Goal: Task Accomplishment & Management: Manage account settings

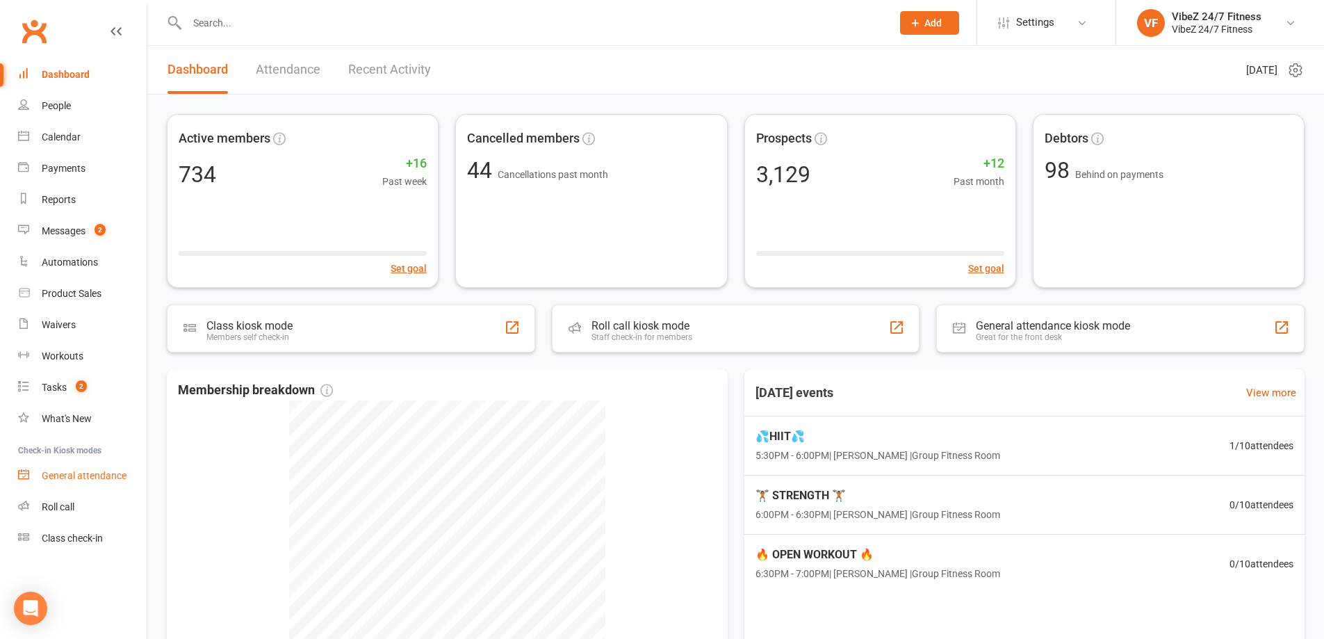
click at [81, 471] on div "General attendance" at bounding box center [84, 475] width 85 height 11
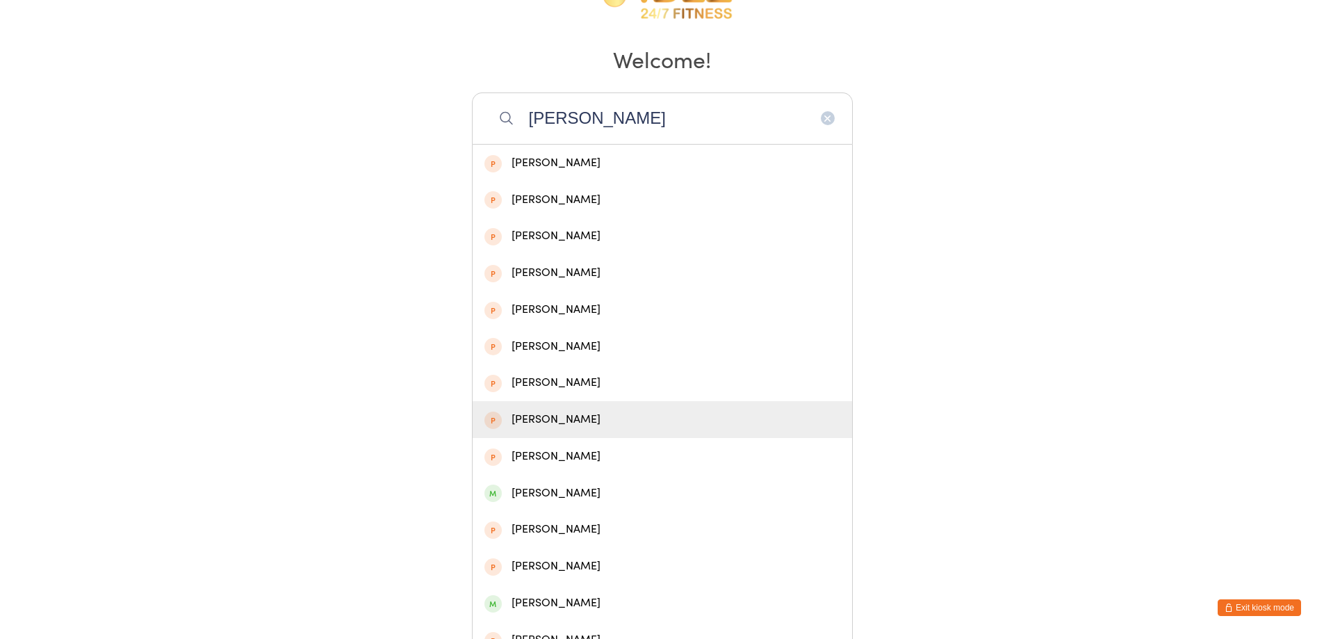
scroll to position [257, 0]
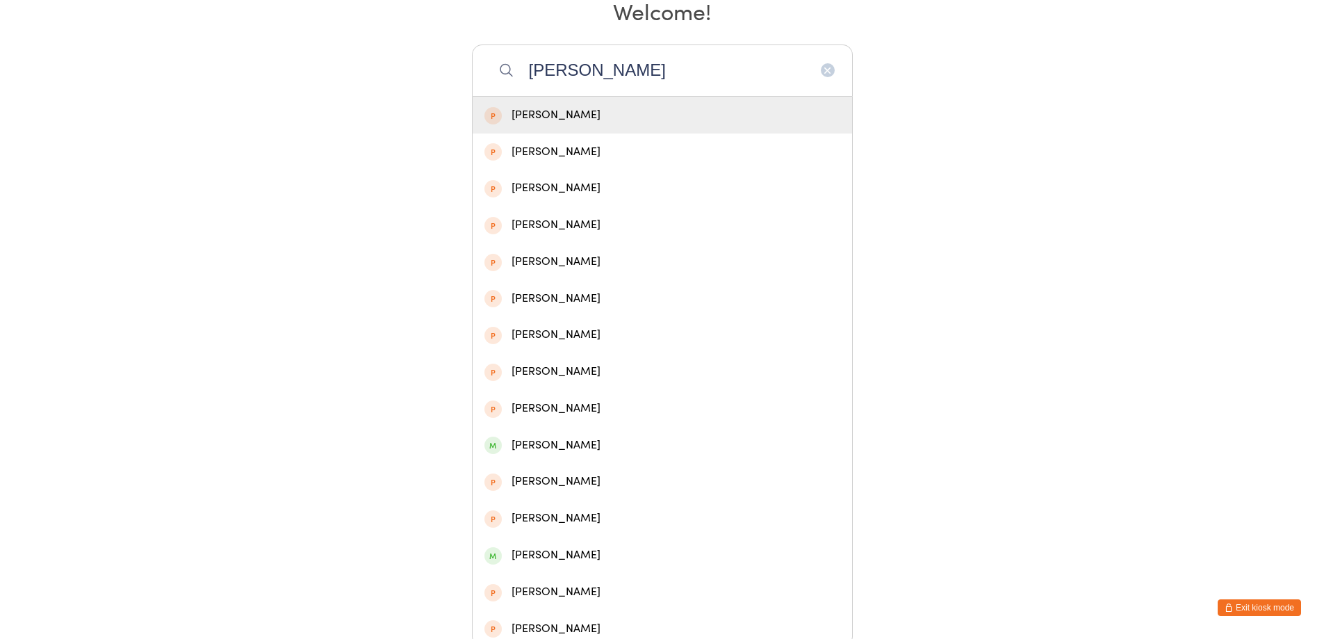
drag, startPoint x: 585, startPoint y: 63, endPoint x: 485, endPoint y: 69, distance: 100.3
click at [485, 69] on input "logan ja" at bounding box center [662, 69] width 381 height 51
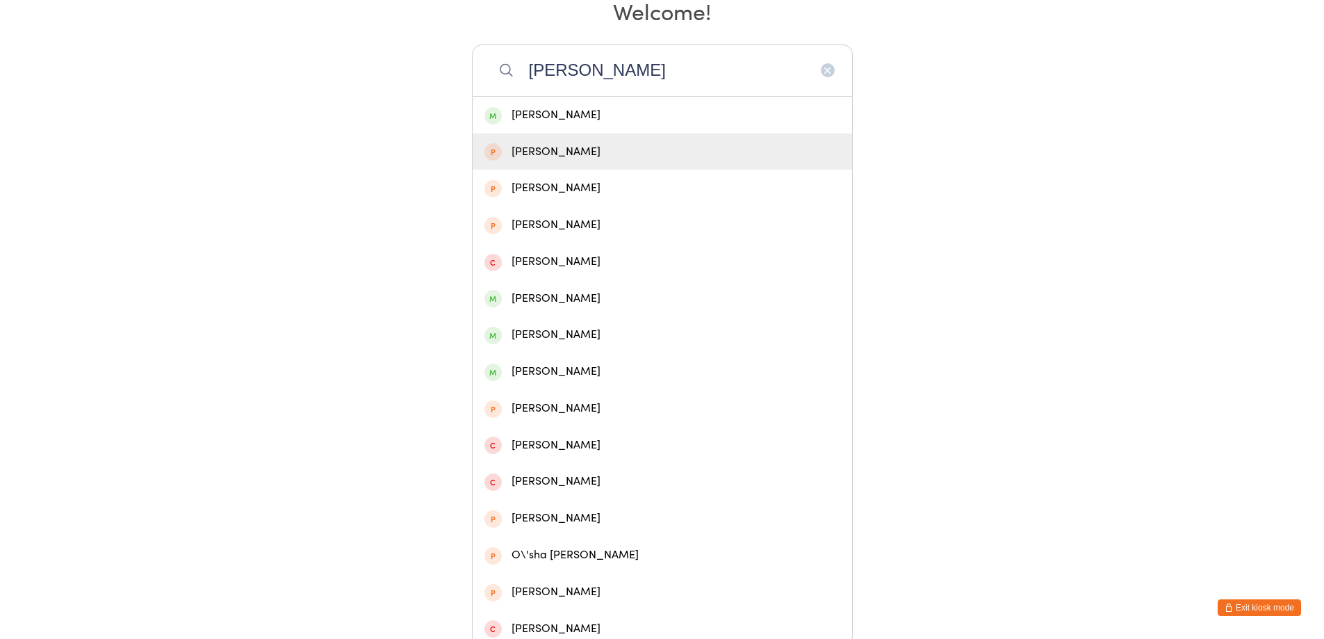
type input "heaton"
click at [515, 129] on div "Livvi Heaton" at bounding box center [663, 115] width 380 height 37
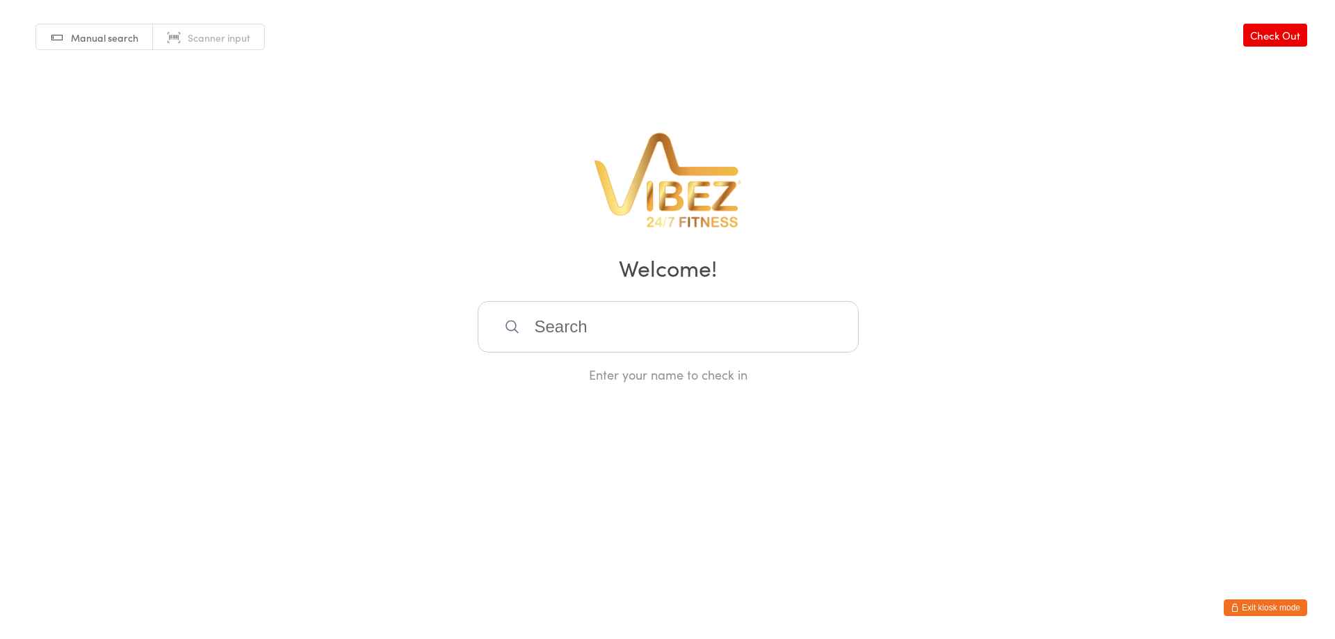
scroll to position [0, 0]
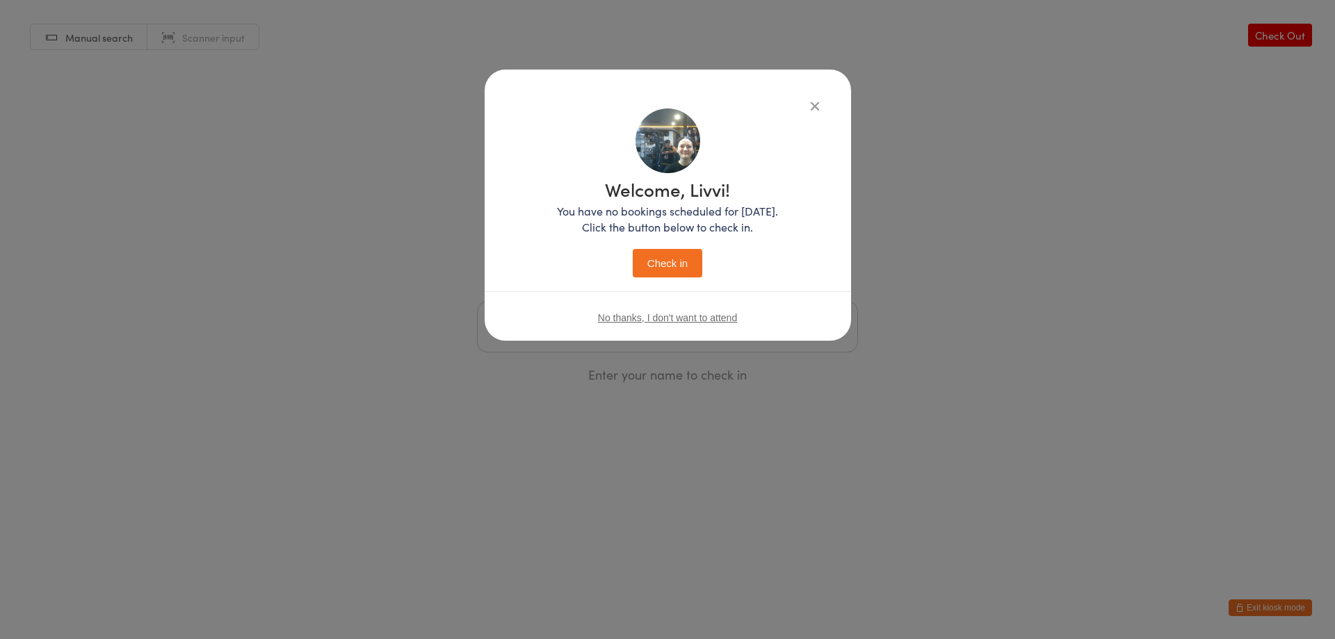
click at [676, 249] on button "Check in" at bounding box center [668, 263] width 70 height 29
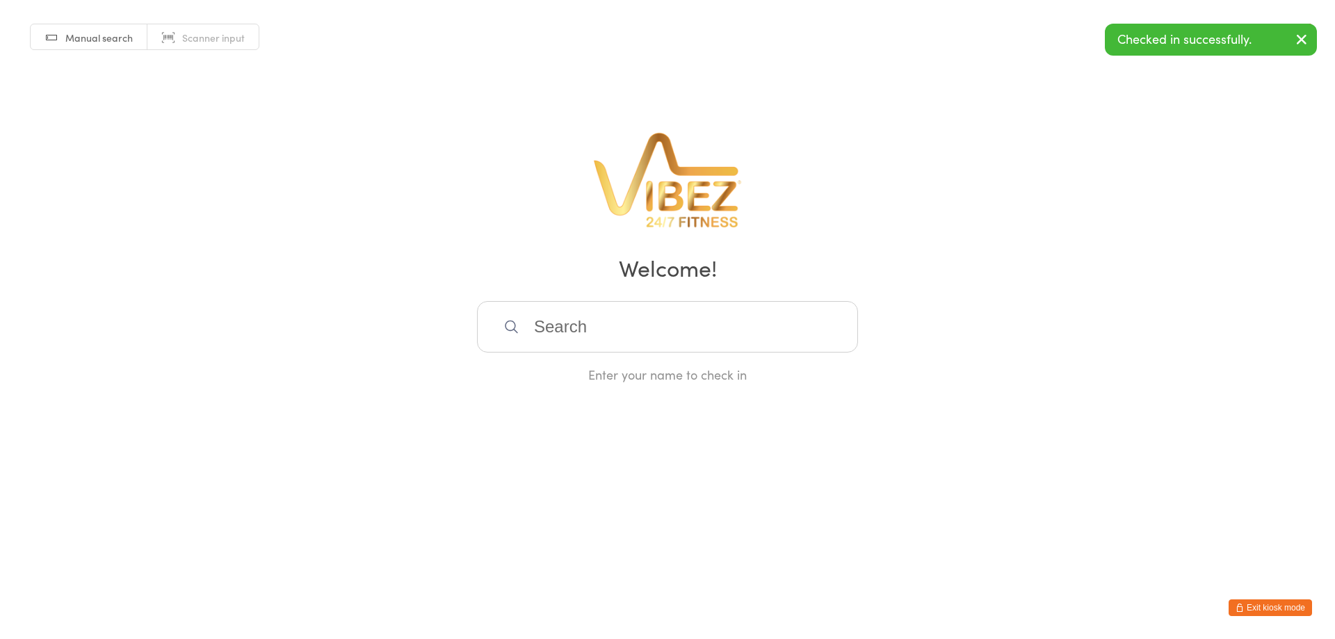
click at [568, 313] on input "search" at bounding box center [667, 326] width 381 height 51
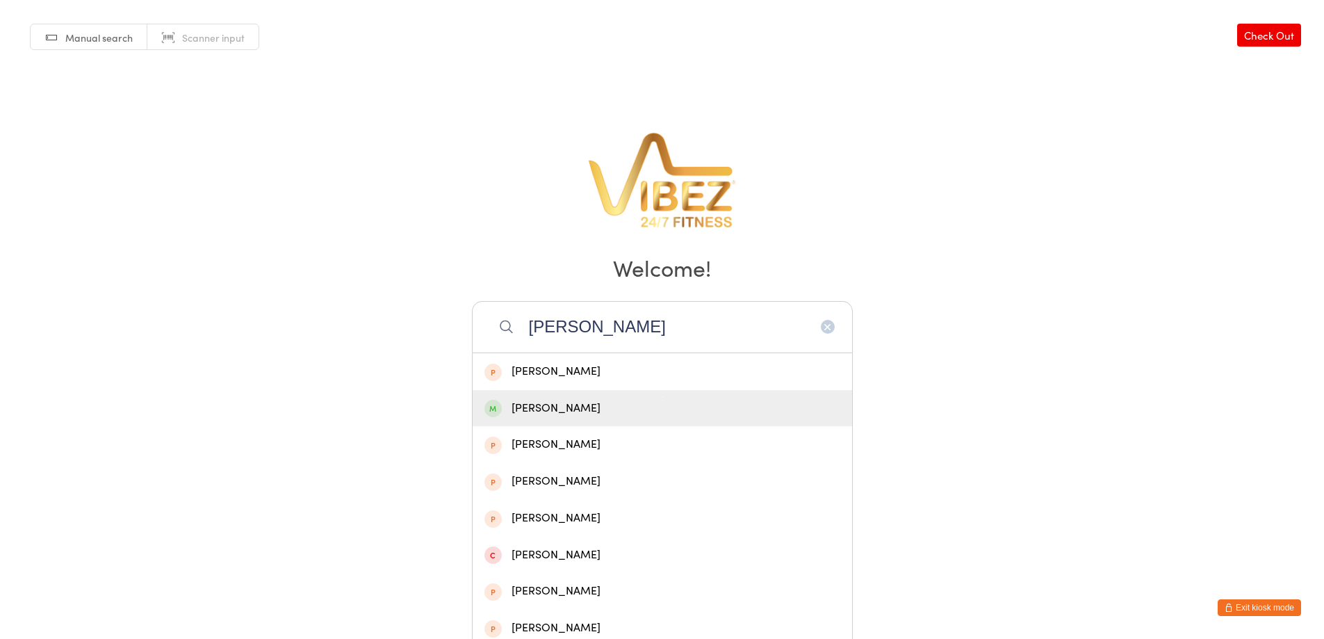
type input "isabelle p"
click at [656, 409] on div "Isabelle Papadopoulos" at bounding box center [663, 408] width 356 height 19
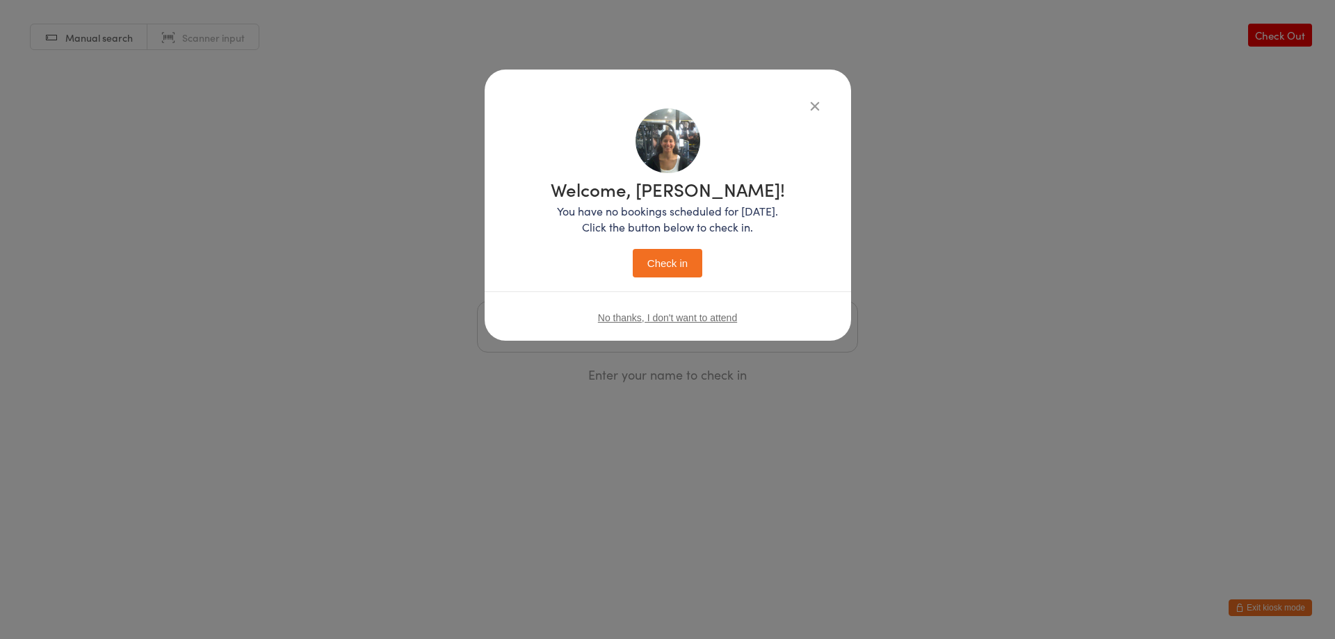
click at [653, 276] on button "Check in" at bounding box center [668, 263] width 70 height 29
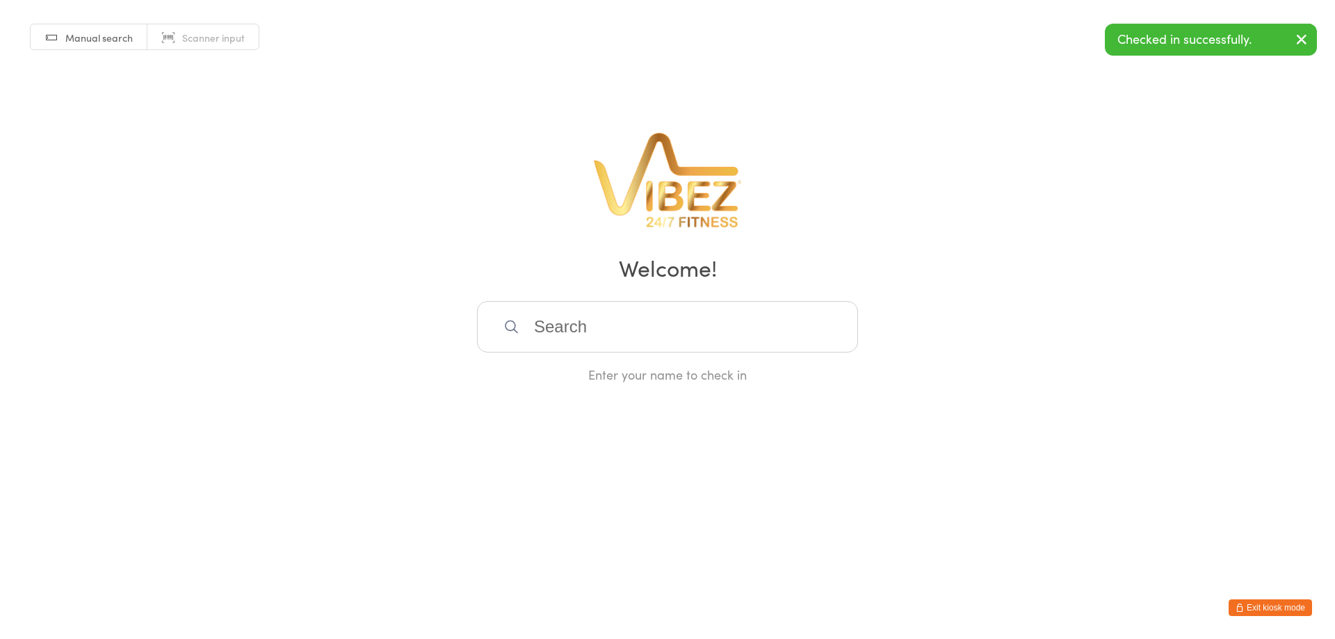
click at [623, 354] on div "Enter your name to check in" at bounding box center [667, 342] width 381 height 82
click at [622, 336] on input "search" at bounding box center [667, 326] width 381 height 51
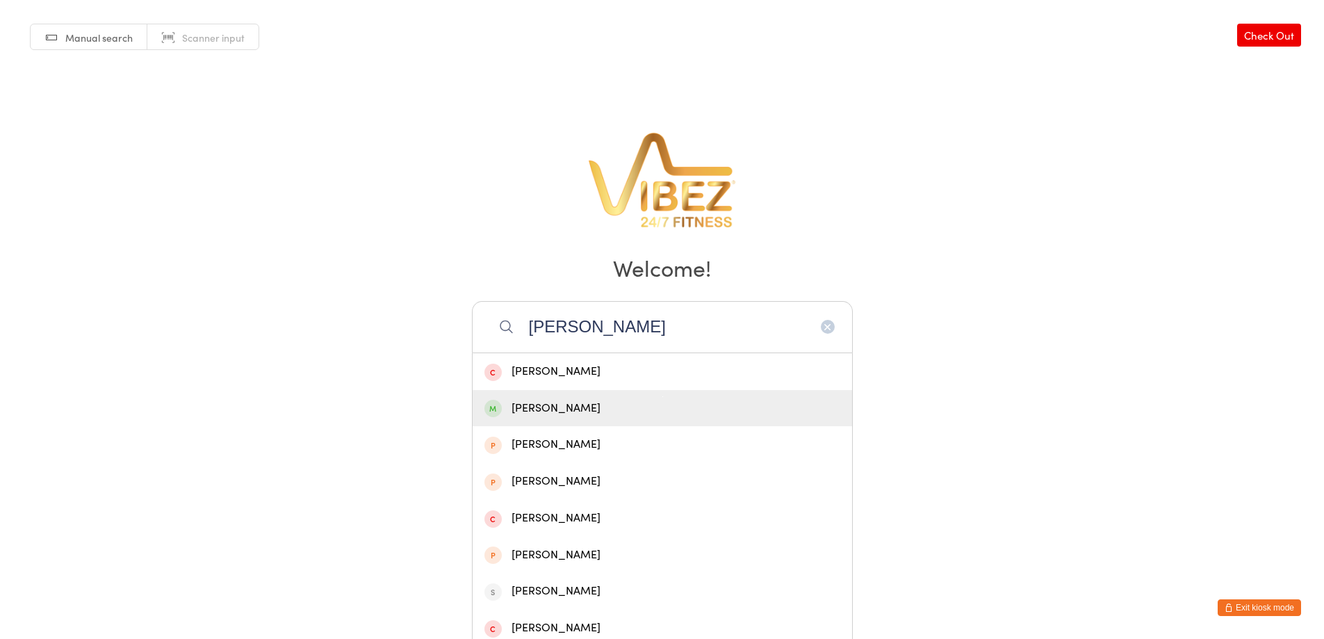
type input "simon ka"
drag, startPoint x: 560, startPoint y: 411, endPoint x: 607, endPoint y: 352, distance: 75.1
click at [560, 410] on div "Simon Kable - Brown" at bounding box center [663, 408] width 356 height 19
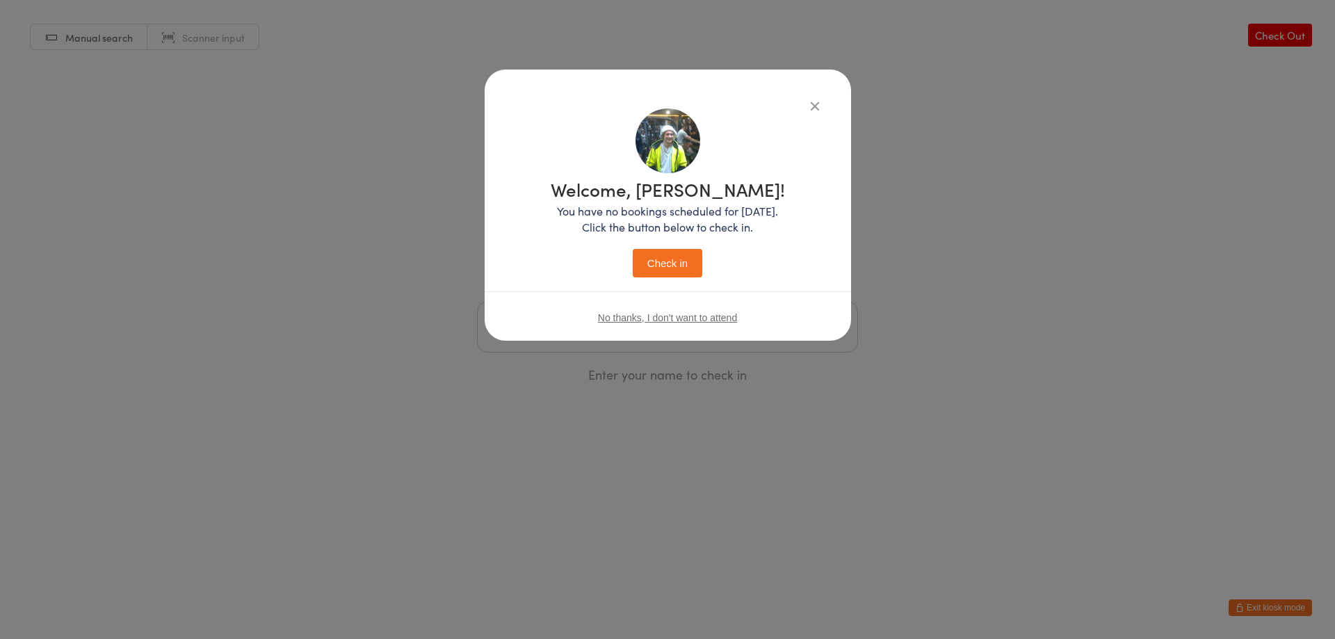
click at [682, 265] on button "Check in" at bounding box center [668, 263] width 70 height 29
click at [592, 336] on input "search" at bounding box center [667, 326] width 381 height 51
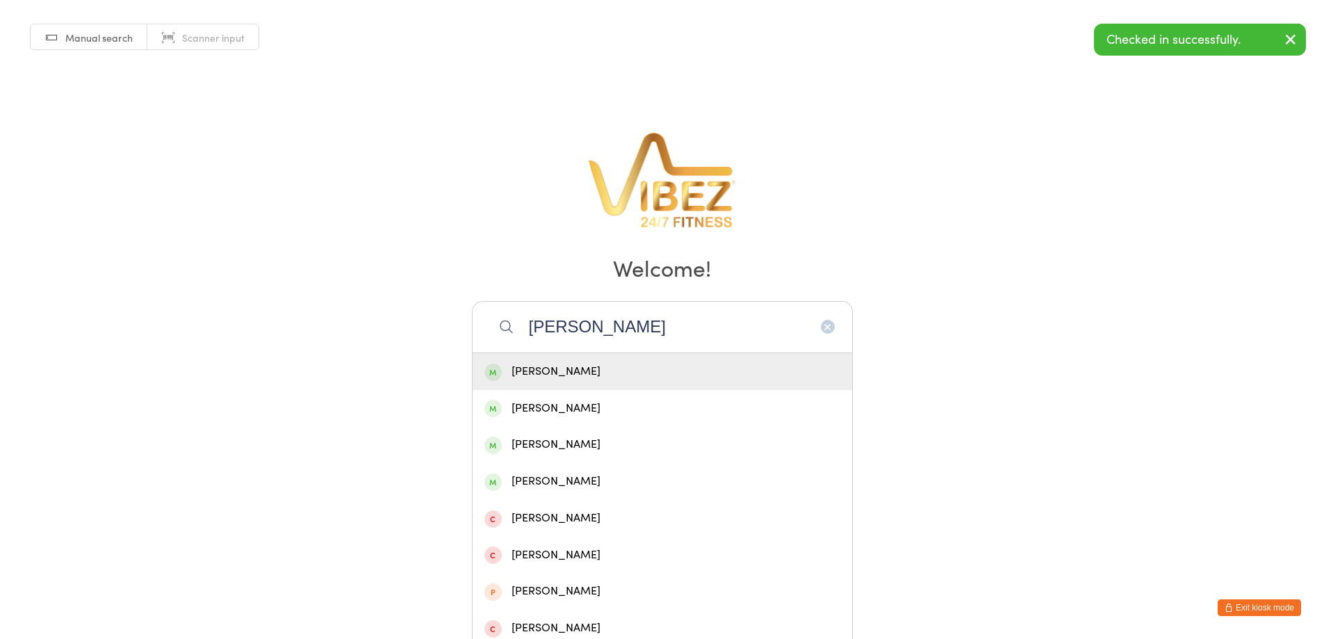
type input "neall"
click at [567, 375] on div "[PERSON_NAME]" at bounding box center [663, 371] width 356 height 19
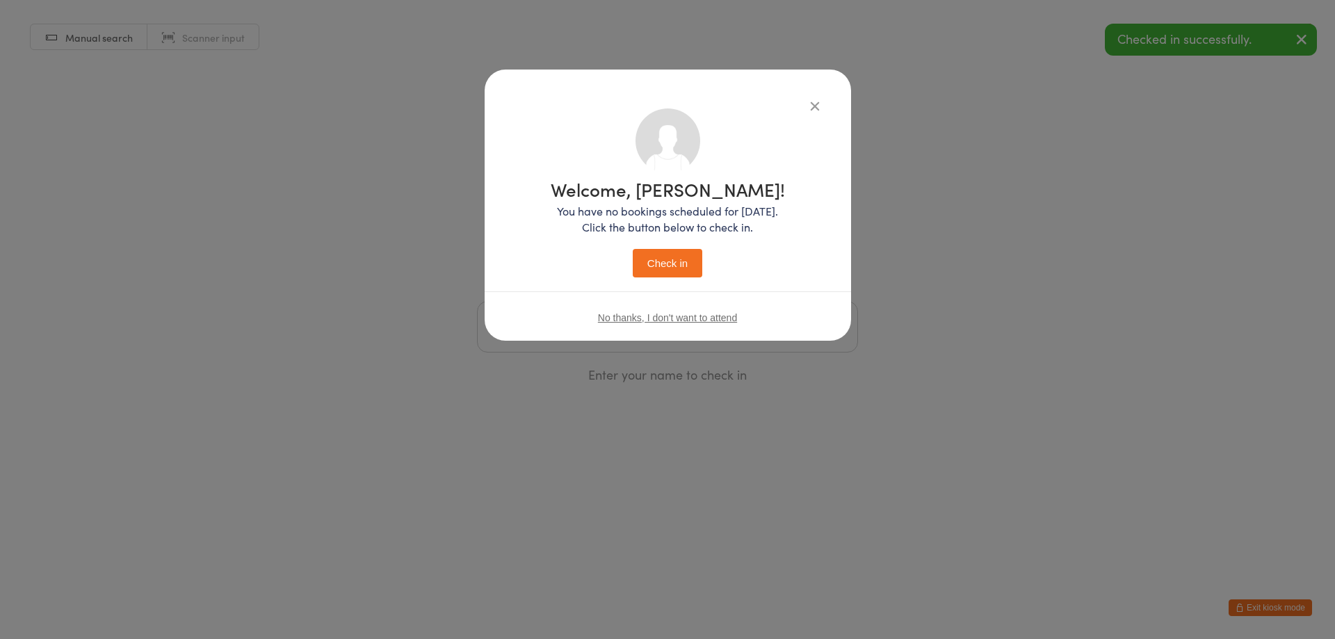
click at [664, 249] on button "Check in" at bounding box center [668, 263] width 70 height 29
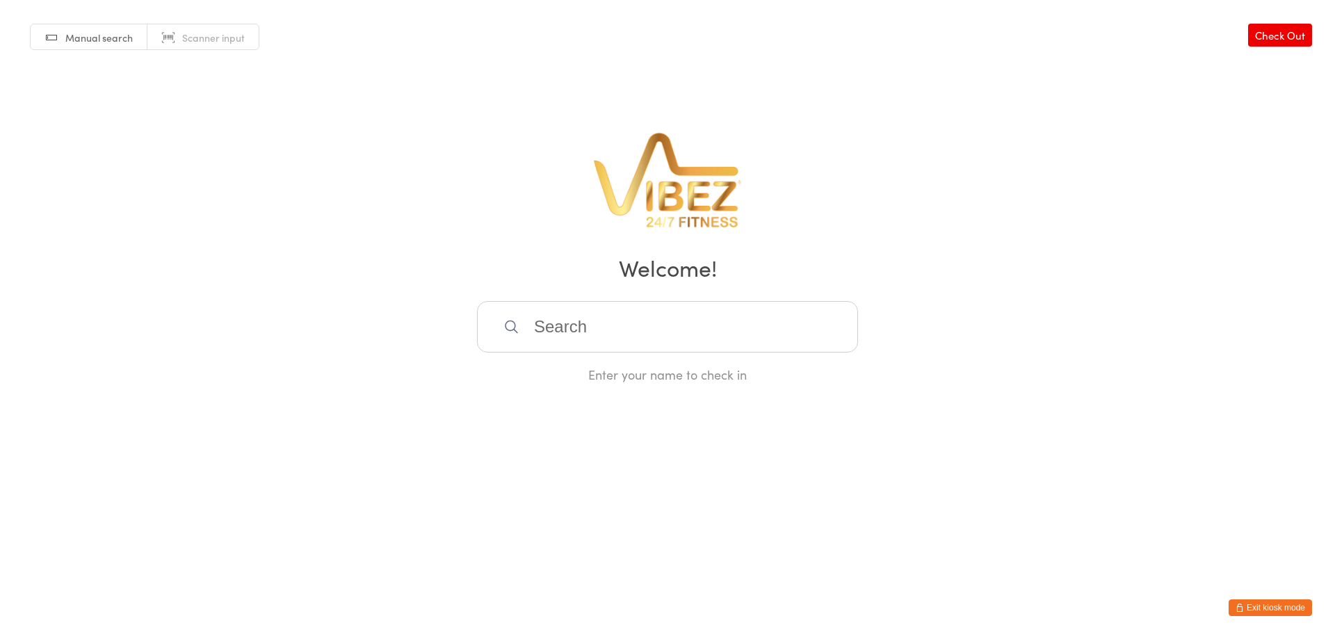
click at [1258, 601] on button "Exit kiosk mode" at bounding box center [1269, 607] width 83 height 17
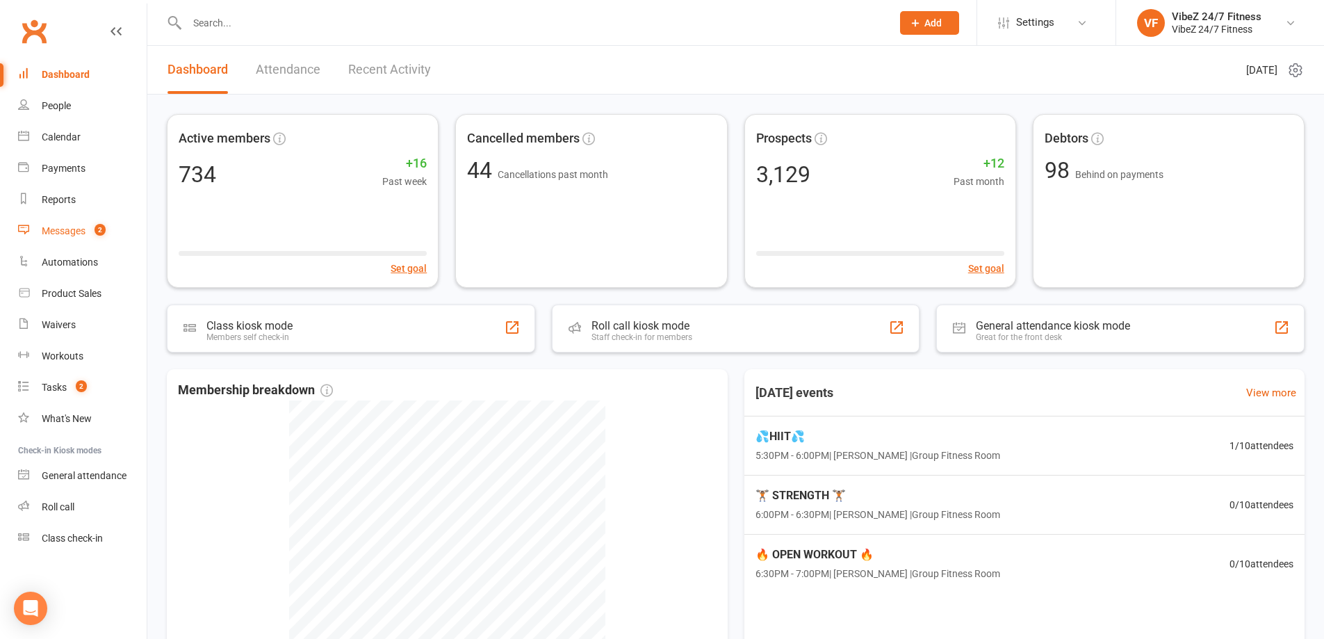
click at [49, 225] on link "Messages 2" at bounding box center [82, 231] width 129 height 31
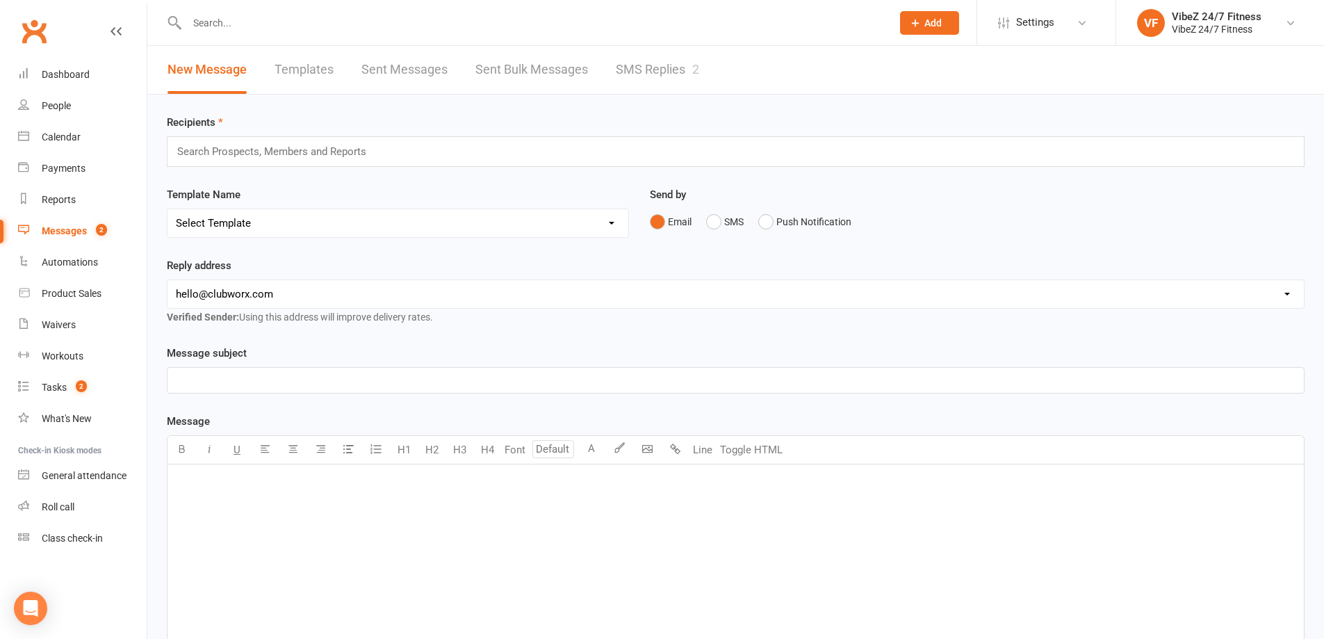
click at [642, 63] on link "SMS Replies 2" at bounding box center [657, 70] width 83 height 48
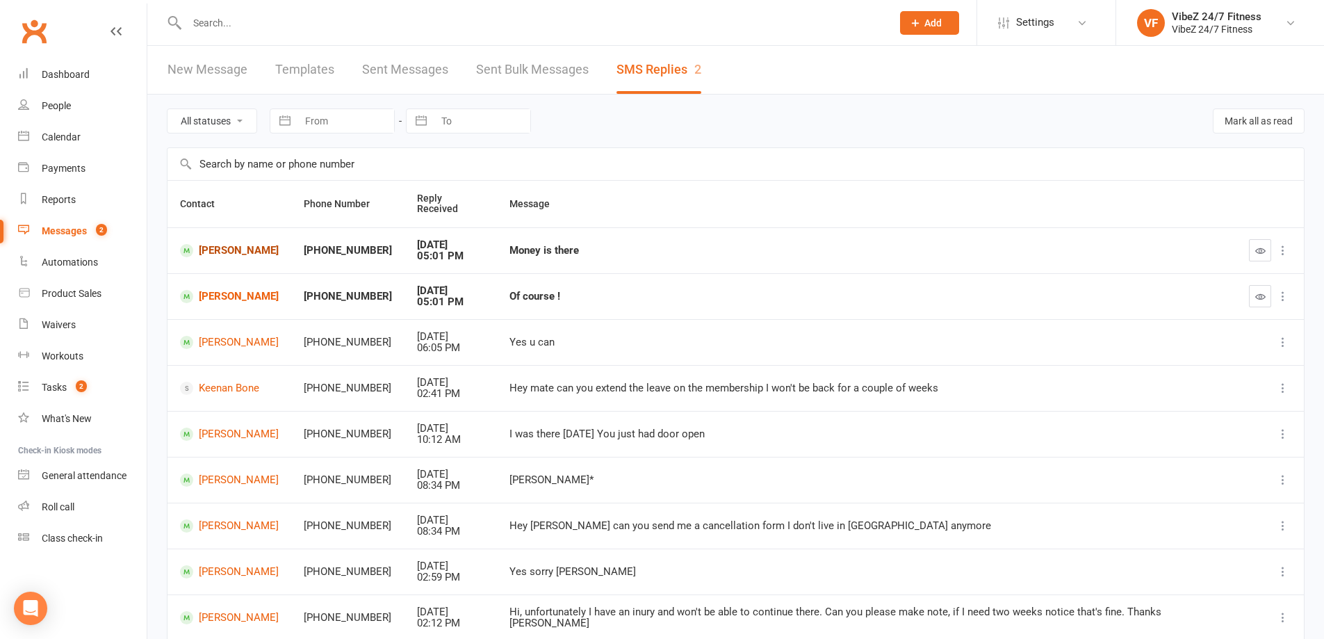
click at [255, 245] on link "Kayla Brosnahan" at bounding box center [229, 250] width 99 height 13
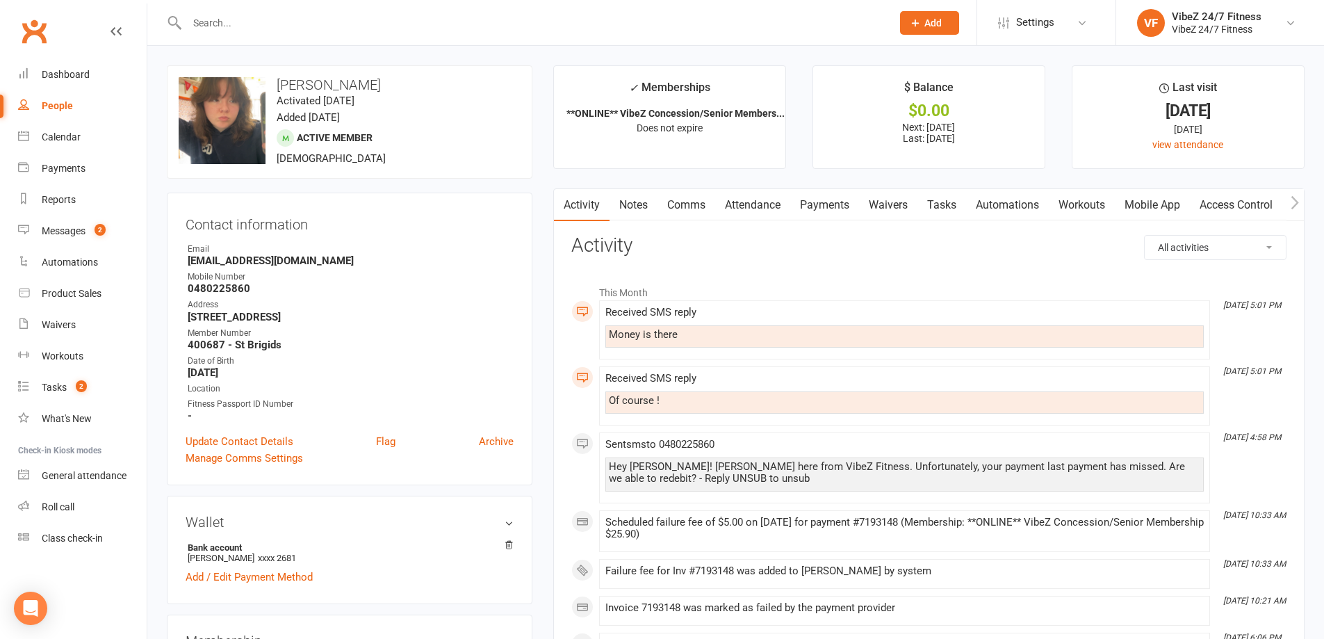
click at [696, 200] on link "Comms" at bounding box center [687, 205] width 58 height 32
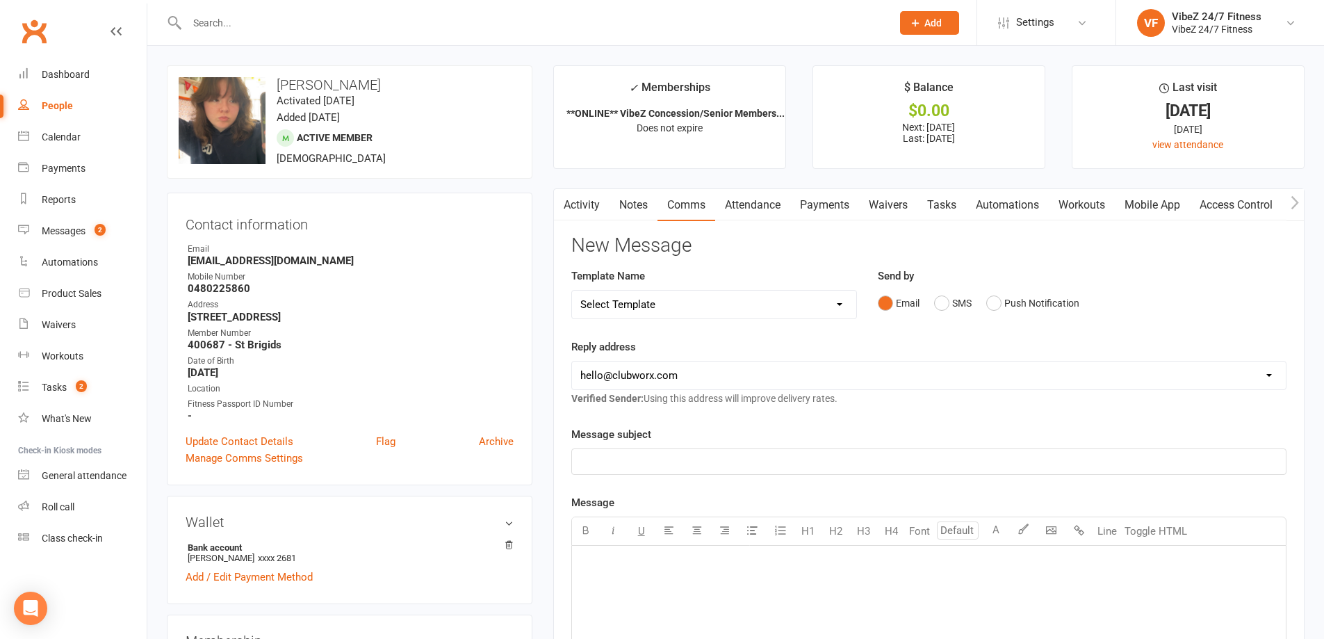
click at [842, 203] on link "Payments" at bounding box center [824, 205] width 69 height 32
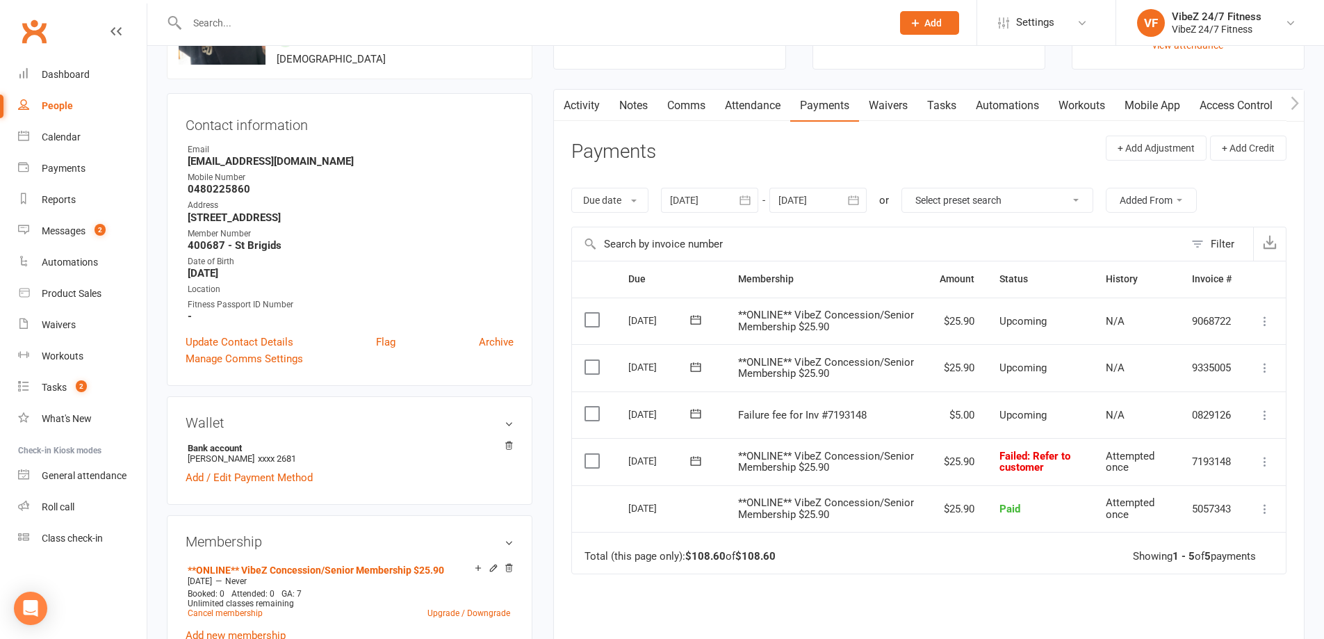
scroll to position [139, 0]
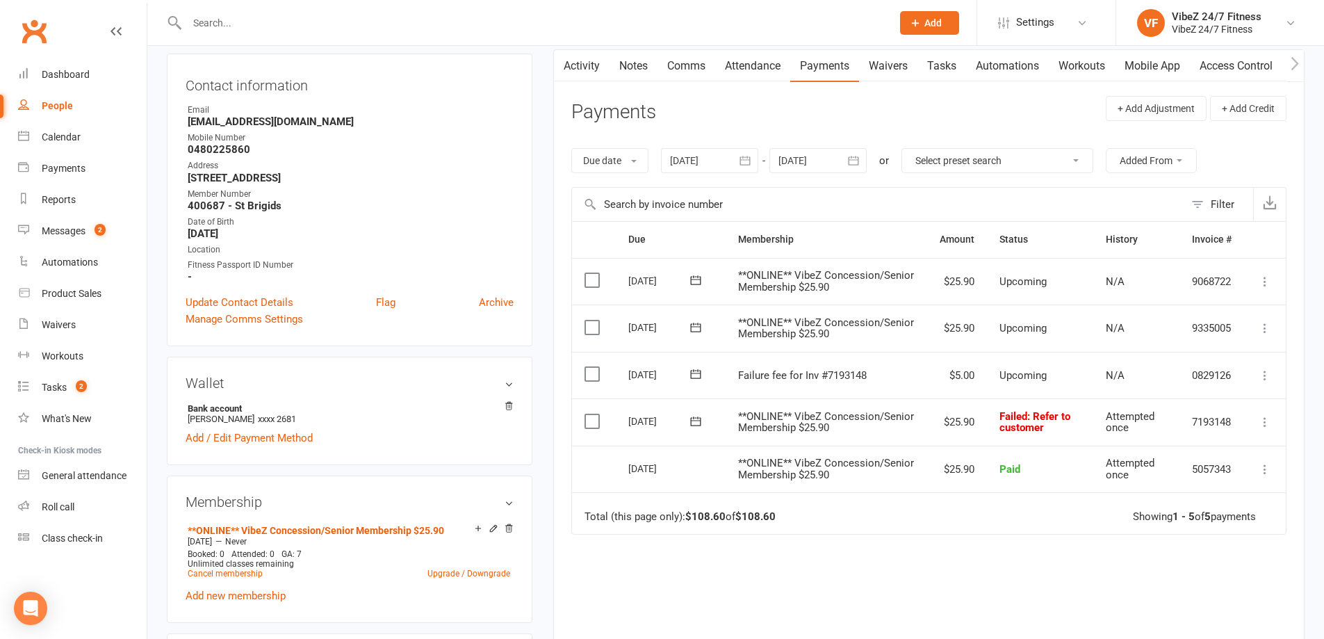
click at [693, 421] on icon at bounding box center [696, 421] width 14 height 14
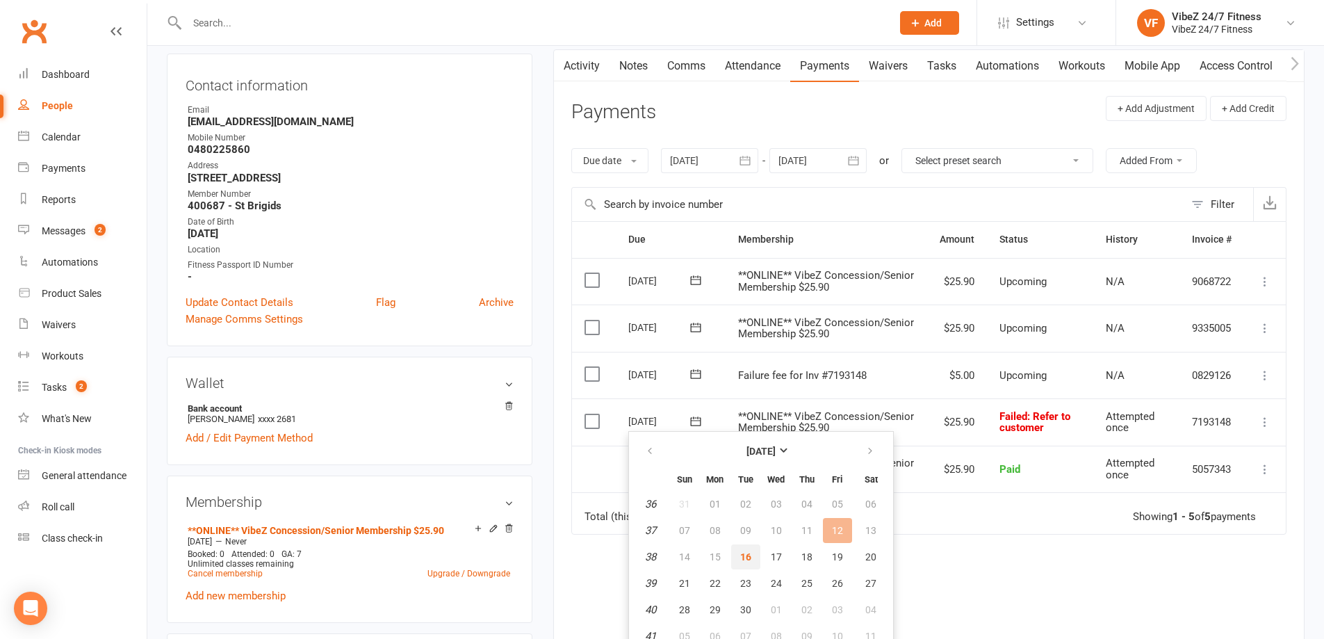
click at [743, 558] on span "16" at bounding box center [745, 556] width 11 height 11
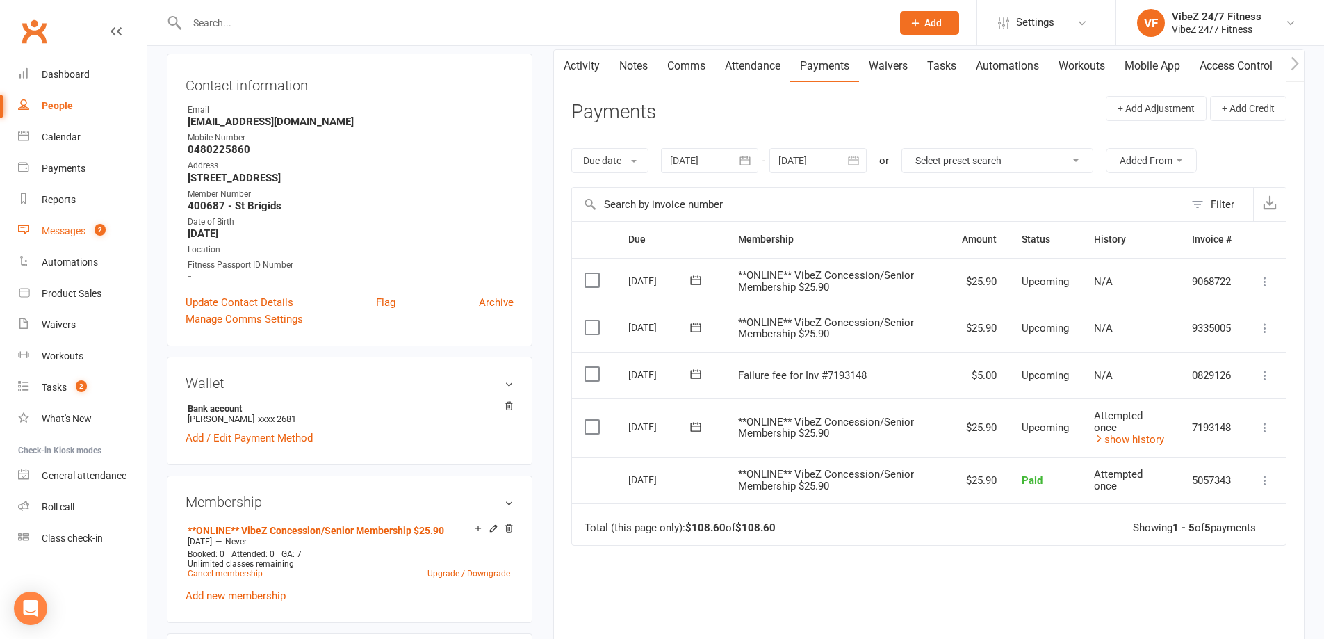
click at [76, 238] on link "Messages 2" at bounding box center [82, 231] width 129 height 31
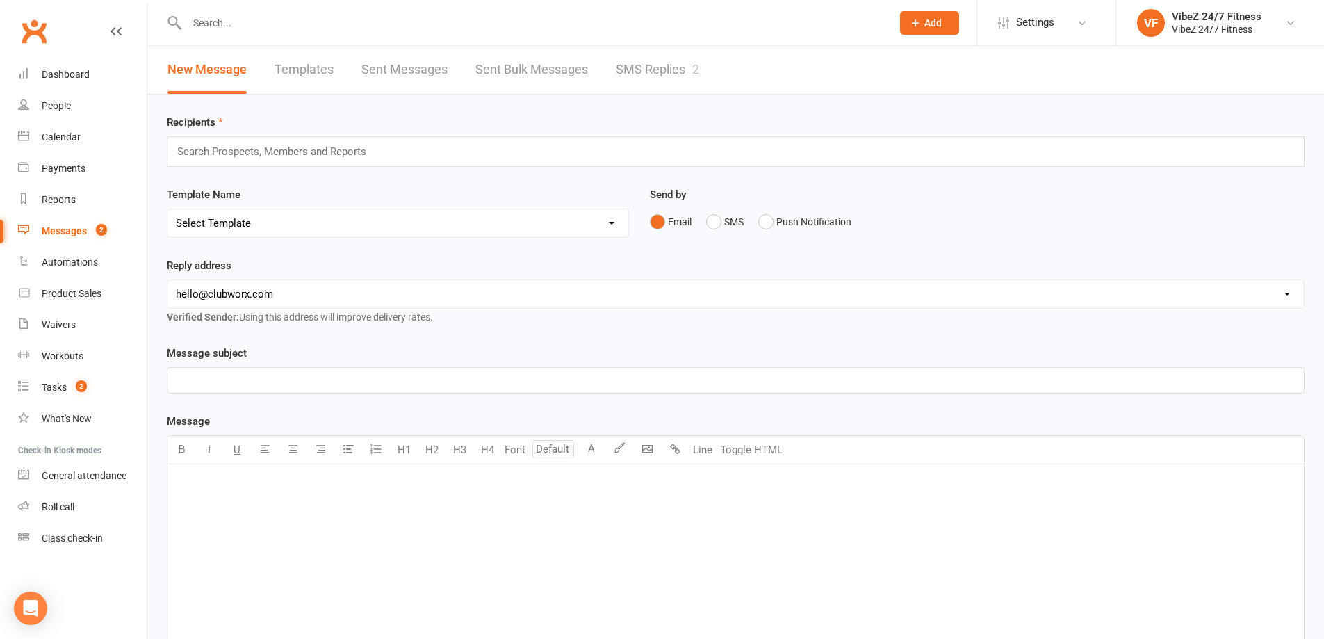
click at [684, 72] on link "SMS Replies 2" at bounding box center [657, 70] width 83 height 48
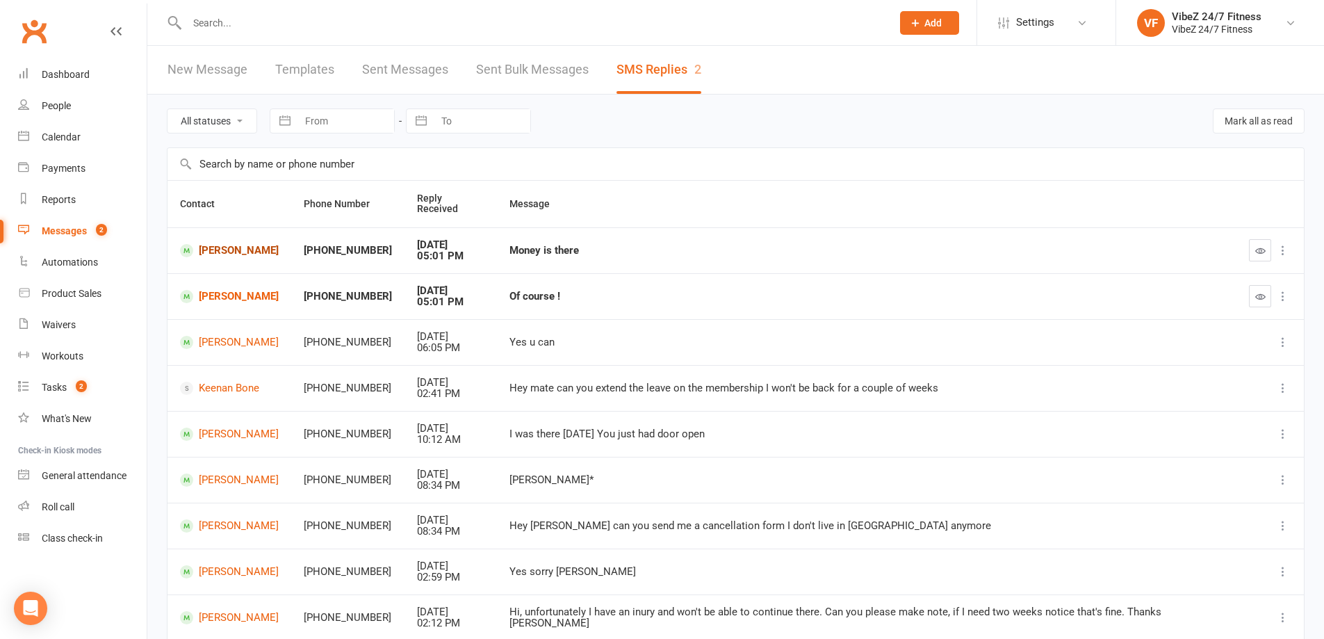
click at [260, 244] on link "Kayla Brosnahan" at bounding box center [229, 250] width 99 height 13
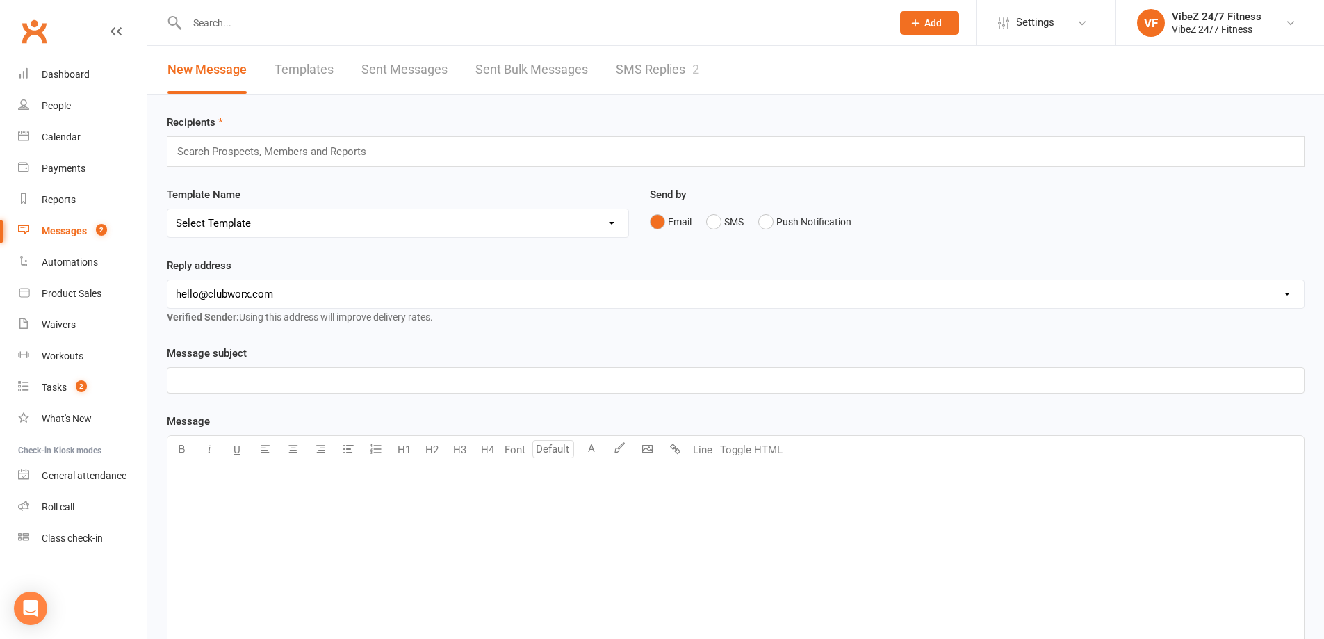
click at [667, 72] on link "SMS Replies 2" at bounding box center [657, 70] width 83 height 48
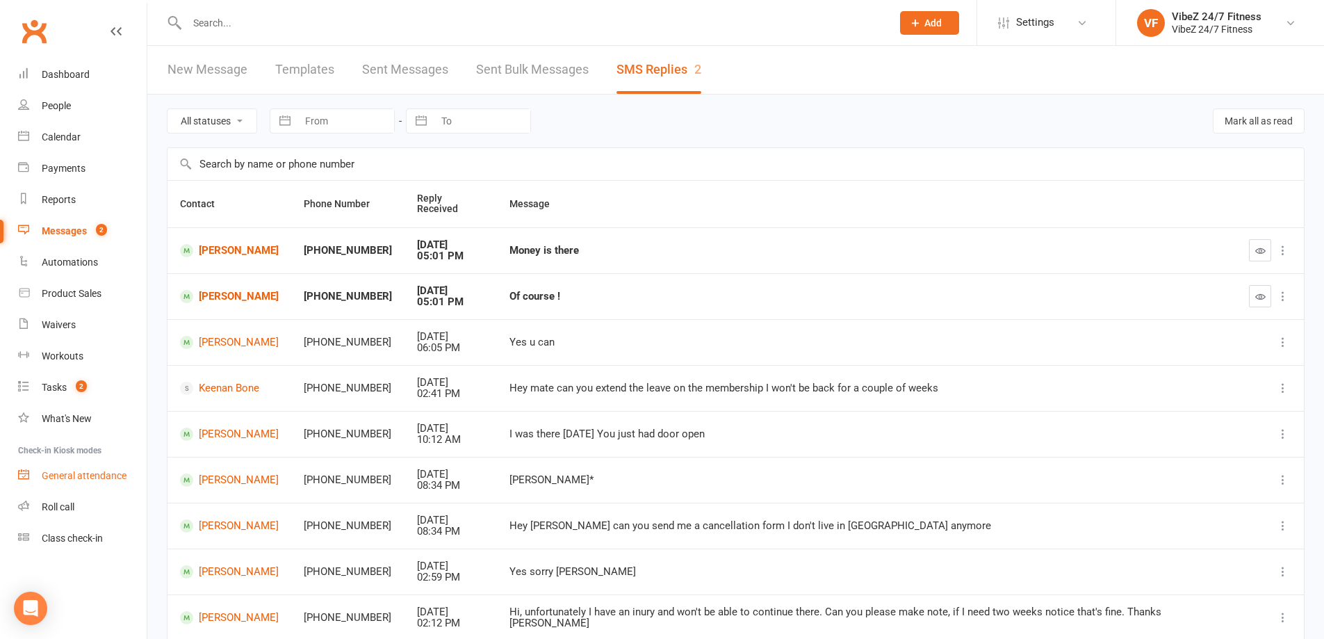
click at [80, 291] on div "General attendance" at bounding box center [84, 475] width 85 height 11
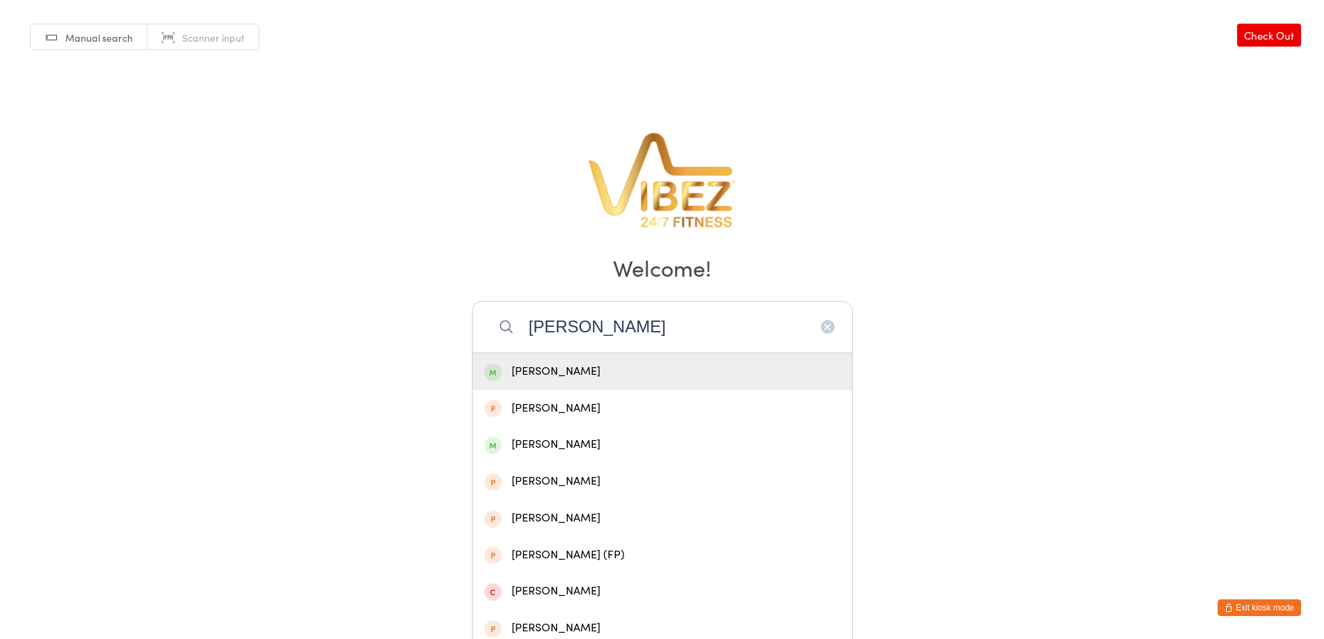
type input "[PERSON_NAME]"
click at [574, 381] on div "[PERSON_NAME]" at bounding box center [663, 371] width 380 height 37
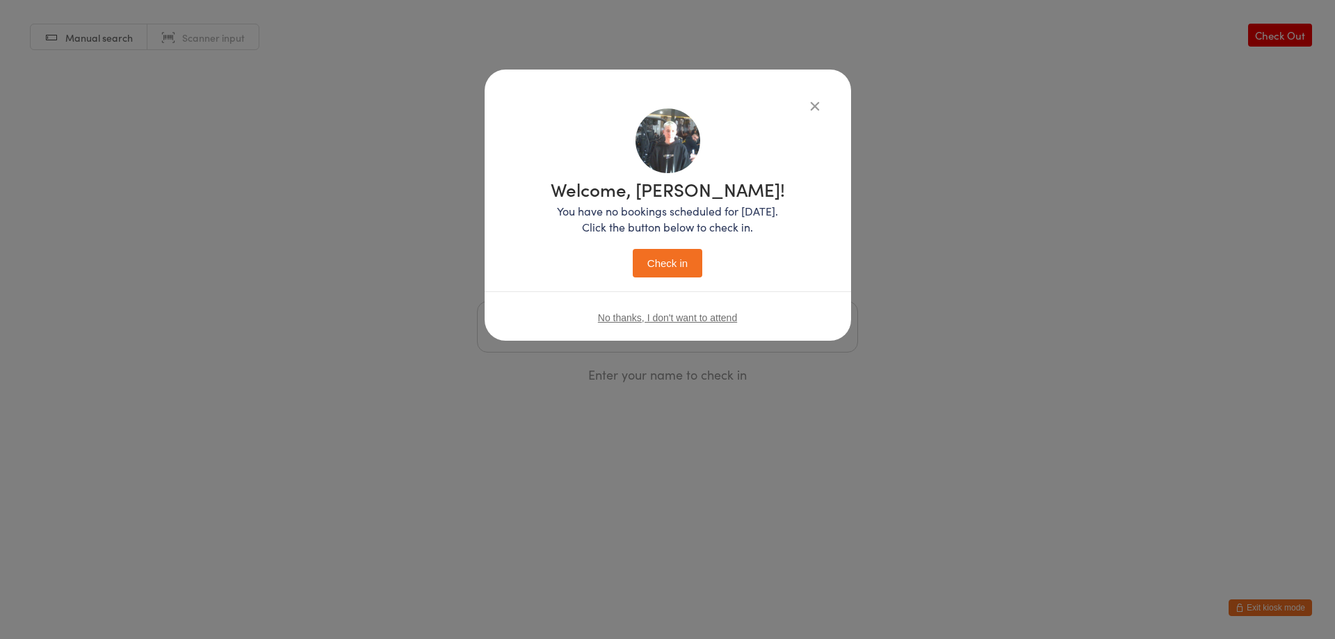
click at [681, 278] on div "Welcome, [PERSON_NAME]! You have no bookings scheduled for [DATE]. Click the bu…" at bounding box center [667, 225] width 311 height 235
click at [671, 258] on button "Check in" at bounding box center [668, 263] width 70 height 29
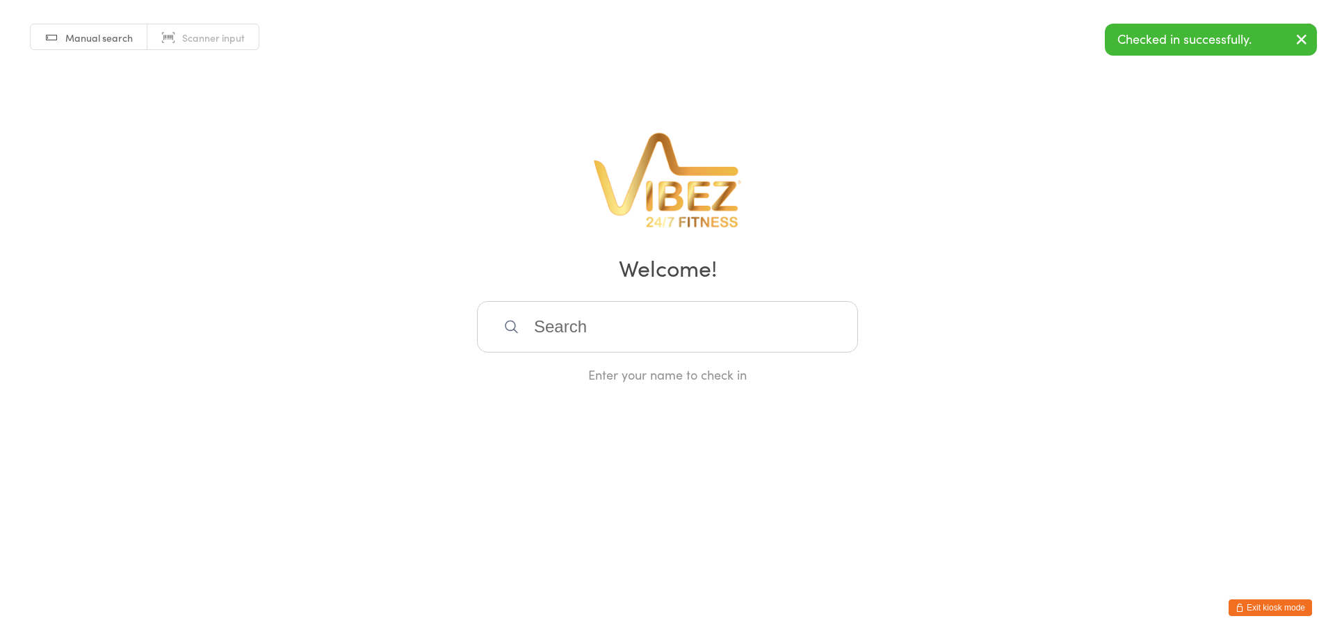
click at [628, 326] on input "search" at bounding box center [667, 326] width 381 height 51
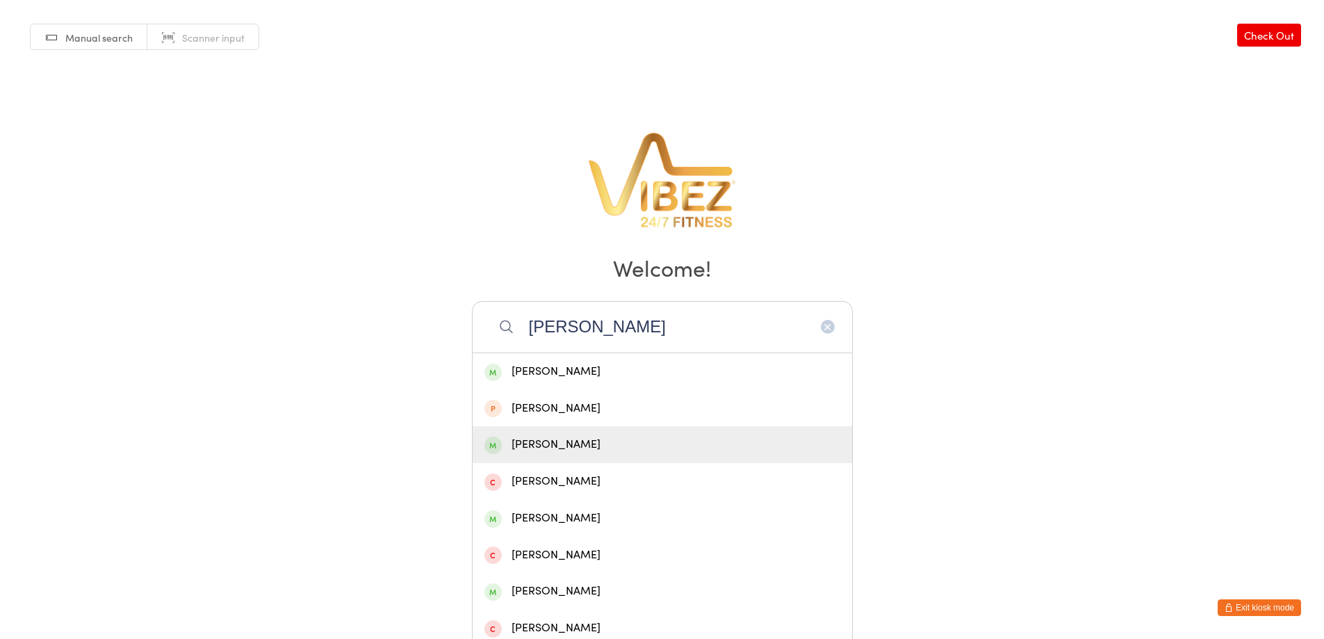
type input "lucas t"
click at [572, 450] on div "[PERSON_NAME]" at bounding box center [663, 444] width 356 height 19
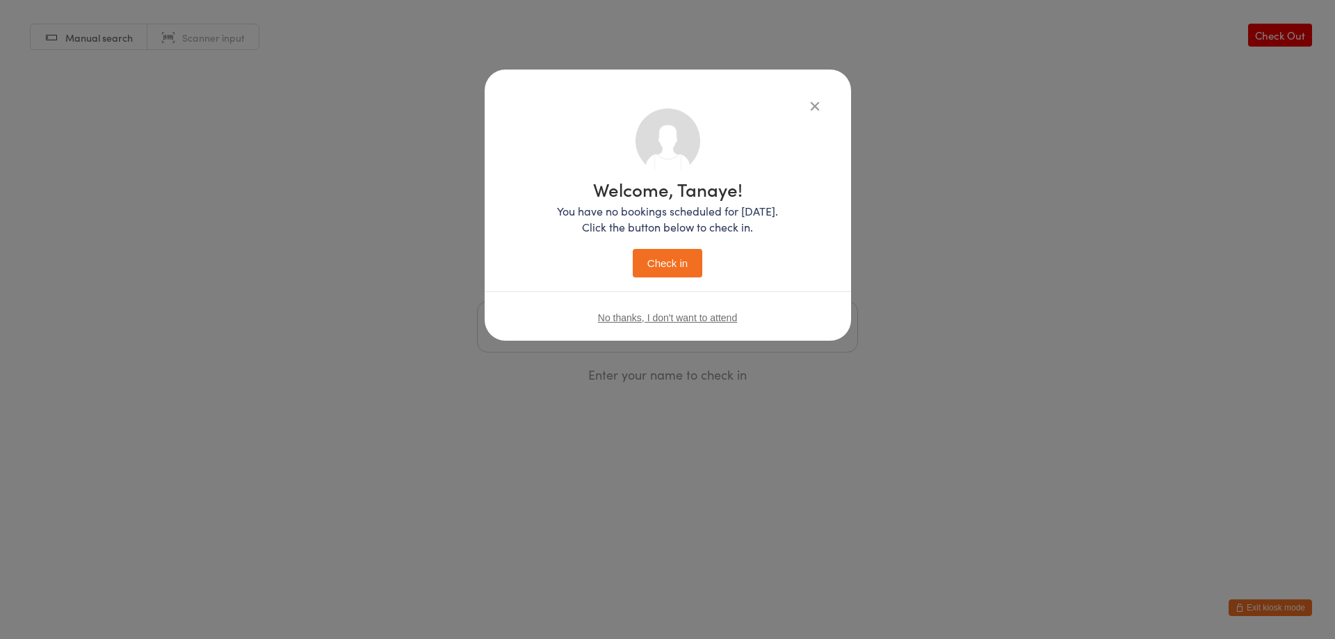
click at [651, 270] on button "Check in" at bounding box center [668, 263] width 70 height 29
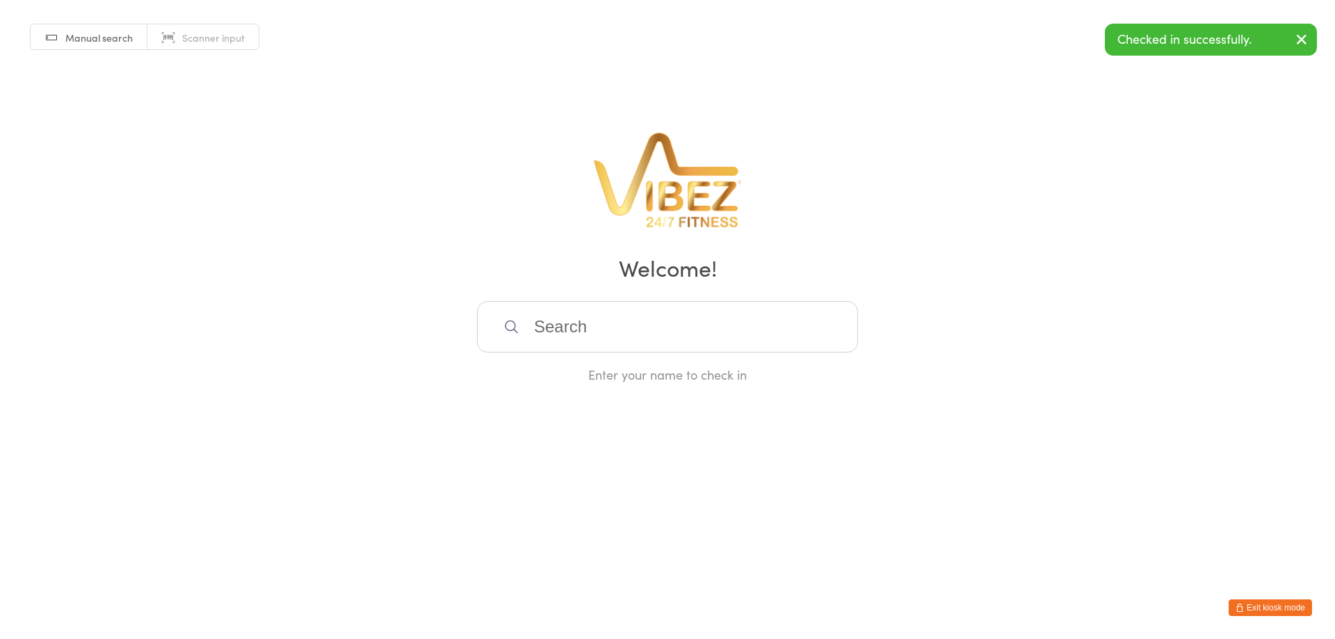
click at [612, 336] on input "search" at bounding box center [667, 326] width 381 height 51
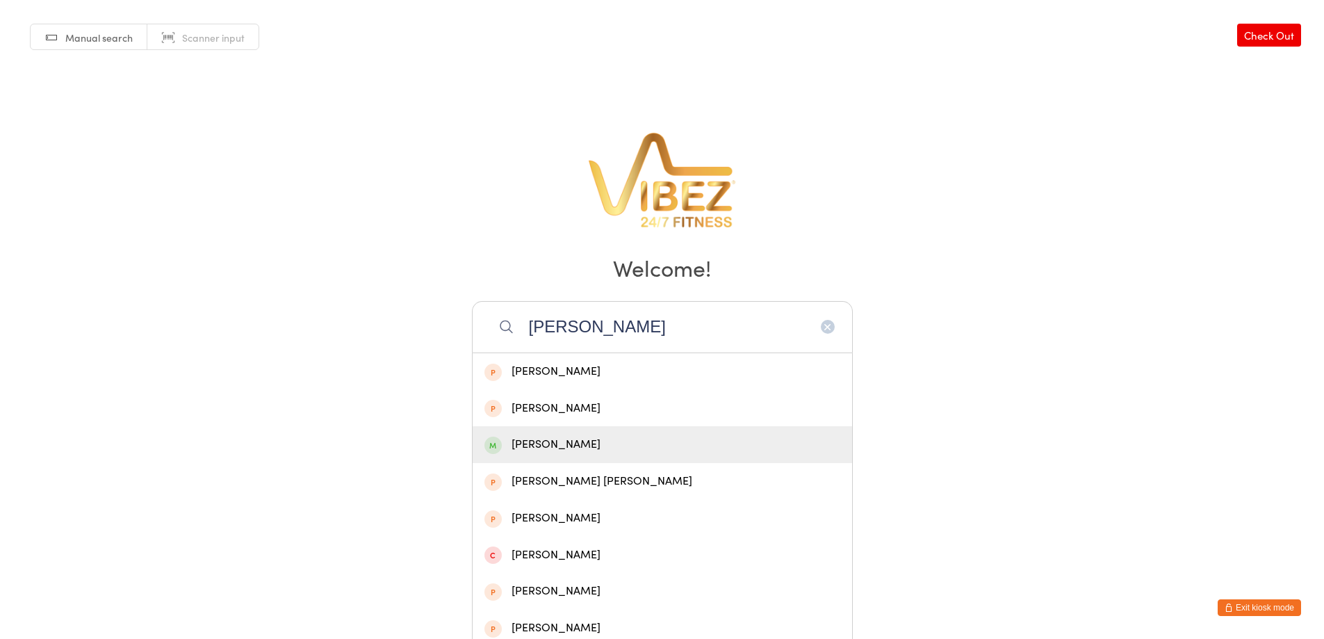
type input "claudia"
click at [597, 453] on div "[PERSON_NAME]" at bounding box center [663, 444] width 380 height 37
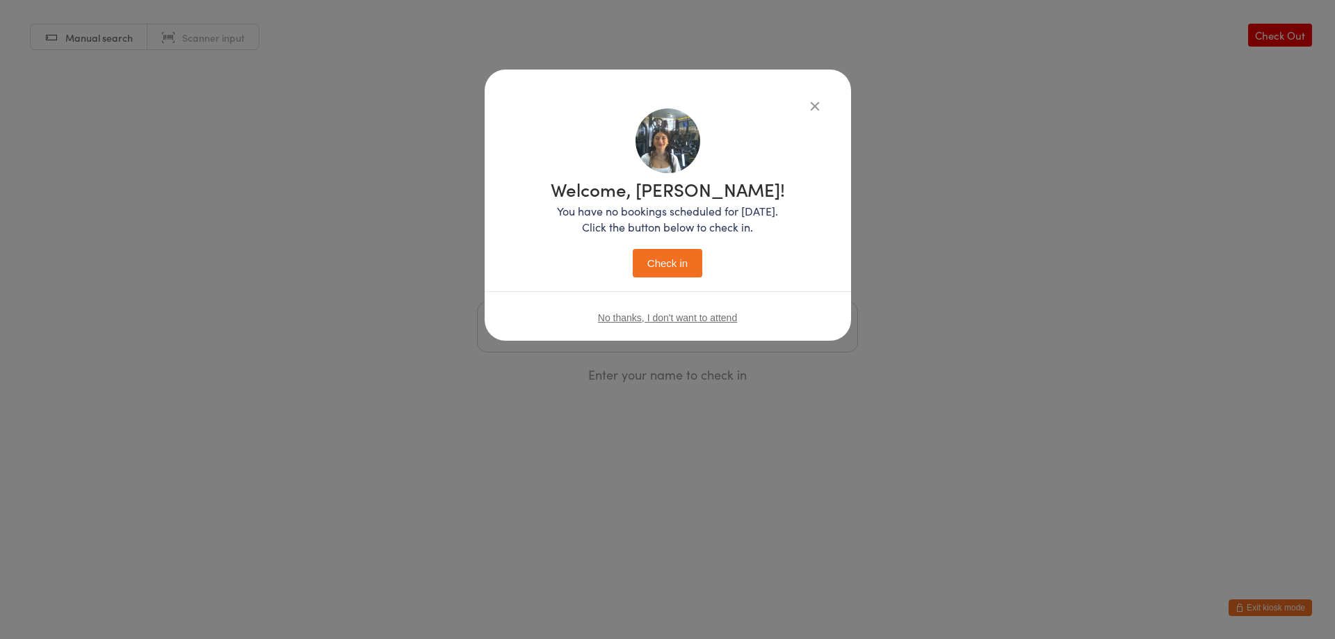
click at [672, 263] on button "Check in" at bounding box center [668, 263] width 70 height 29
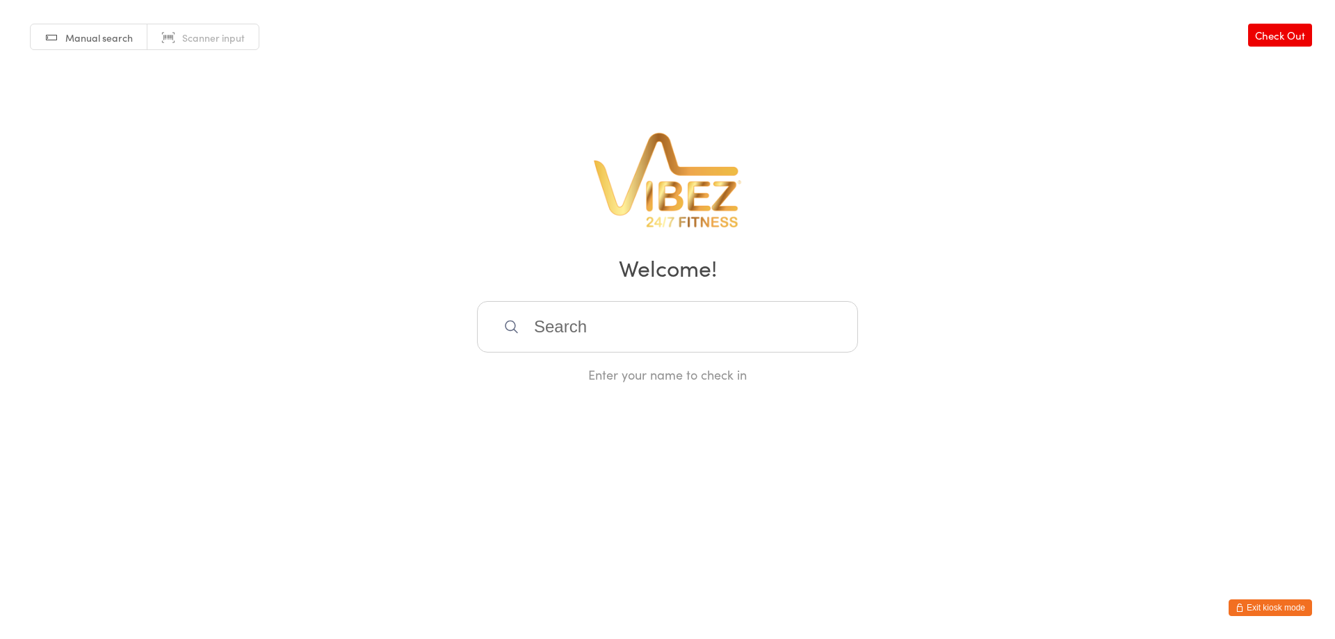
click at [1276, 601] on button "Exit kiosk mode" at bounding box center [1269, 607] width 83 height 17
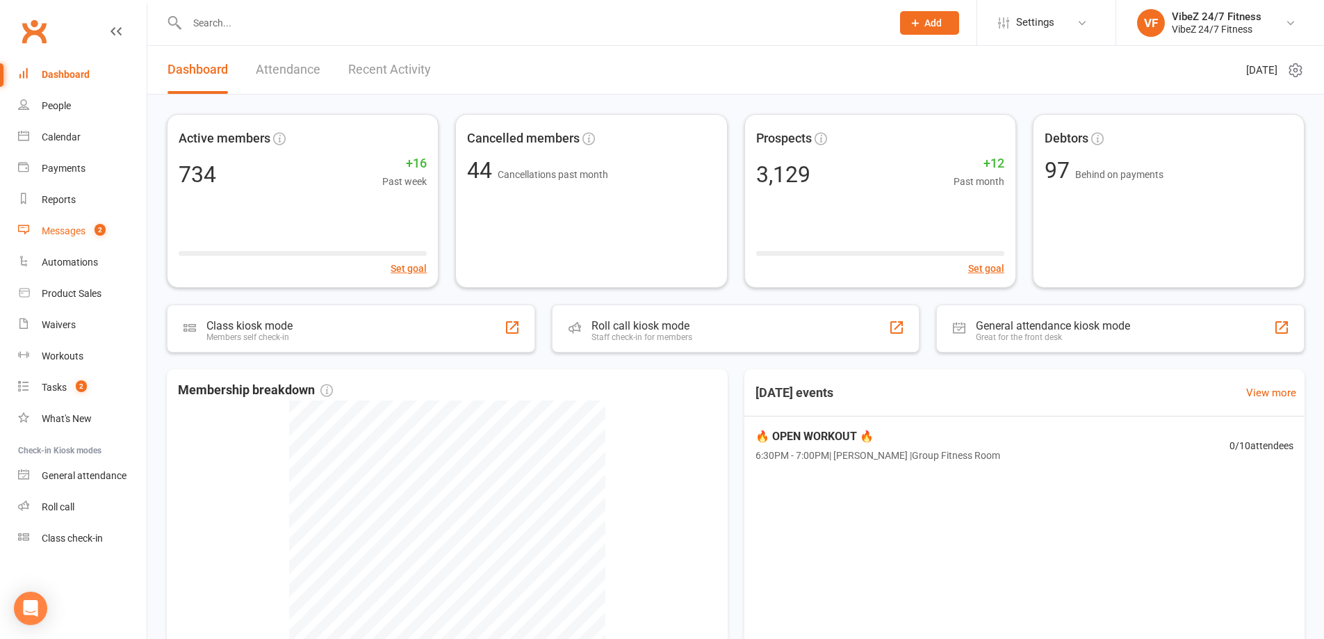
click at [86, 223] on link "Messages 2" at bounding box center [82, 231] width 129 height 31
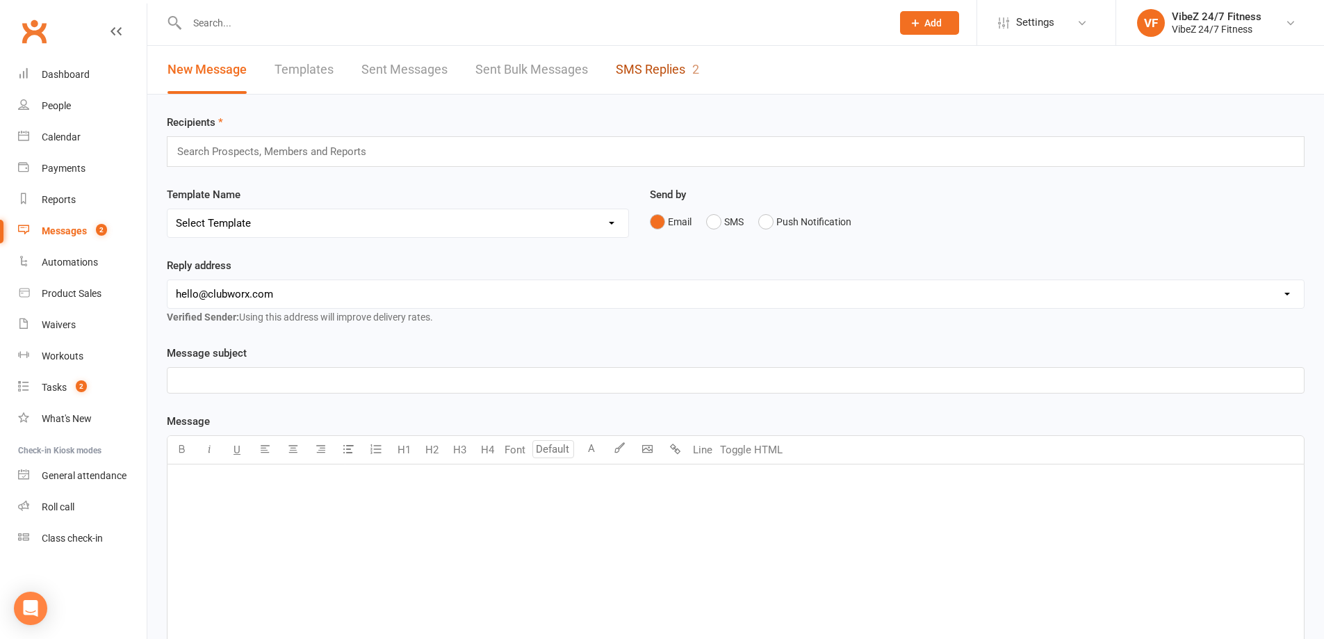
click at [659, 75] on link "SMS Replies 2" at bounding box center [657, 70] width 83 height 48
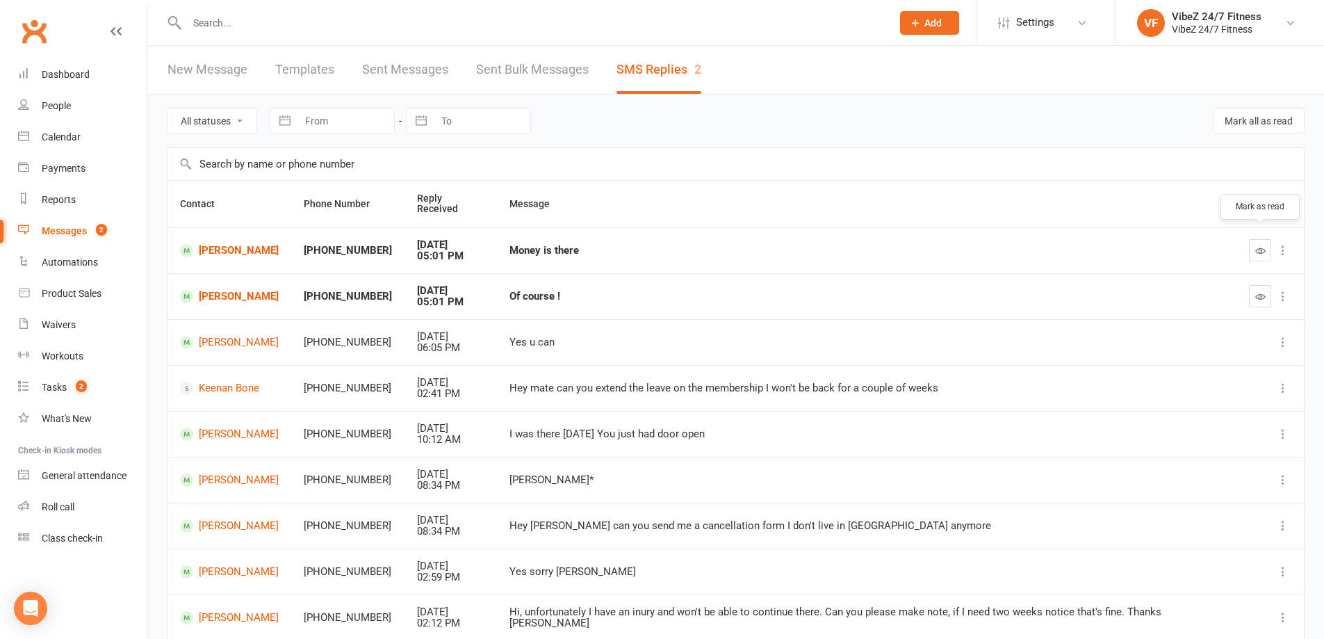
click at [1262, 245] on icon "button" at bounding box center [1261, 250] width 10 height 10
click at [1261, 292] on button "button" at bounding box center [1260, 296] width 22 height 22
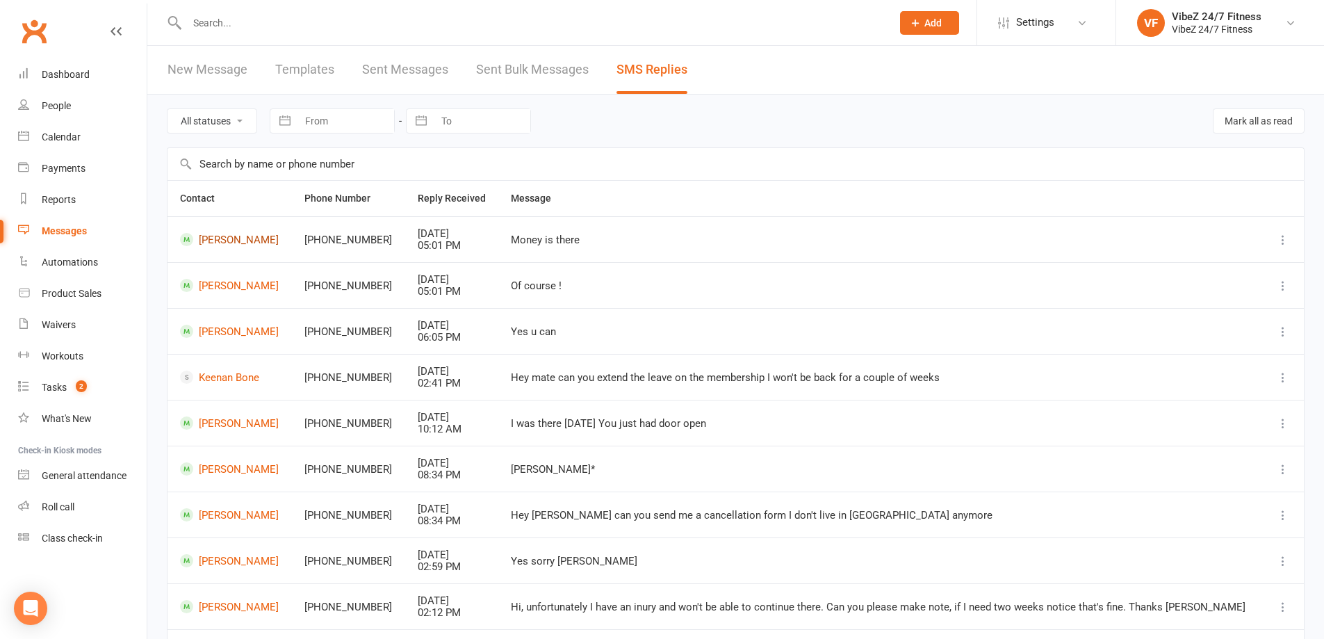
click at [218, 244] on link "Kayla Brosnahan" at bounding box center [229, 239] width 99 height 13
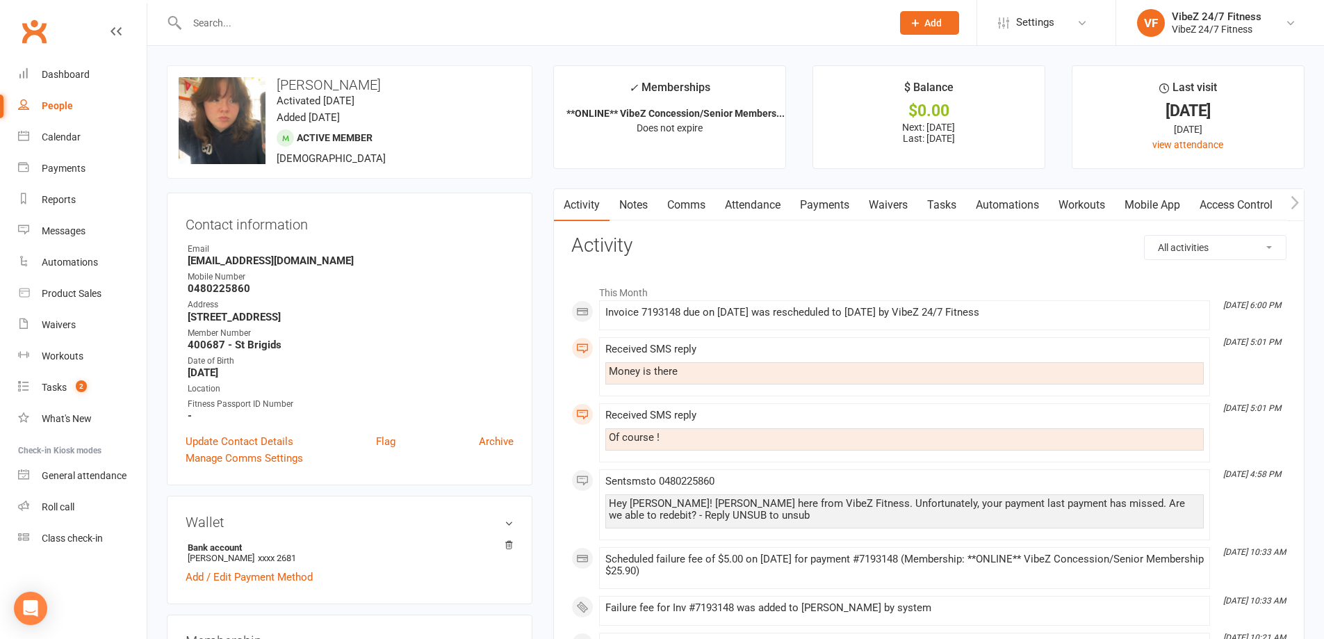
click at [679, 211] on link "Comms" at bounding box center [687, 205] width 58 height 32
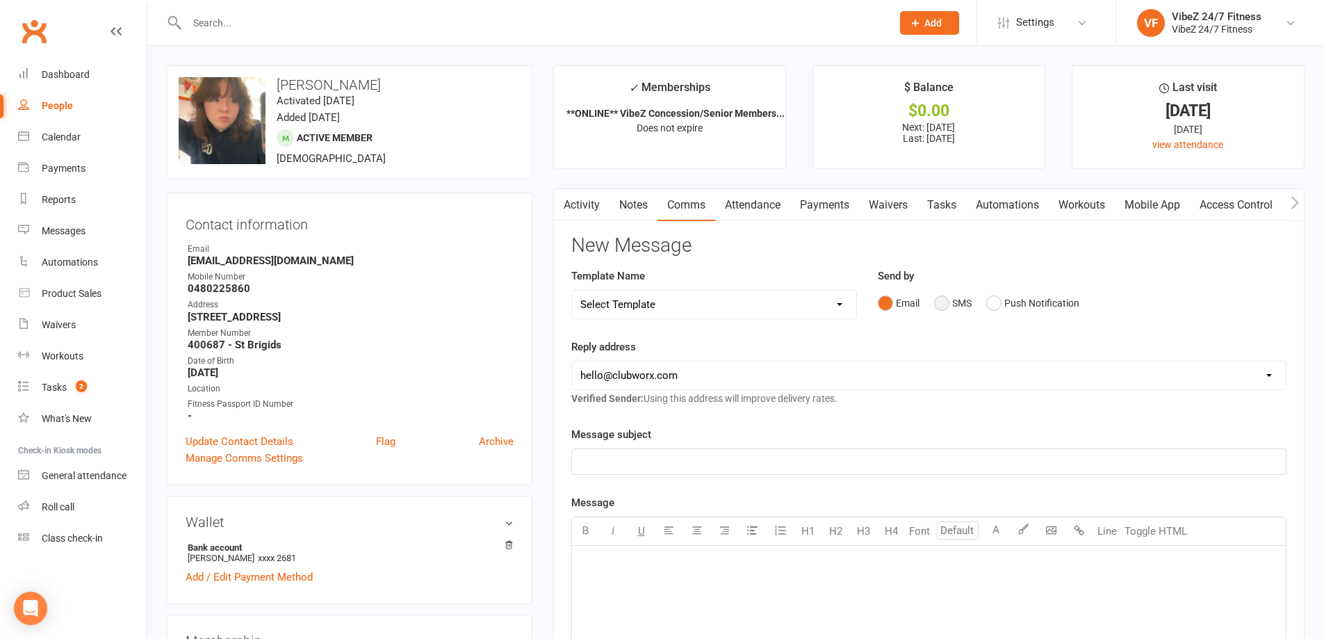
click at [966, 310] on button "SMS" at bounding box center [953, 303] width 38 height 26
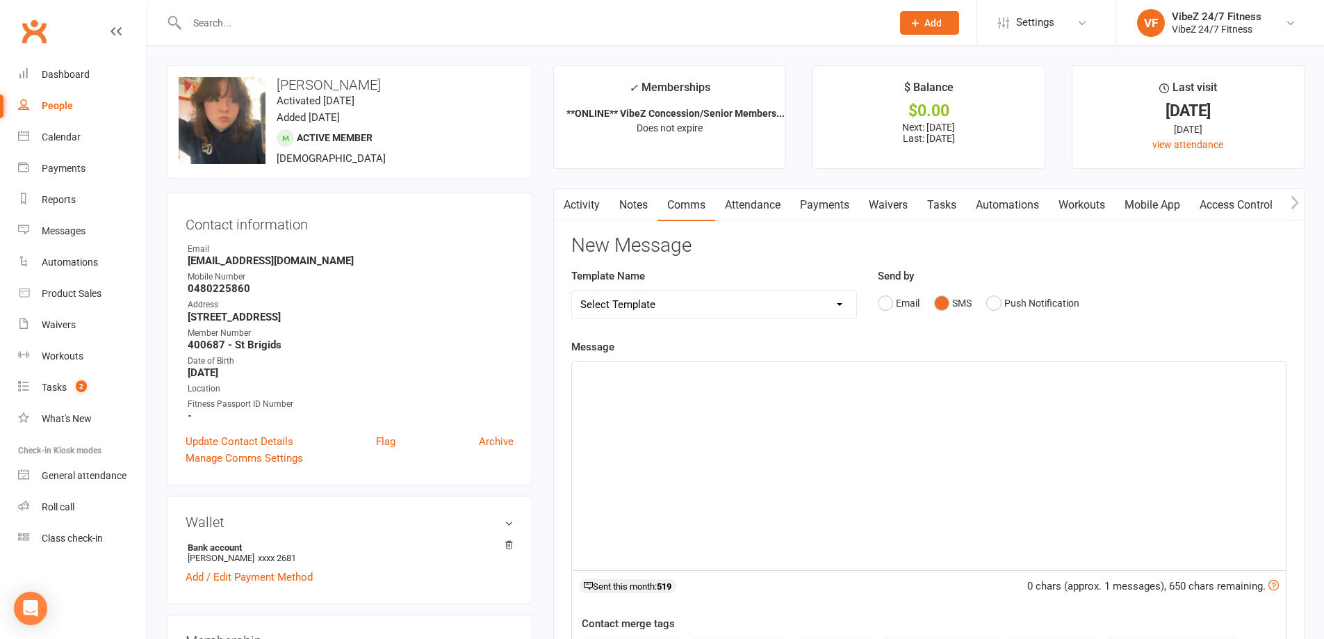
click at [827, 430] on div "﻿" at bounding box center [929, 466] width 714 height 209
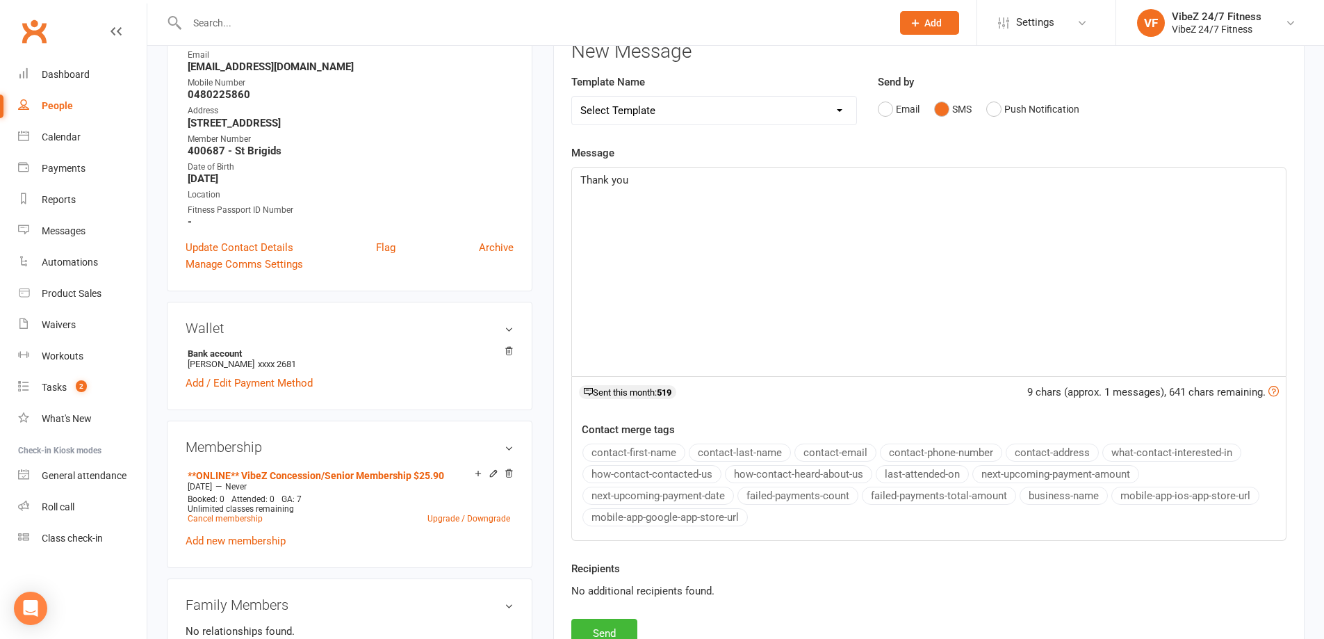
scroll to position [487, 0]
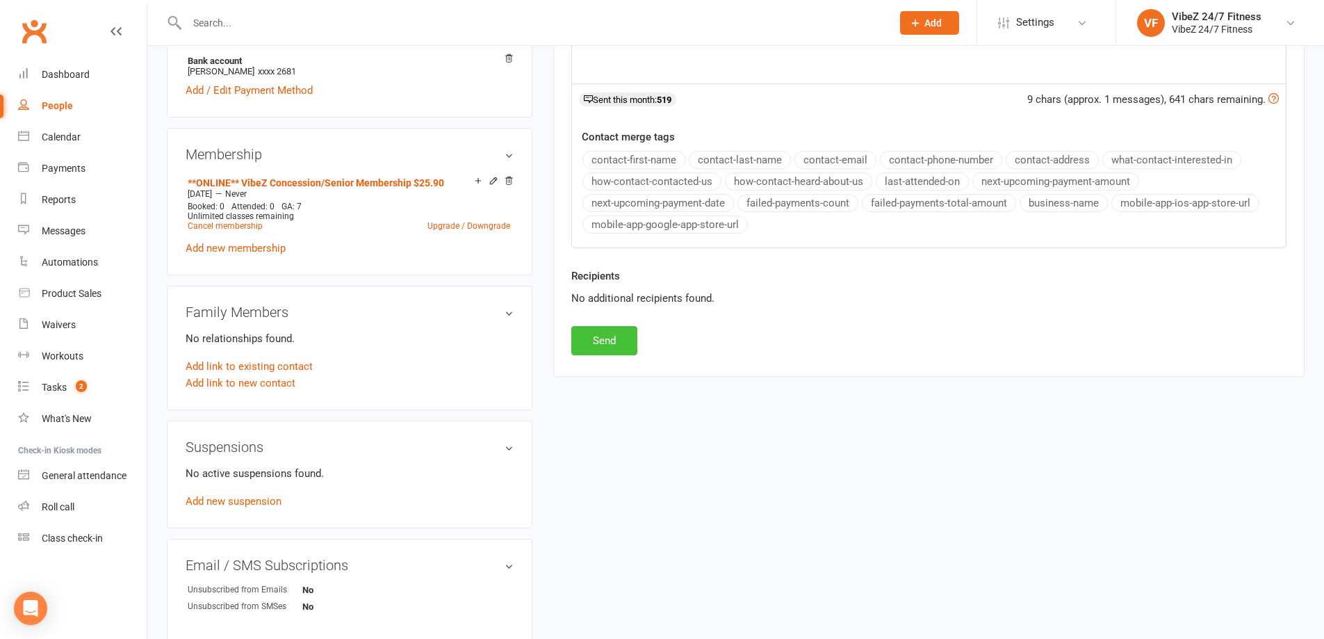
click at [606, 343] on button "Send" at bounding box center [604, 340] width 66 height 29
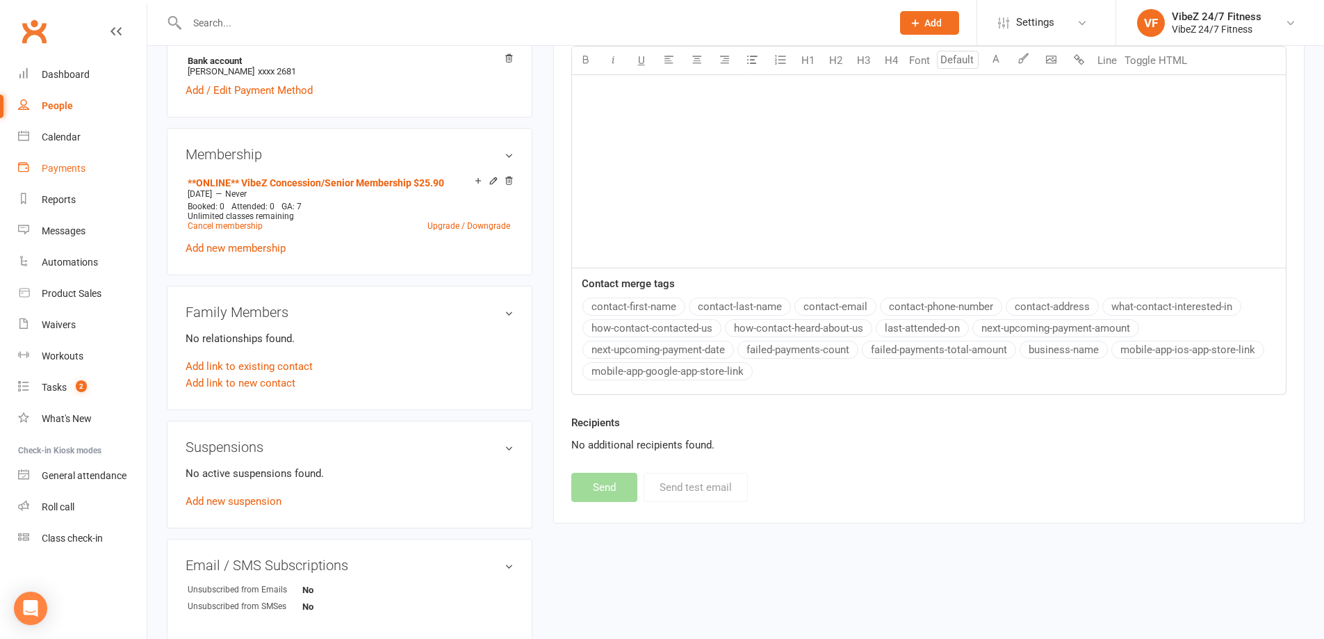
click at [84, 172] on div "Payments" at bounding box center [64, 168] width 44 height 11
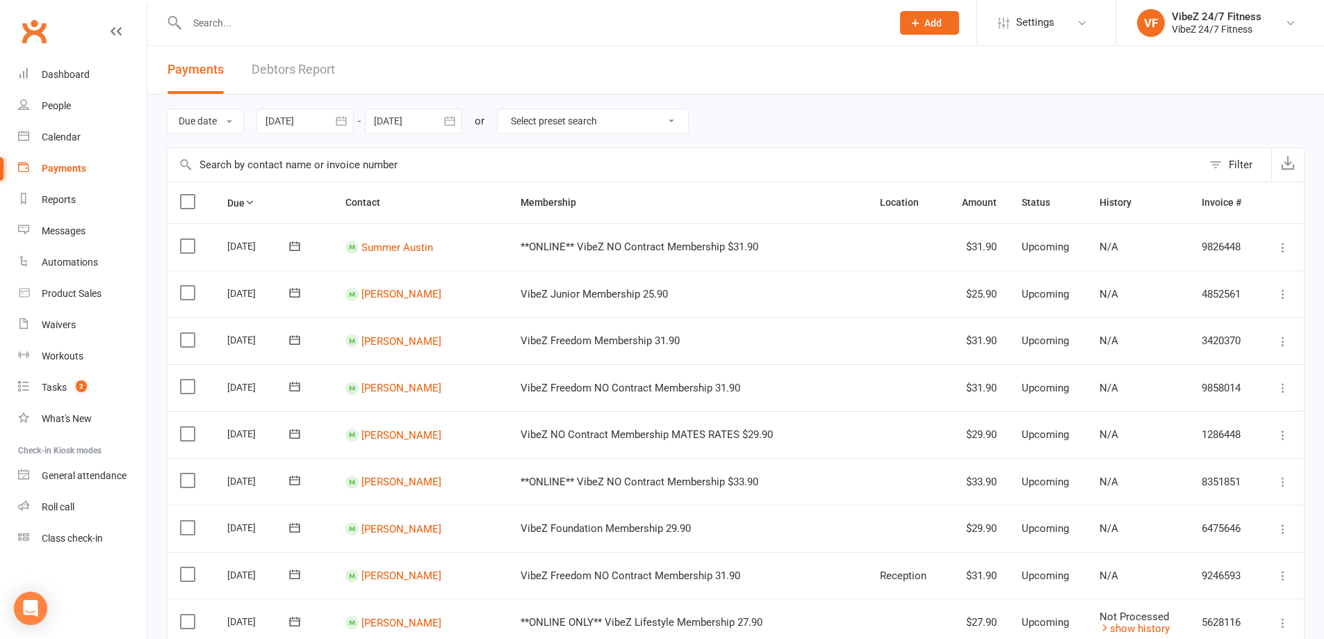
click at [279, 65] on link "Debtors Report" at bounding box center [293, 70] width 83 height 48
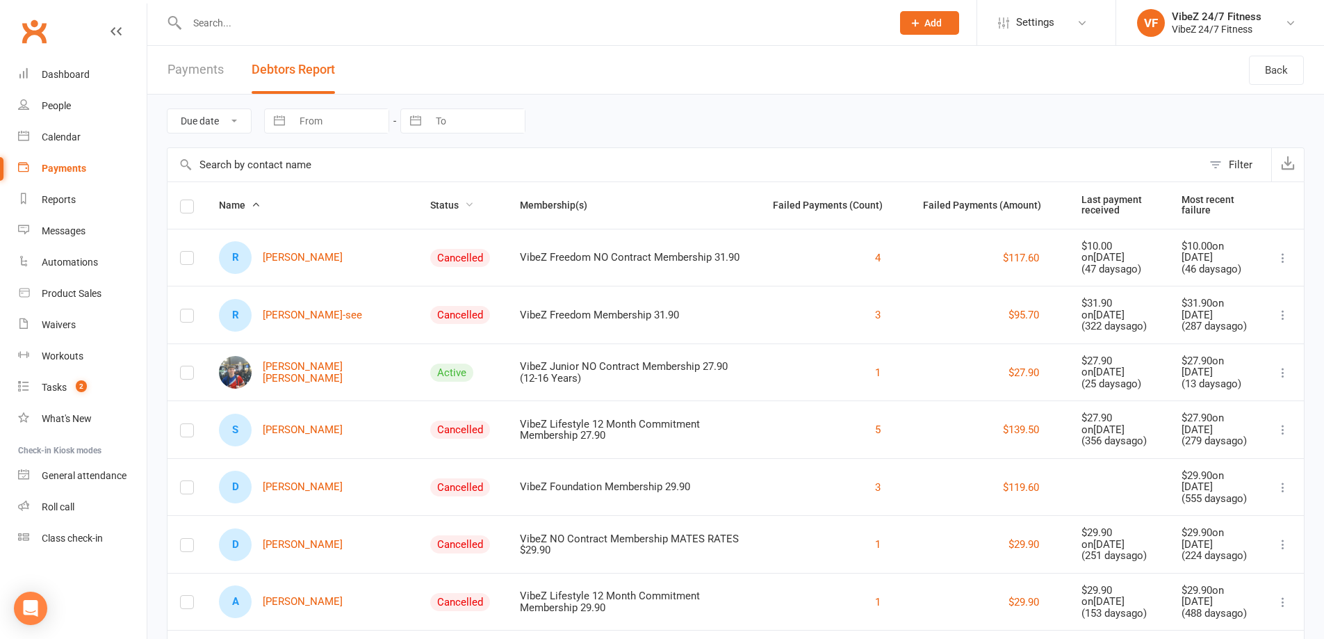
click at [430, 205] on span "Status" at bounding box center [452, 205] width 44 height 11
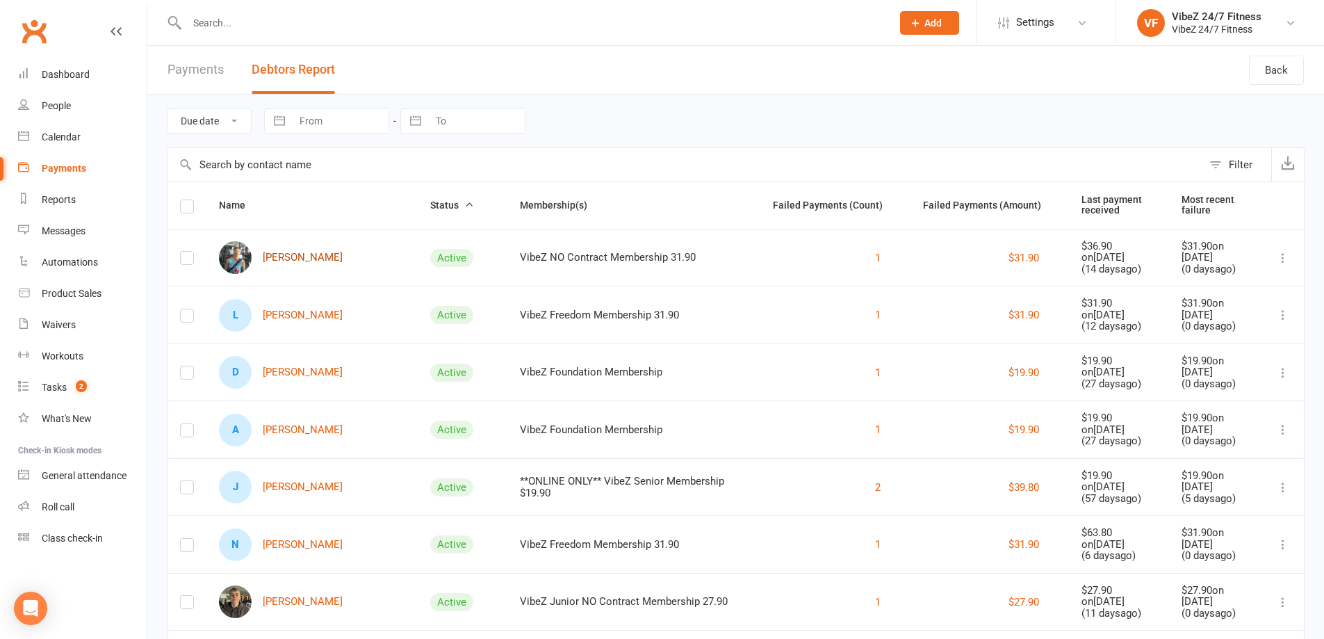
click at [331, 257] on link "Bradyn Lee - moore" at bounding box center [281, 257] width 124 height 33
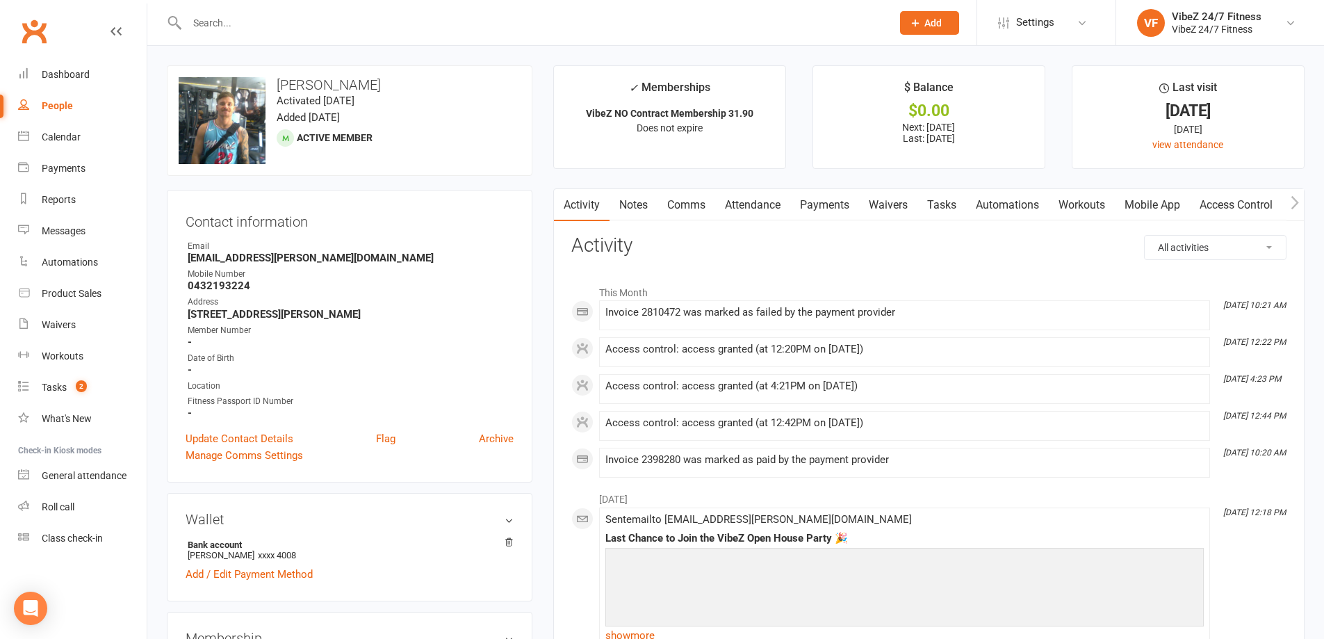
click at [679, 204] on link "Comms" at bounding box center [687, 205] width 58 height 32
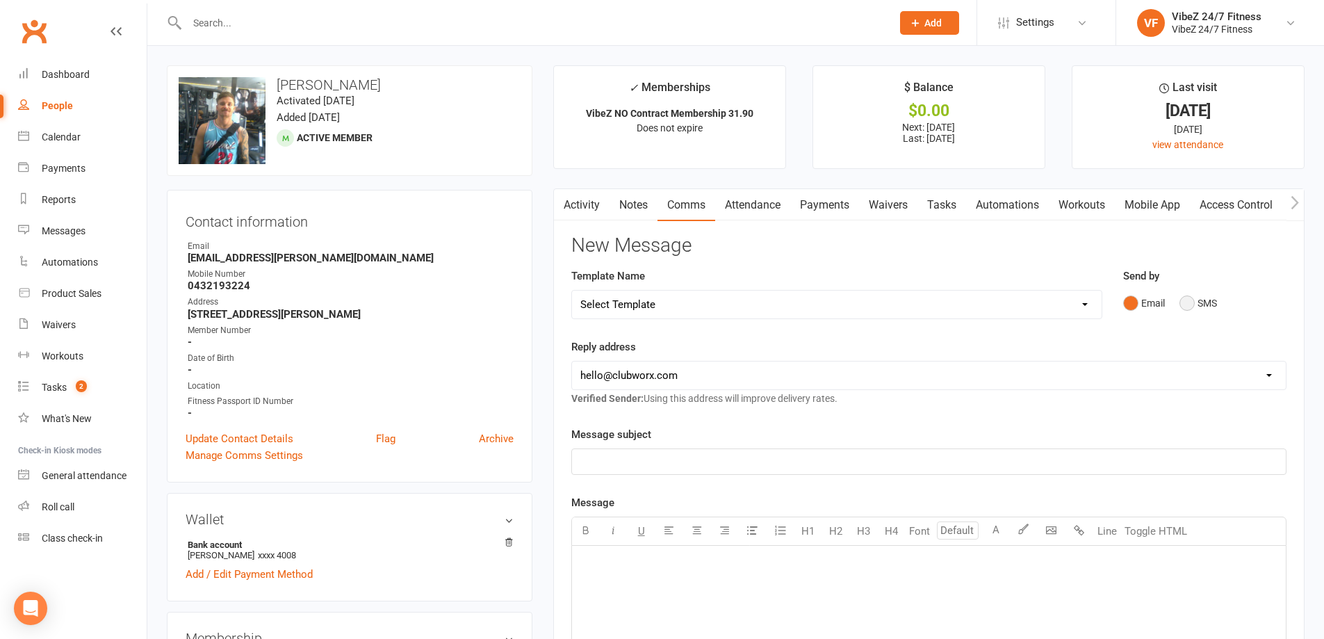
drag, startPoint x: 1212, startPoint y: 300, endPoint x: 1148, endPoint y: 302, distance: 63.3
click at [1210, 300] on button "SMS" at bounding box center [1199, 303] width 38 height 26
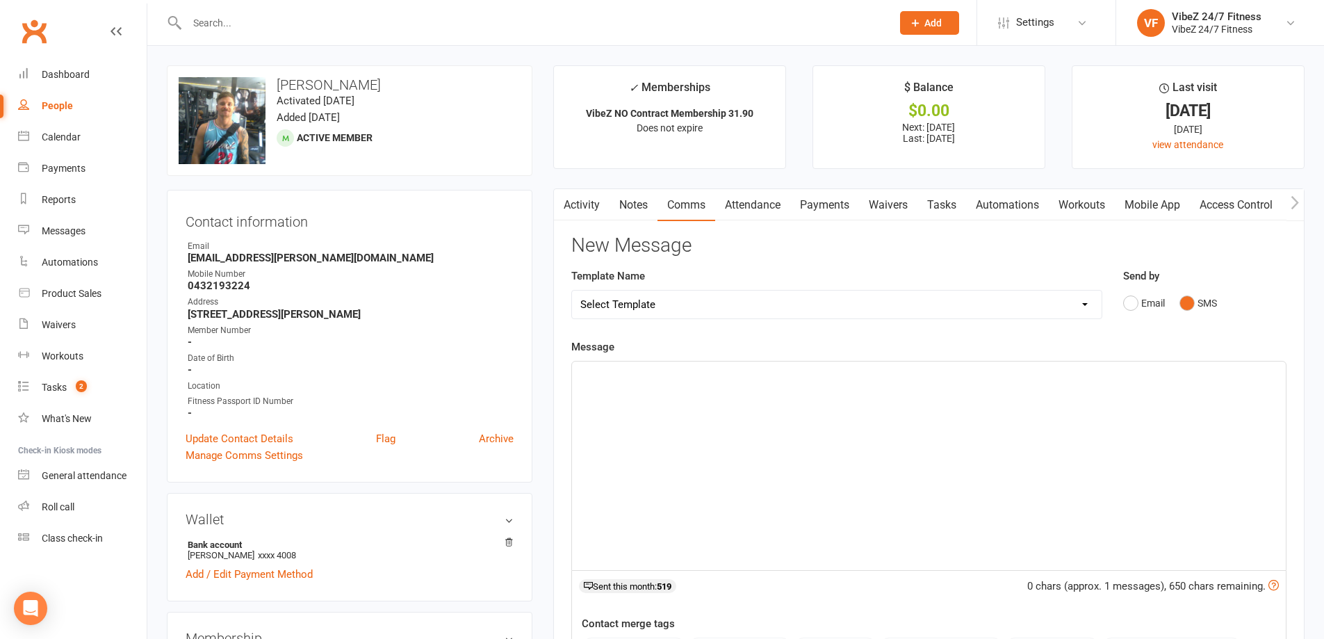
click at [1007, 302] on select "Select Template [Email] 1ST WARNING OUTSTANDING ACCOUNT [Email] OUTSTANDING ACC…" at bounding box center [837, 305] width 530 height 28
select select "18"
click at [572, 291] on select "Select Template [Email] 1ST WARNING OUTSTANDING ACCOUNT [Email] OUTSTANDING ACC…" at bounding box center [837, 305] width 530 height 28
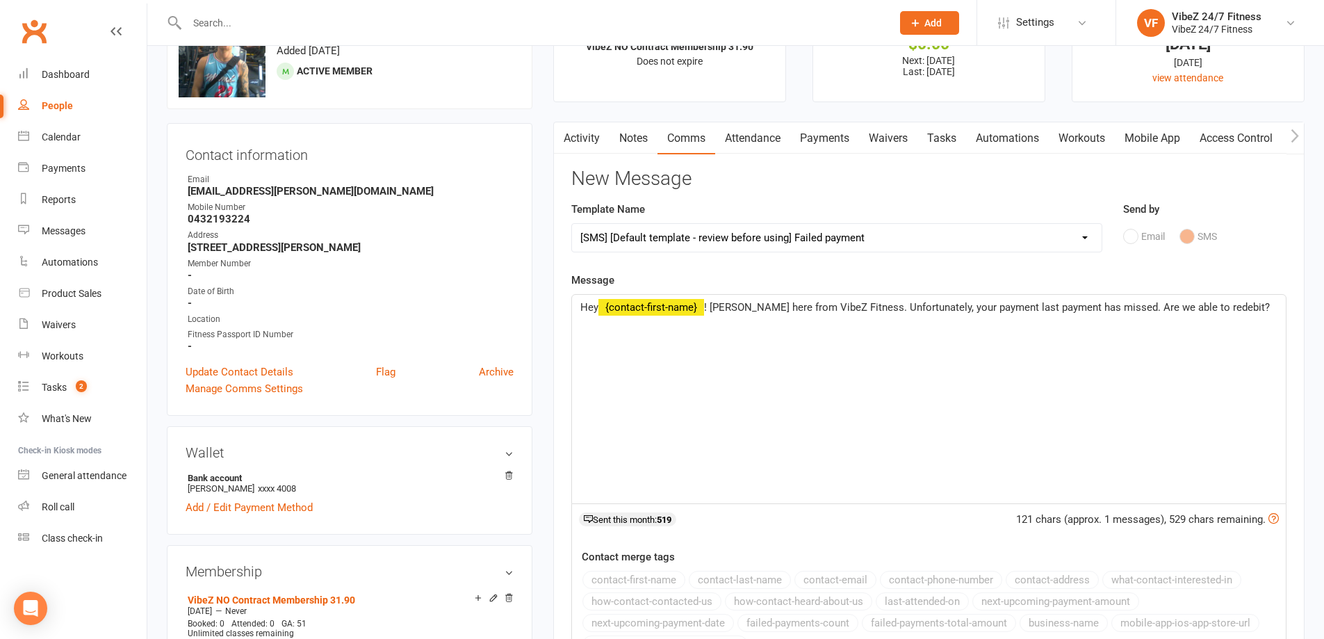
scroll to position [209, 0]
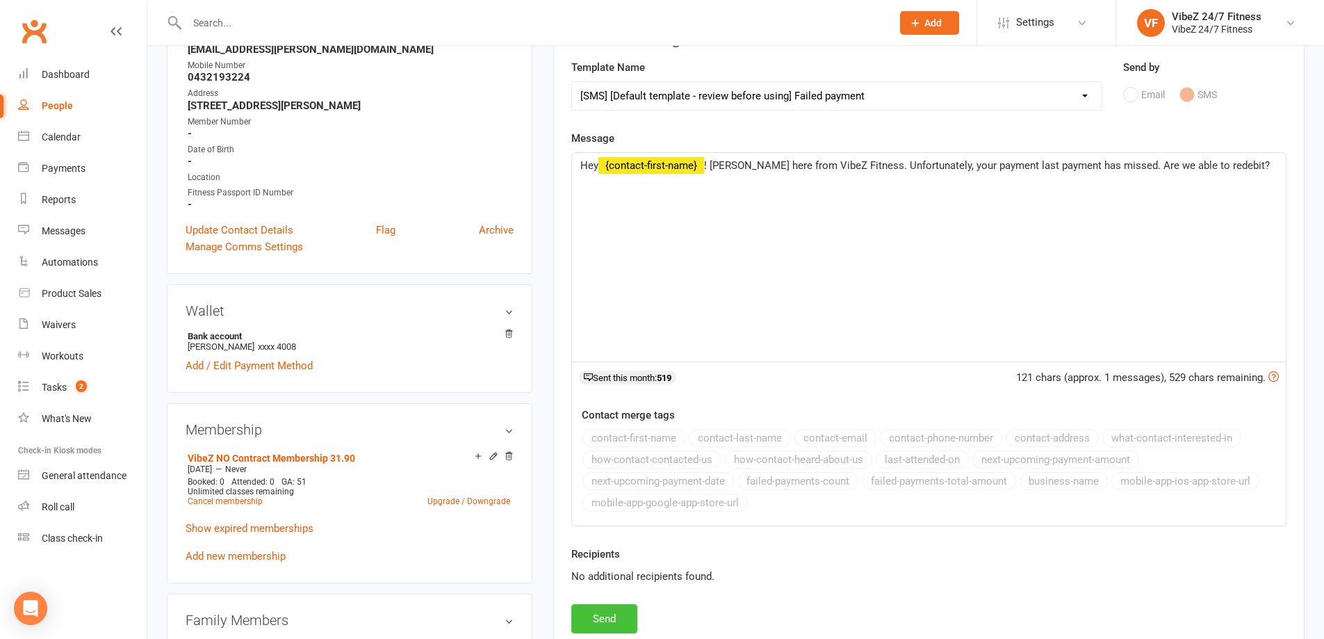
click at [608, 628] on button "Send" at bounding box center [604, 618] width 66 height 29
select select
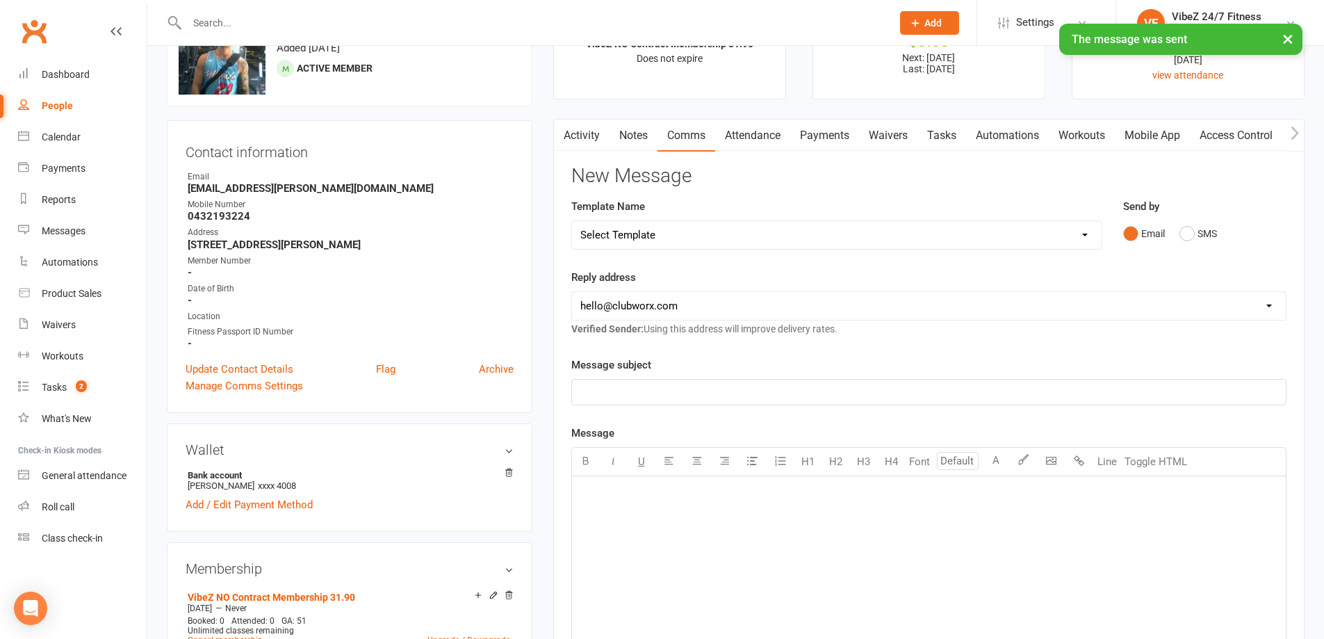
scroll to position [0, 0]
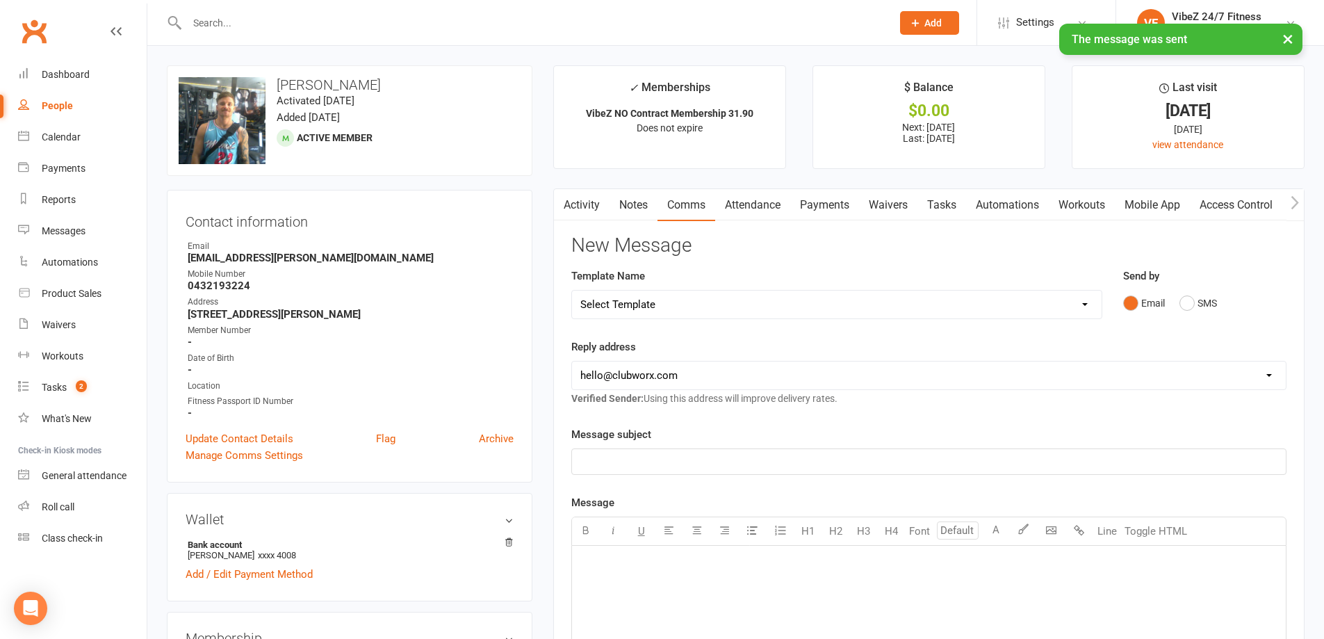
drag, startPoint x: 786, startPoint y: 213, endPoint x: 800, endPoint y: 213, distance: 13.9
click at [790, 213] on div "Activity Notes Comms Attendance Payments Waivers Tasks Automations Workouts Mob…" at bounding box center [1005, 205] width 903 height 32
click at [817, 196] on link "Payments" at bounding box center [824, 205] width 69 height 32
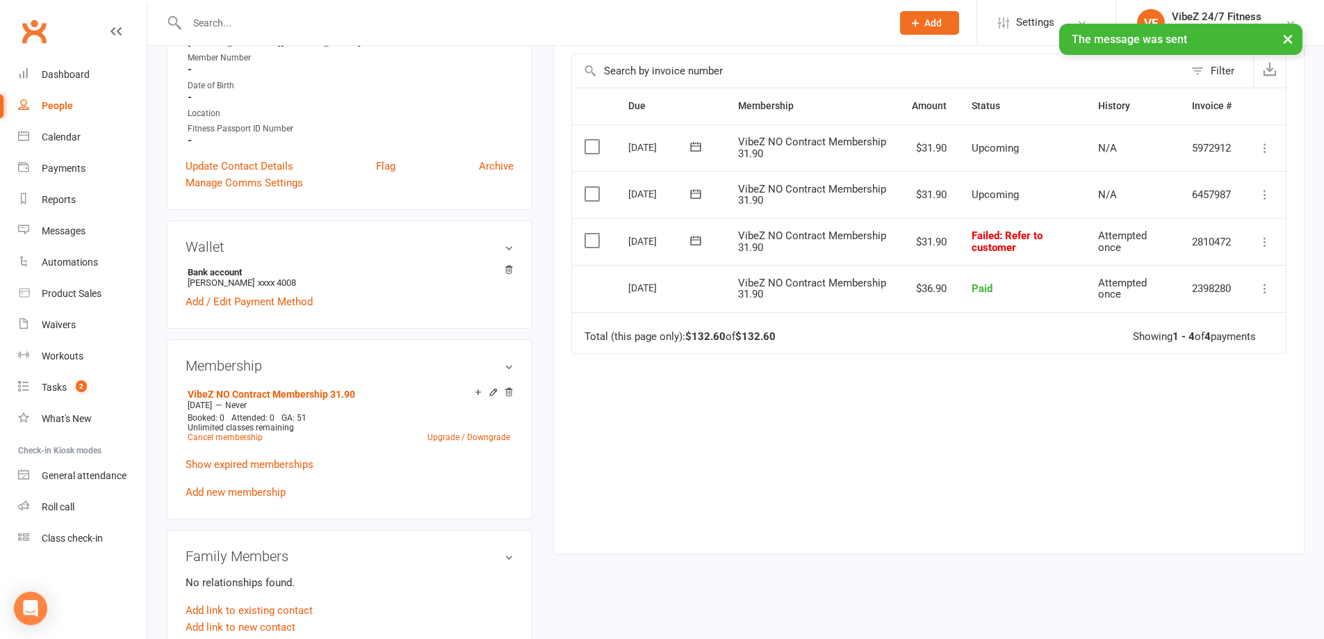
scroll to position [278, 0]
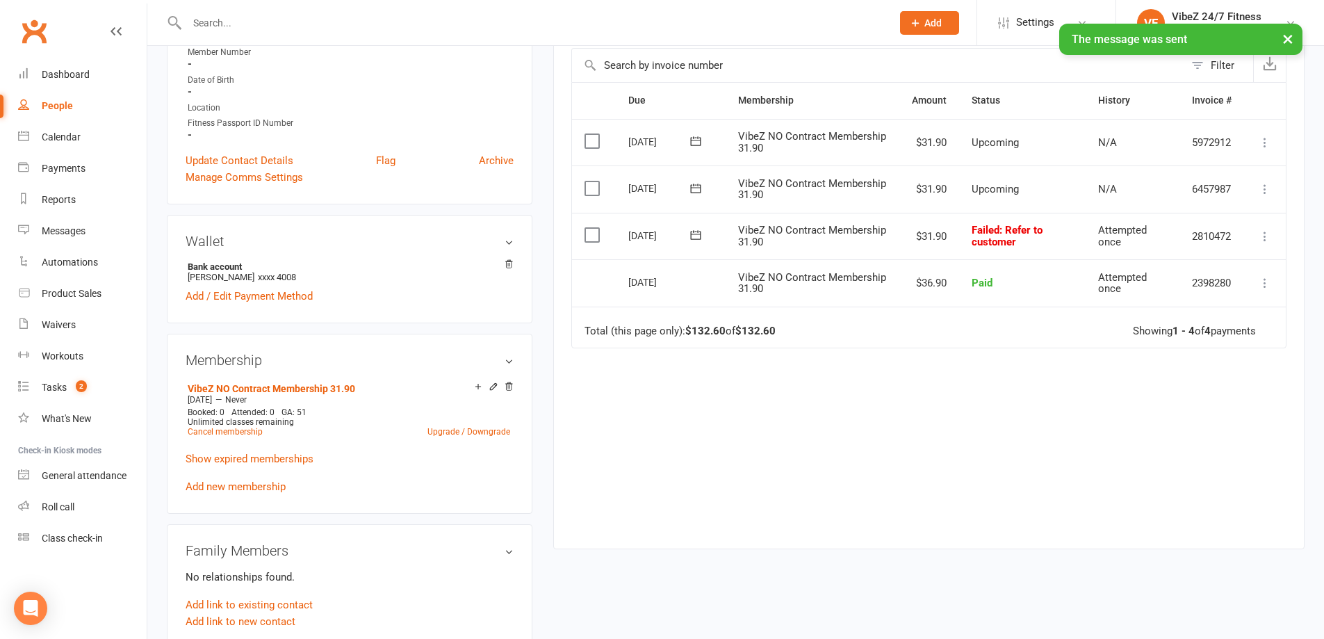
click at [701, 233] on icon at bounding box center [695, 234] width 10 height 9
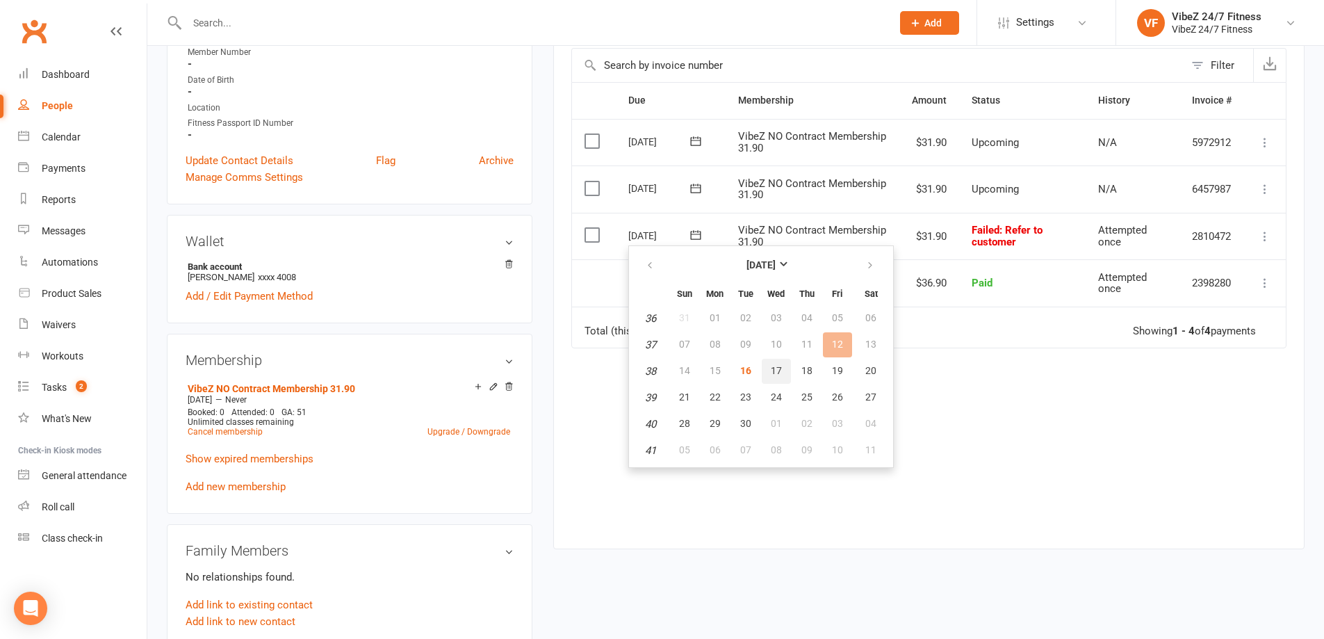
click at [773, 364] on button "17" at bounding box center [776, 371] width 29 height 25
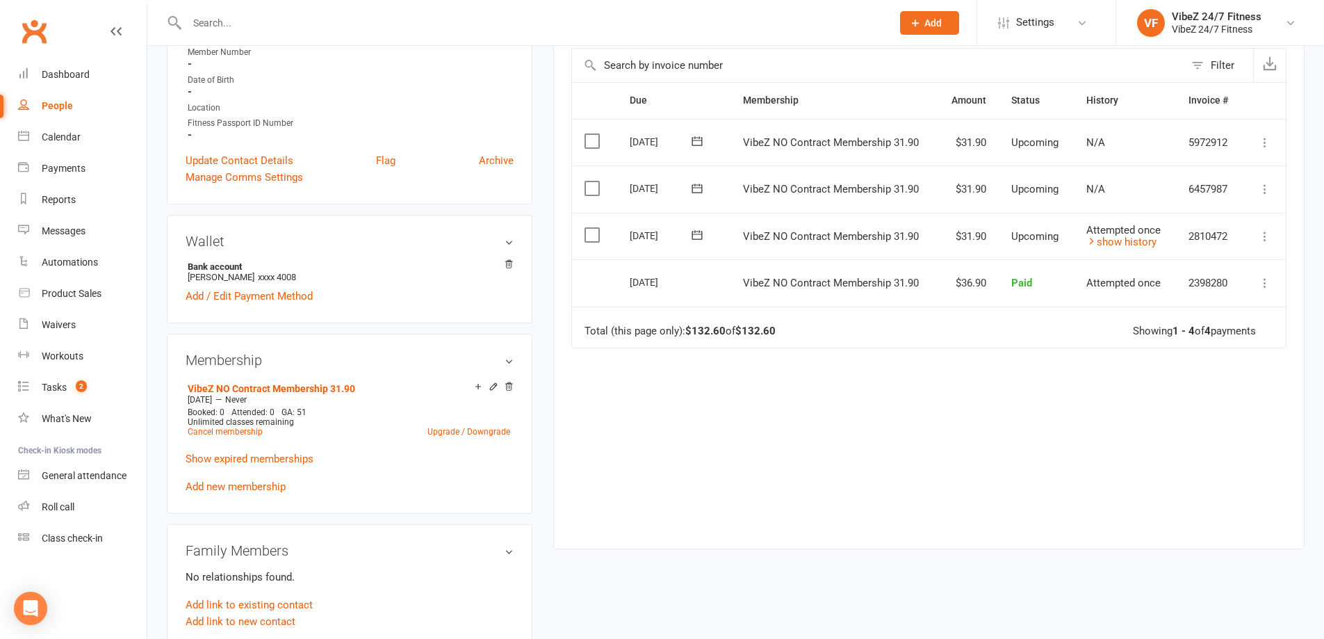
click at [861, 405] on div "Due Contact Membership Amount Status History Invoice # Select this 10 Oct 2025 …" at bounding box center [928, 305] width 715 height 446
click at [56, 67] on link "Dashboard" at bounding box center [82, 74] width 129 height 31
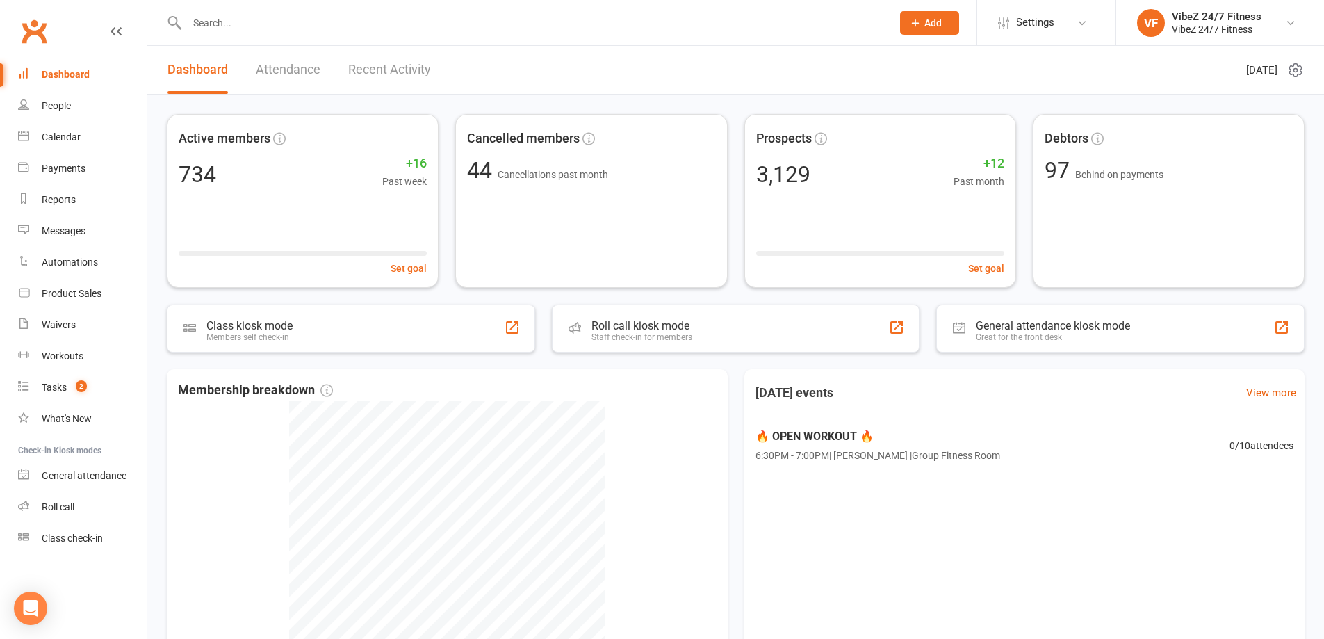
click at [421, 69] on link "Recent Activity" at bounding box center [389, 70] width 83 height 48
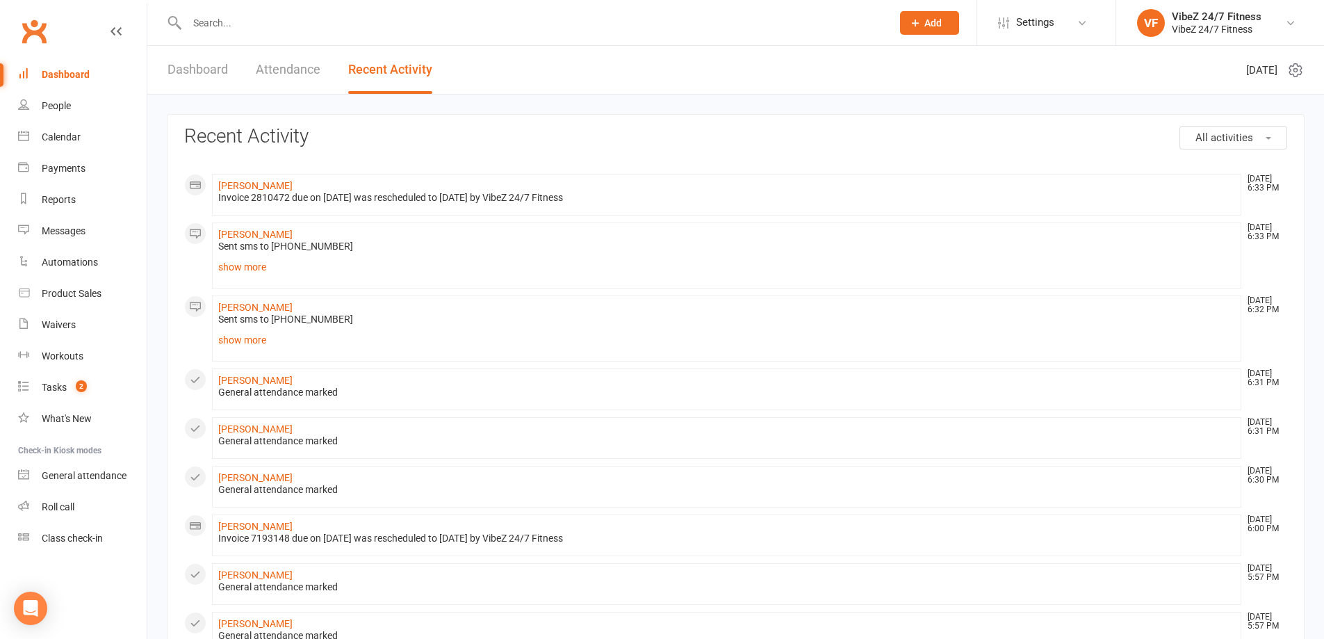
click at [259, 22] on input "text" at bounding box center [532, 22] width 699 height 19
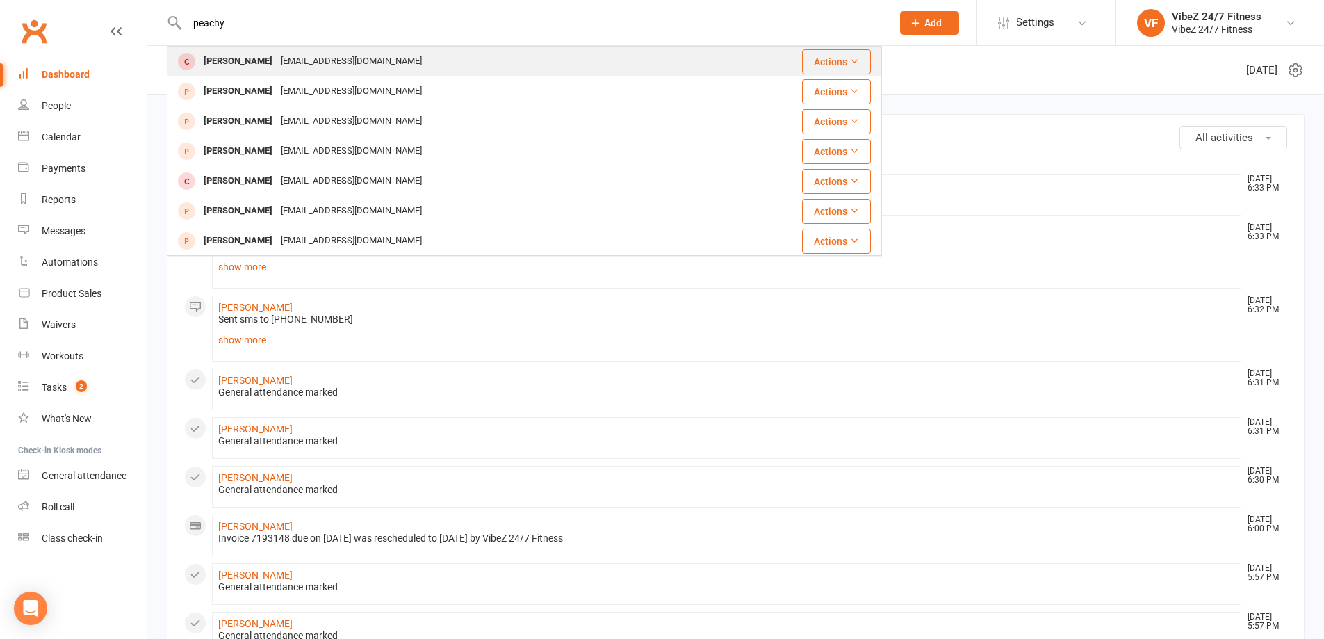
type input "peachy"
click at [251, 54] on div "[PERSON_NAME]" at bounding box center [238, 61] width 77 height 20
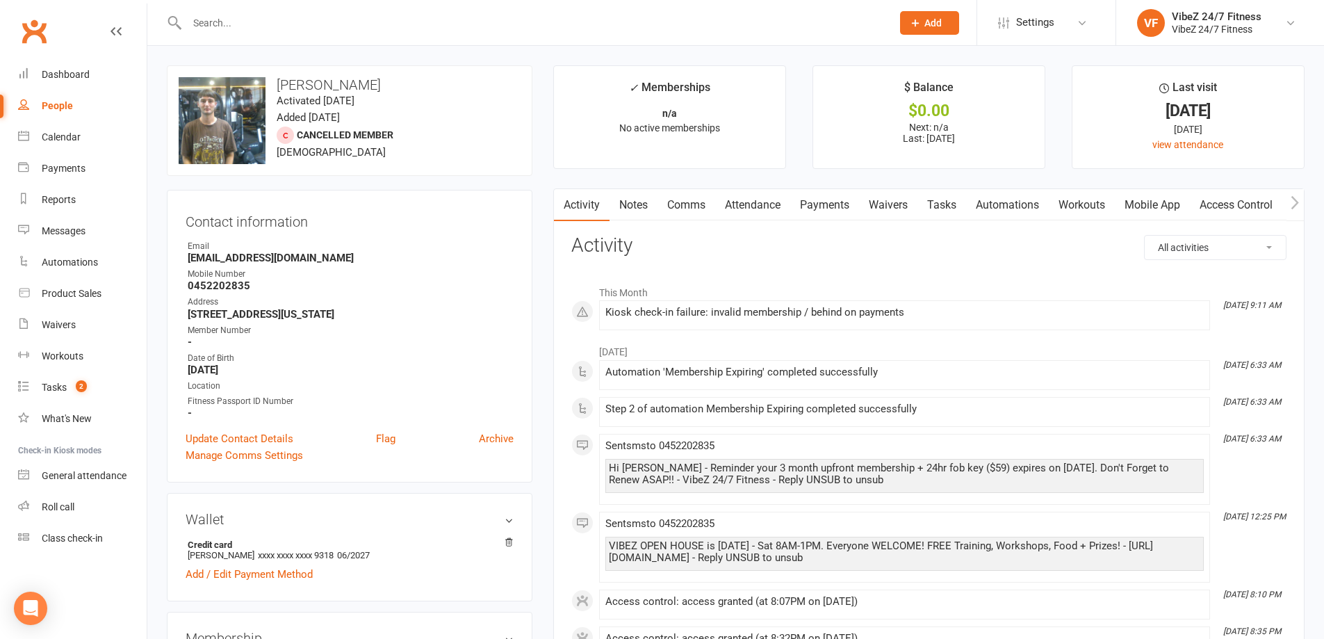
click at [1264, 206] on link "Access Control" at bounding box center [1236, 205] width 92 height 32
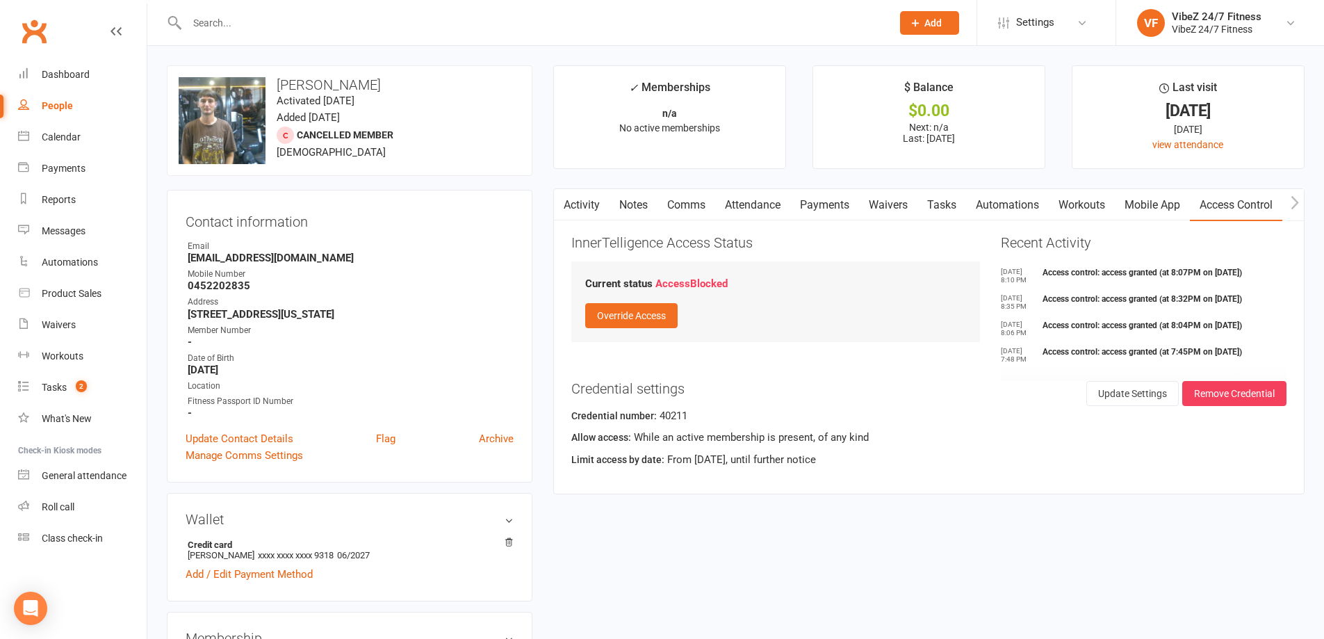
click at [571, 207] on link "Activity" at bounding box center [582, 205] width 56 height 32
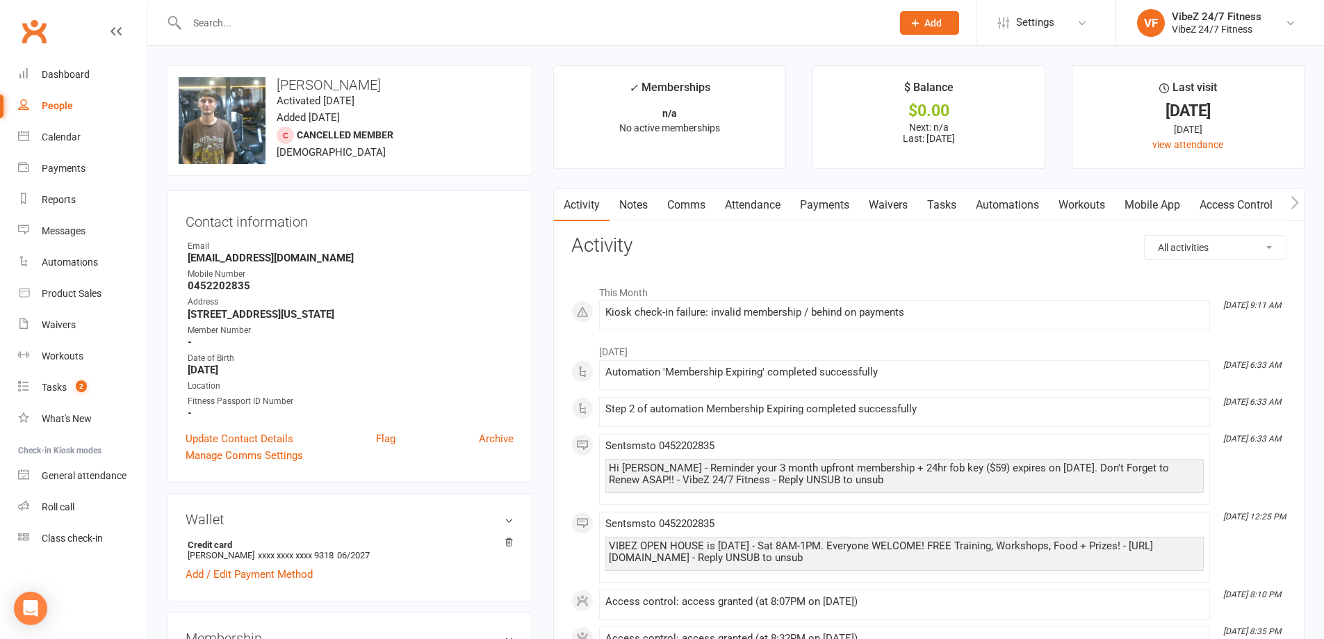
click at [807, 199] on link "Payments" at bounding box center [824, 205] width 69 height 32
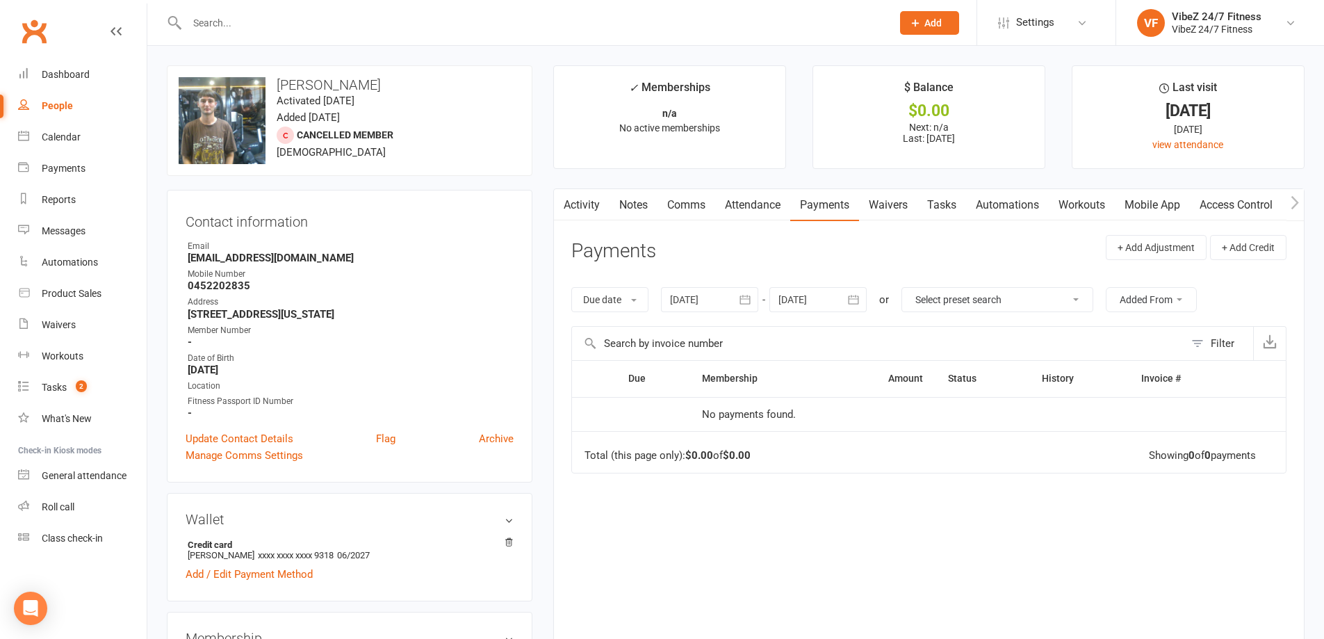
click at [743, 301] on icon "button" at bounding box center [745, 300] width 14 height 14
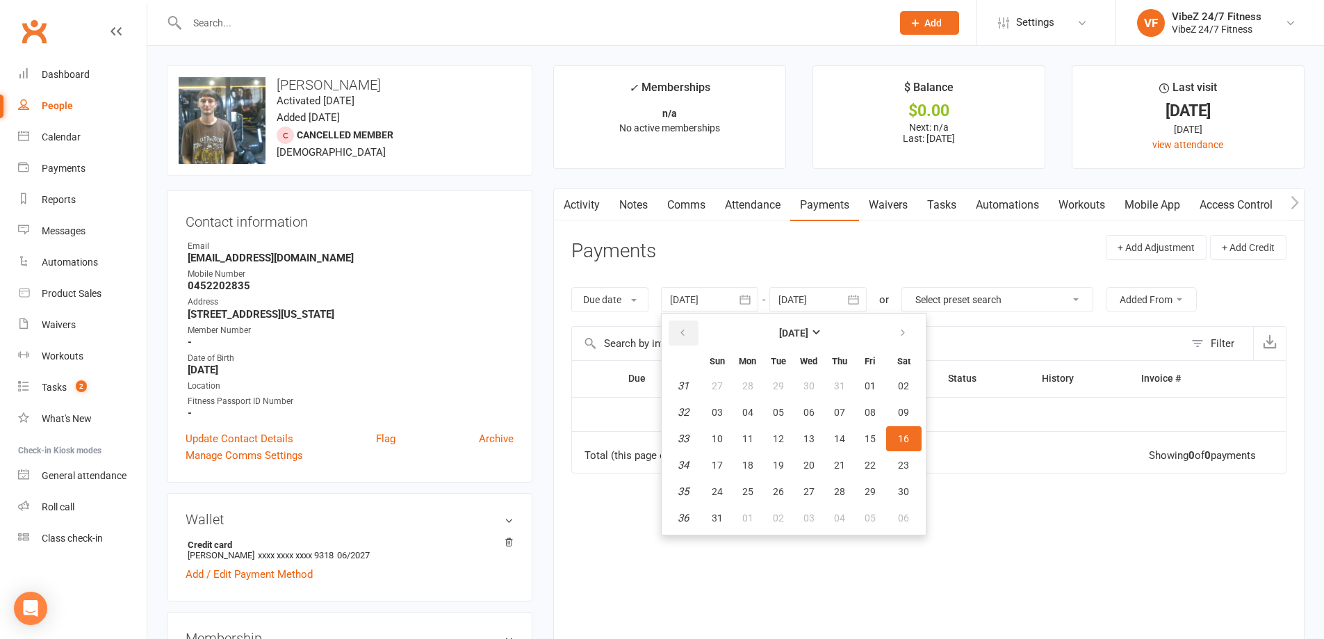
click at [680, 329] on button "button" at bounding box center [684, 332] width 30 height 25
click at [680, 329] on icon "button" at bounding box center [683, 332] width 10 height 11
click at [425, 213] on h3 "Contact information" at bounding box center [350, 219] width 328 height 21
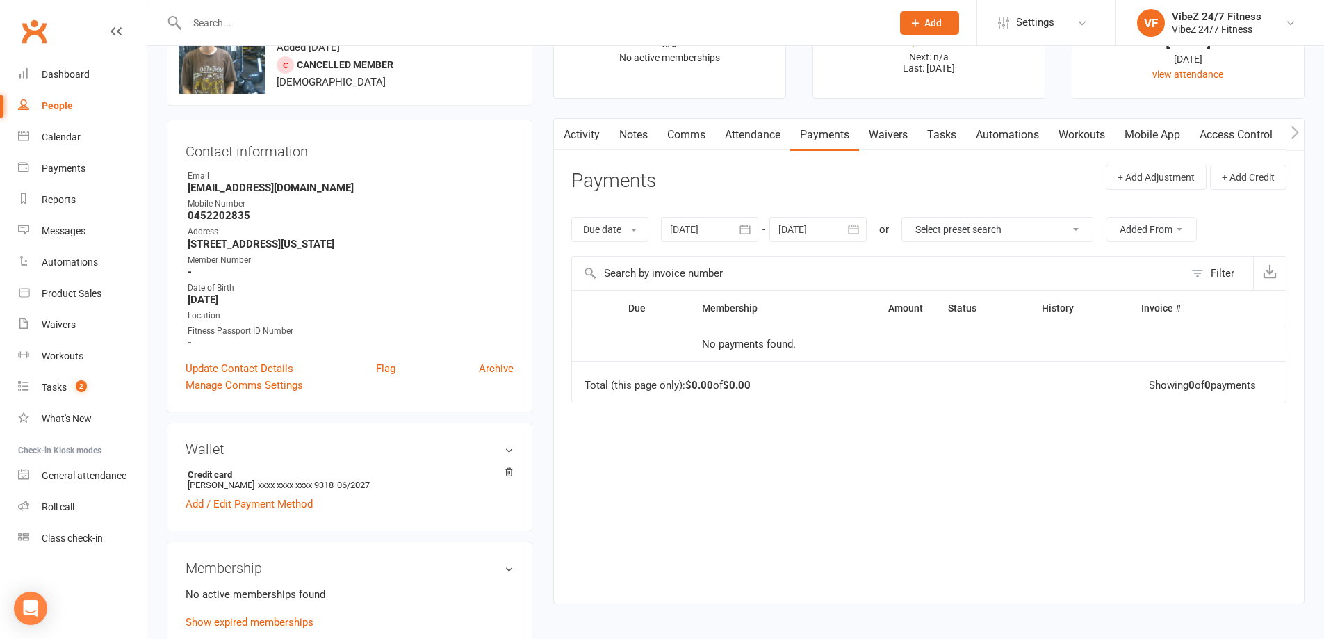
scroll to position [278, 0]
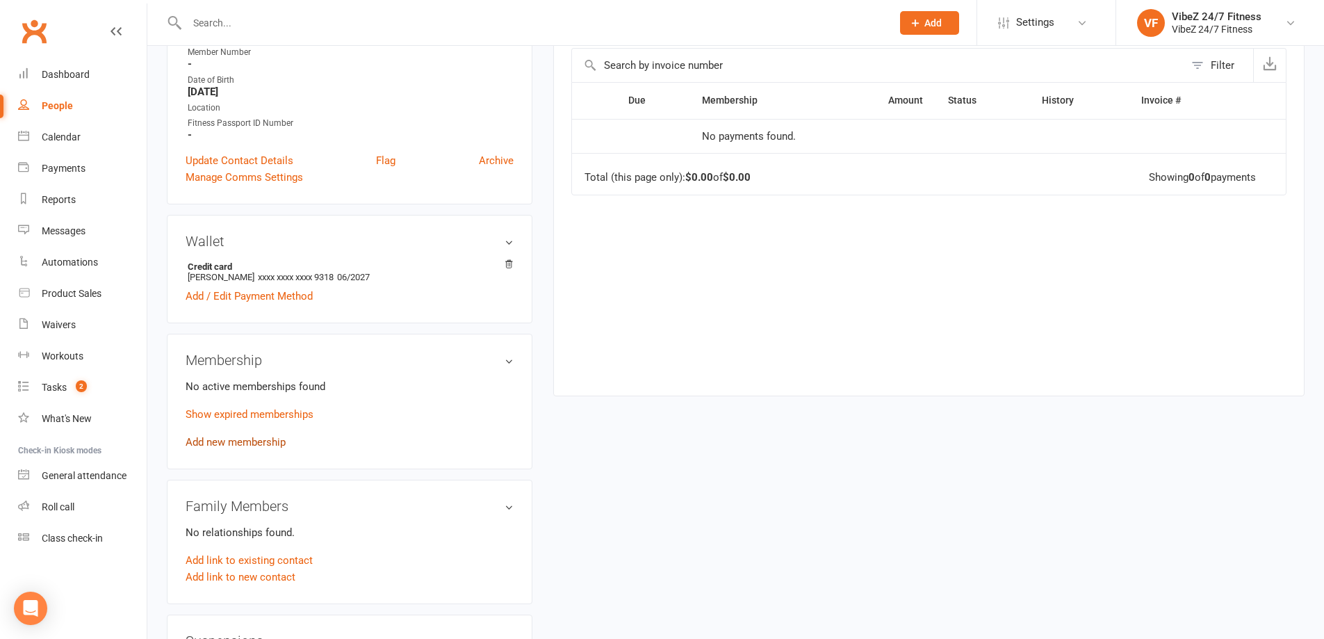
click at [234, 441] on link "Add new membership" at bounding box center [236, 442] width 100 height 13
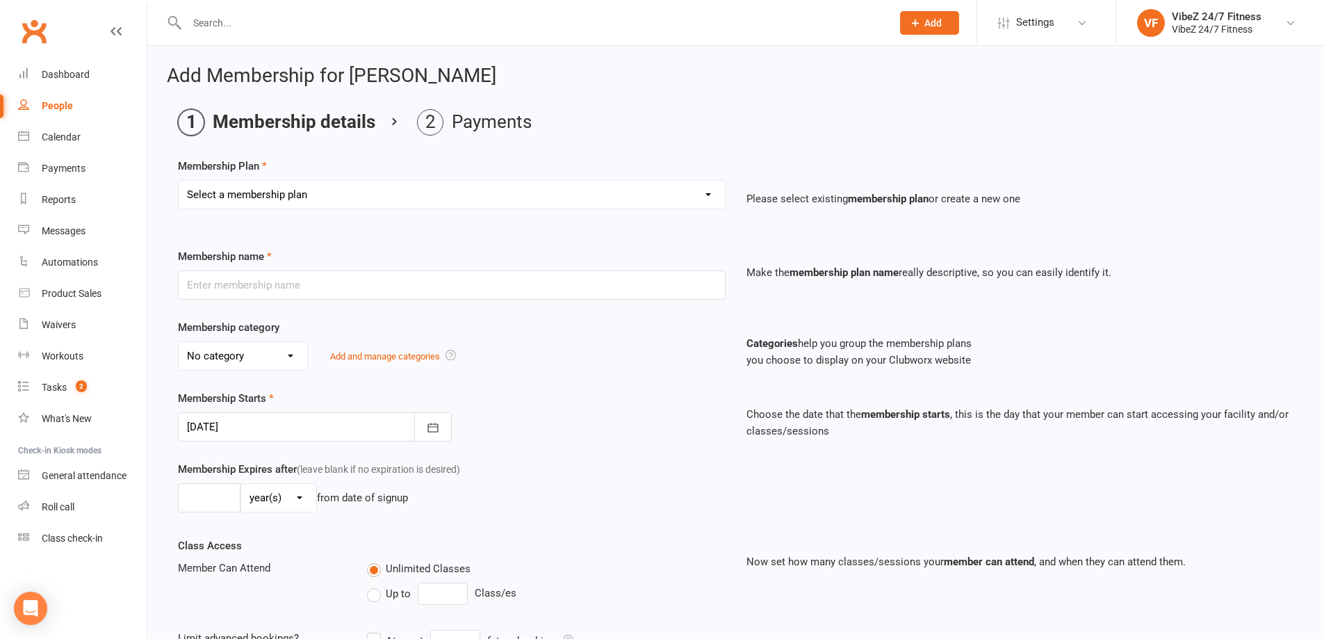
click at [357, 187] on select "Select a membership plan Create new Membership Plan Complimentary 12 Month Memb…" at bounding box center [452, 195] width 546 height 28
select select "7"
click at [179, 181] on select "Select a membership plan Create new Membership Plan Complimentary 12 Month Memb…" at bounding box center [452, 195] width 546 height 28
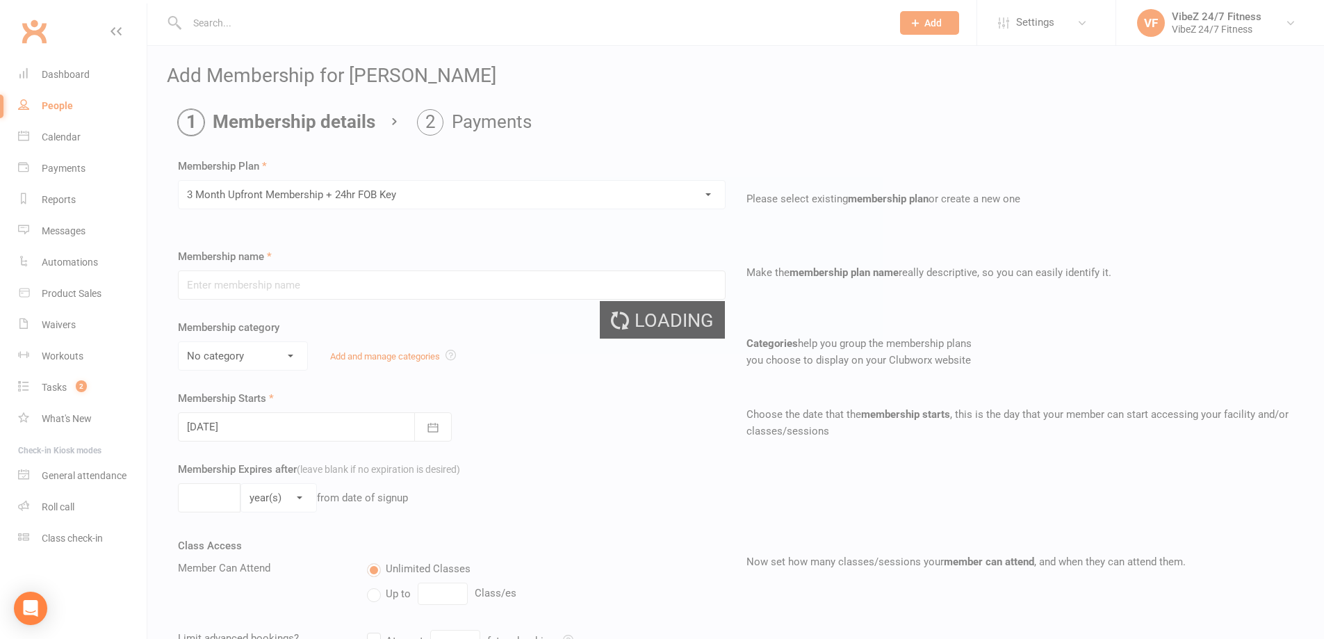
type input "3 Month Upfront Membership + 24hr FOB Key"
select select "2"
type input "3"
select select "2"
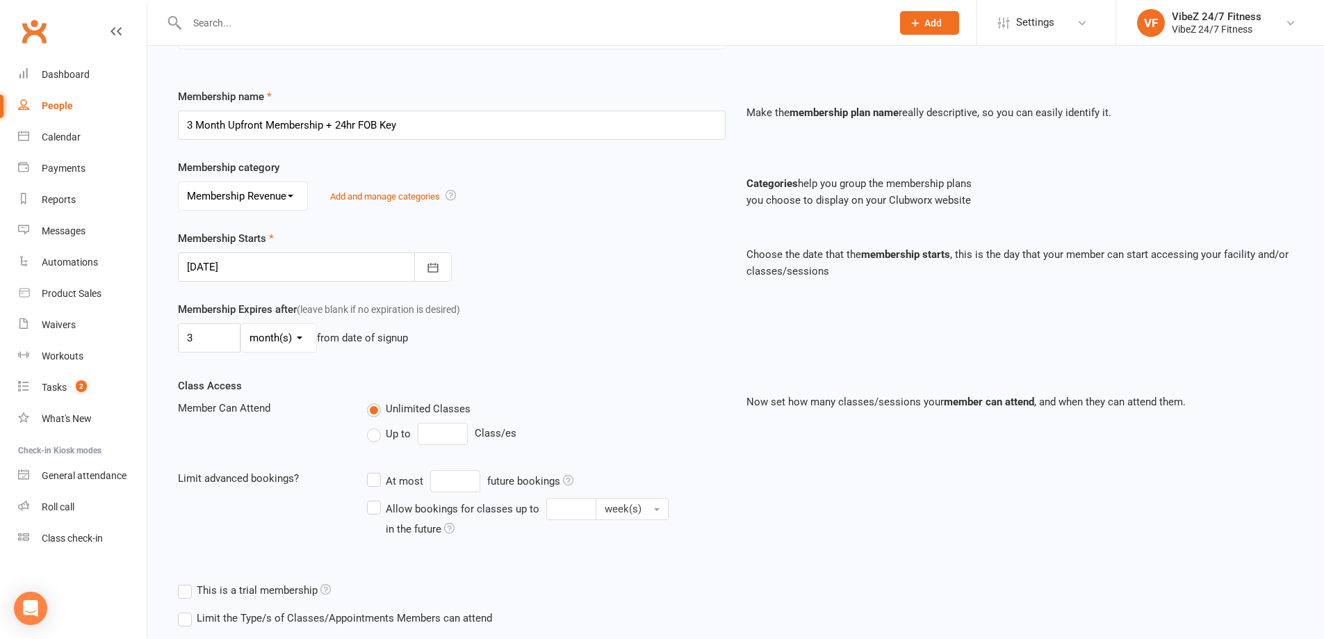
scroll to position [298, 0]
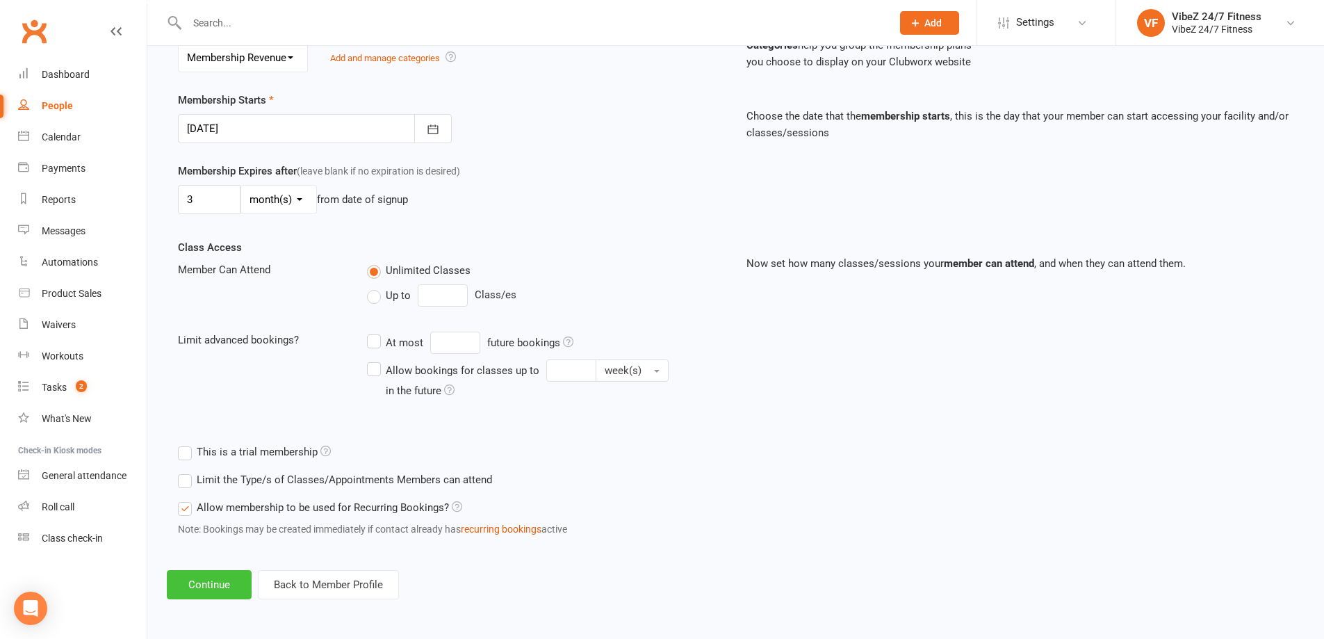
click at [200, 582] on button "Continue" at bounding box center [209, 584] width 85 height 29
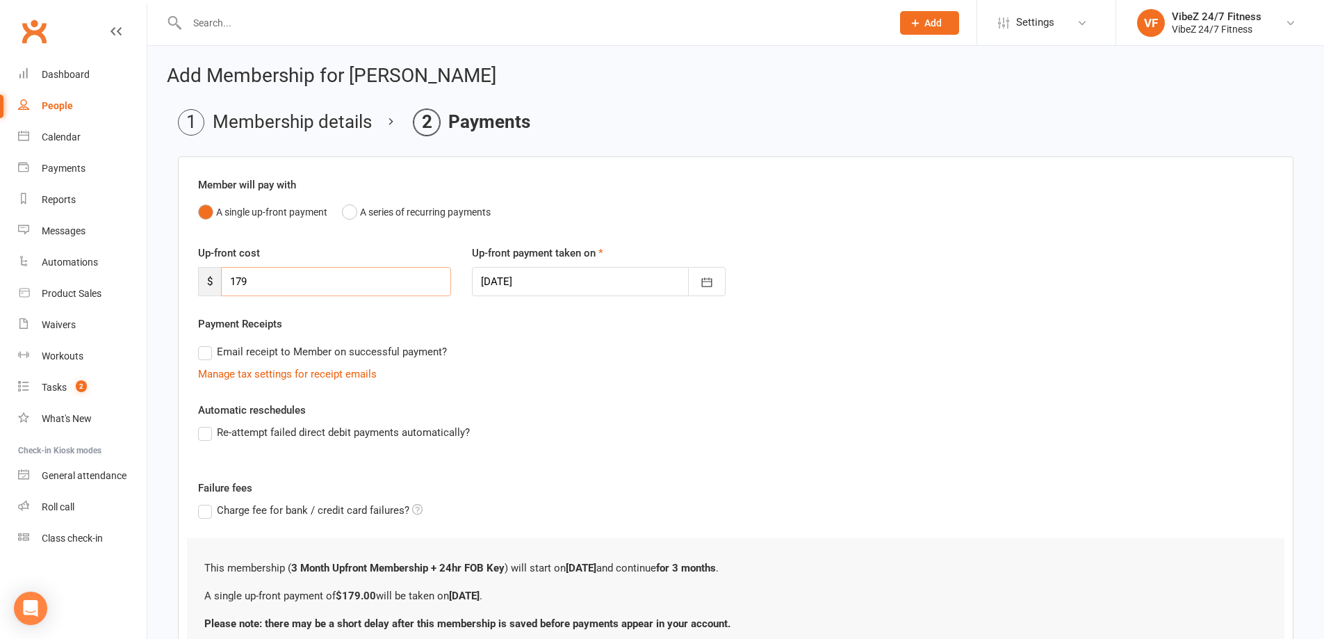
click at [178, 286] on div "Member will pay with A single up-front payment A series of recurring payments U…" at bounding box center [736, 415] width 1116 height 518
click at [256, 285] on input "179" at bounding box center [336, 281] width 230 height 29
click at [286, 280] on input "179" at bounding box center [336, 281] width 230 height 29
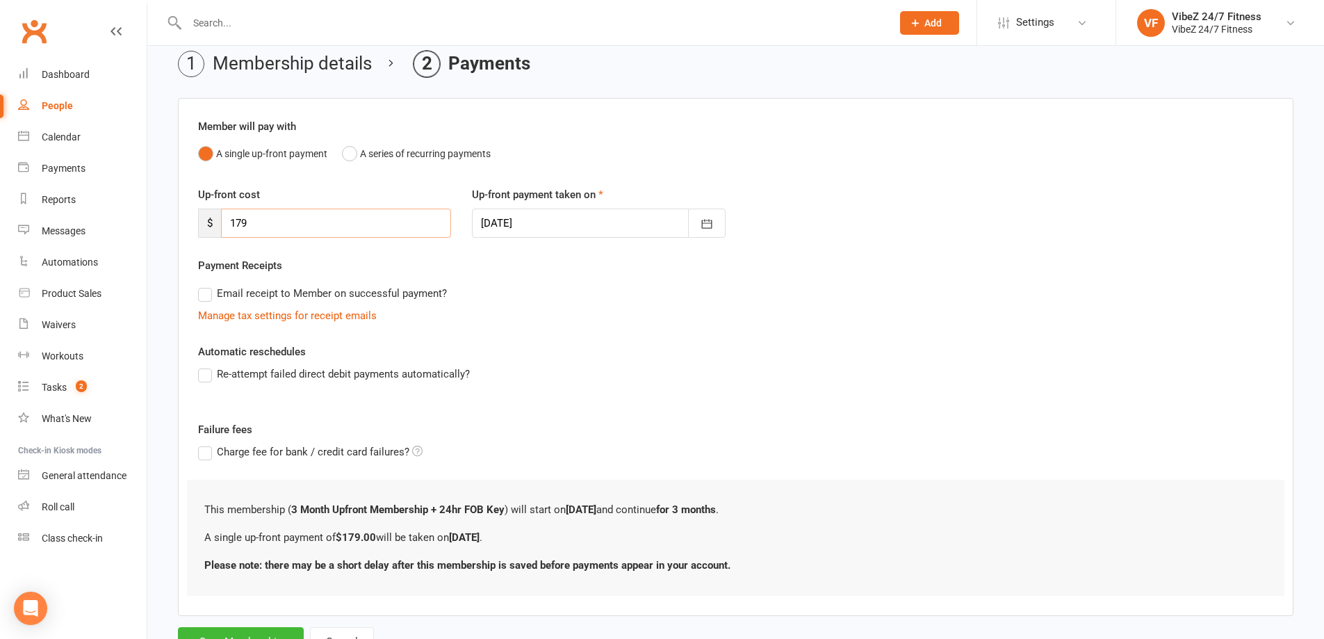
scroll to position [118, 0]
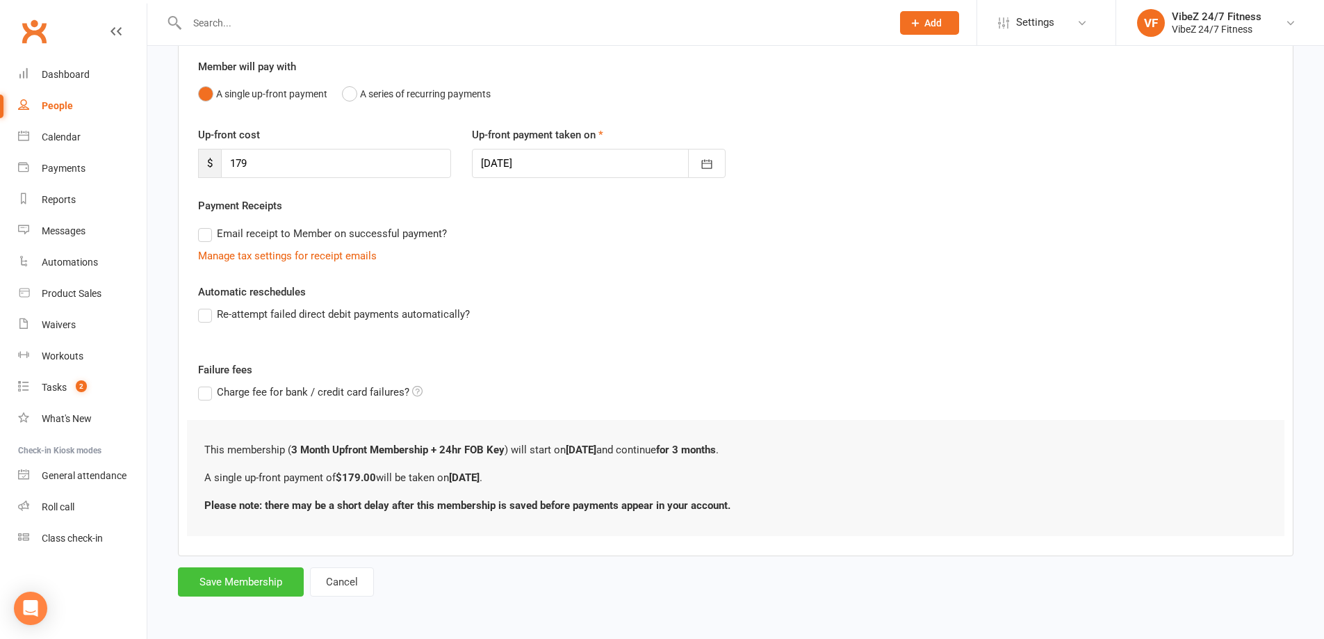
click at [242, 571] on button "Save Membership" at bounding box center [241, 581] width 126 height 29
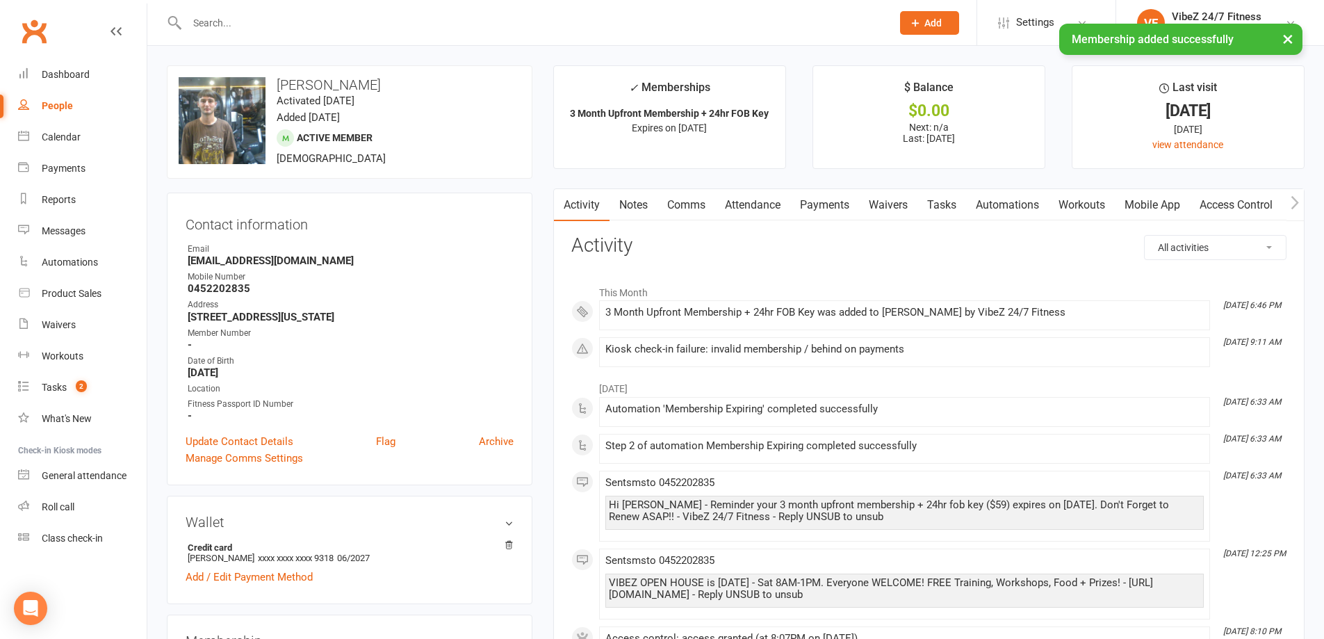
click at [844, 220] on link "Payments" at bounding box center [824, 205] width 69 height 32
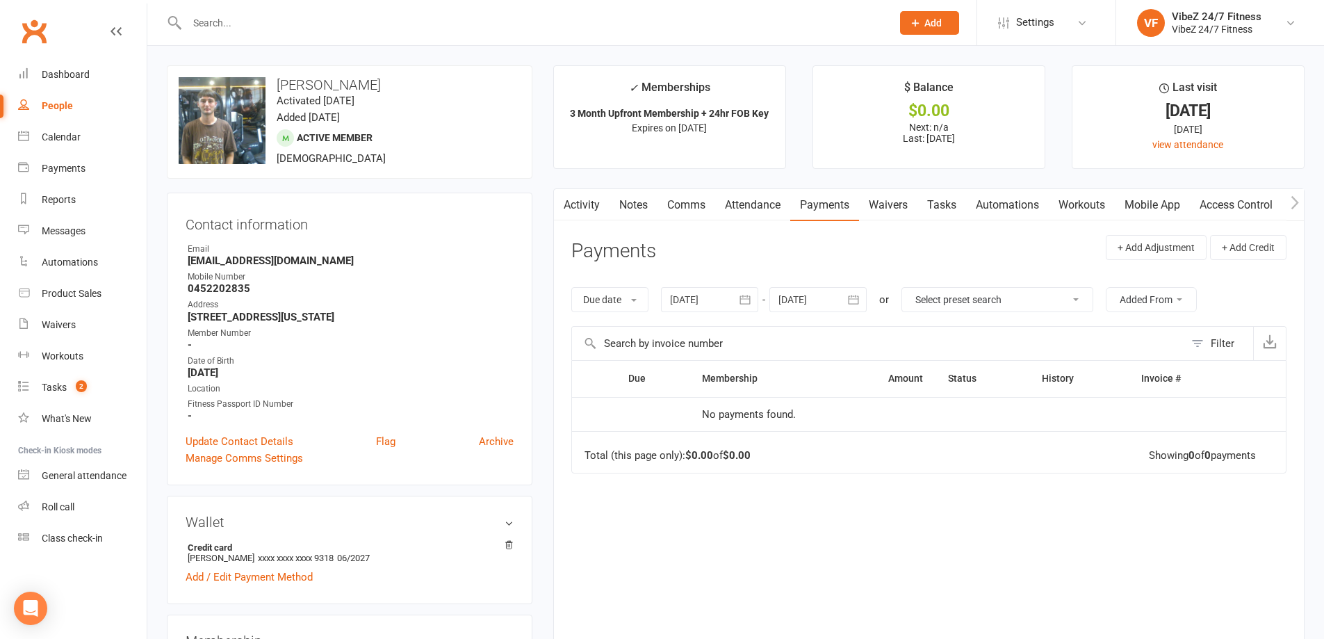
click at [768, 204] on link "Attendance" at bounding box center [752, 205] width 75 height 32
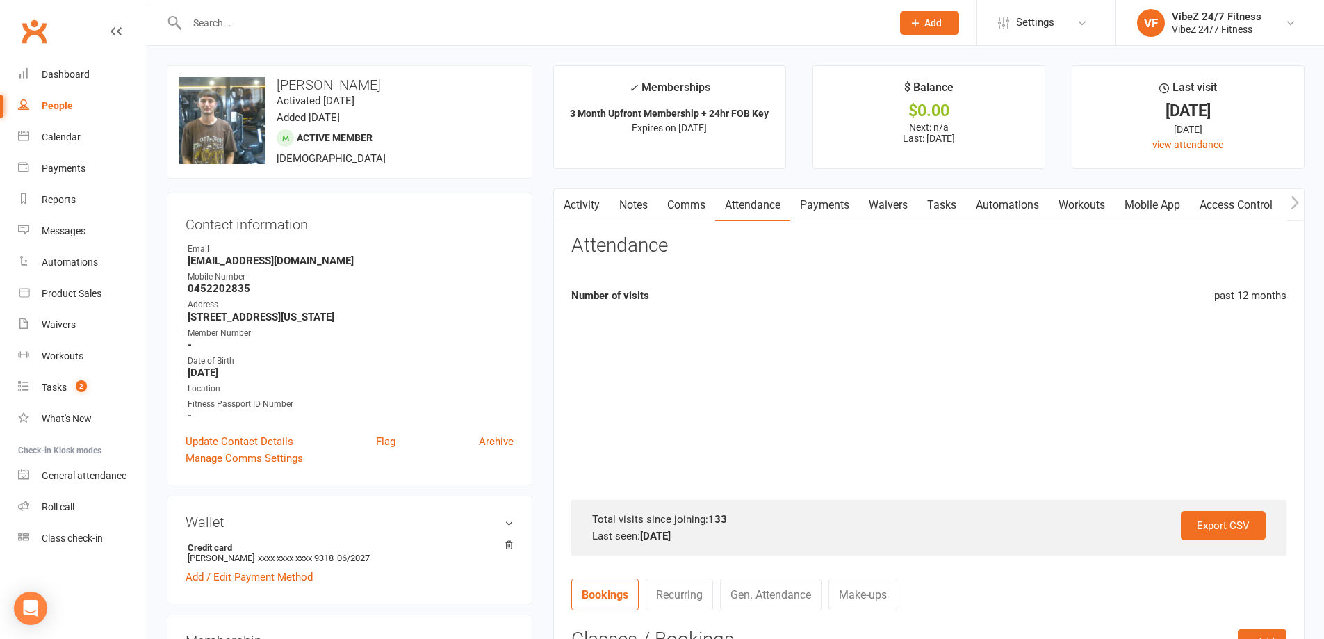
click at [830, 190] on link "Payments" at bounding box center [824, 205] width 69 height 32
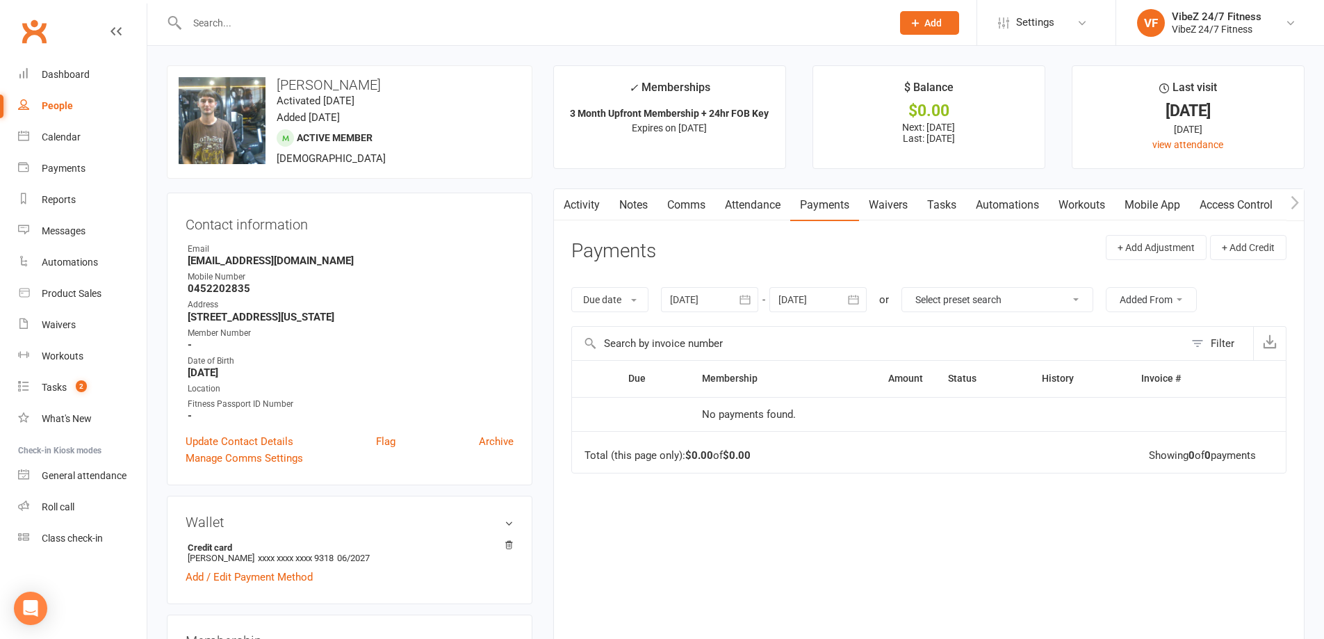
click at [601, 201] on link "Activity" at bounding box center [582, 205] width 56 height 32
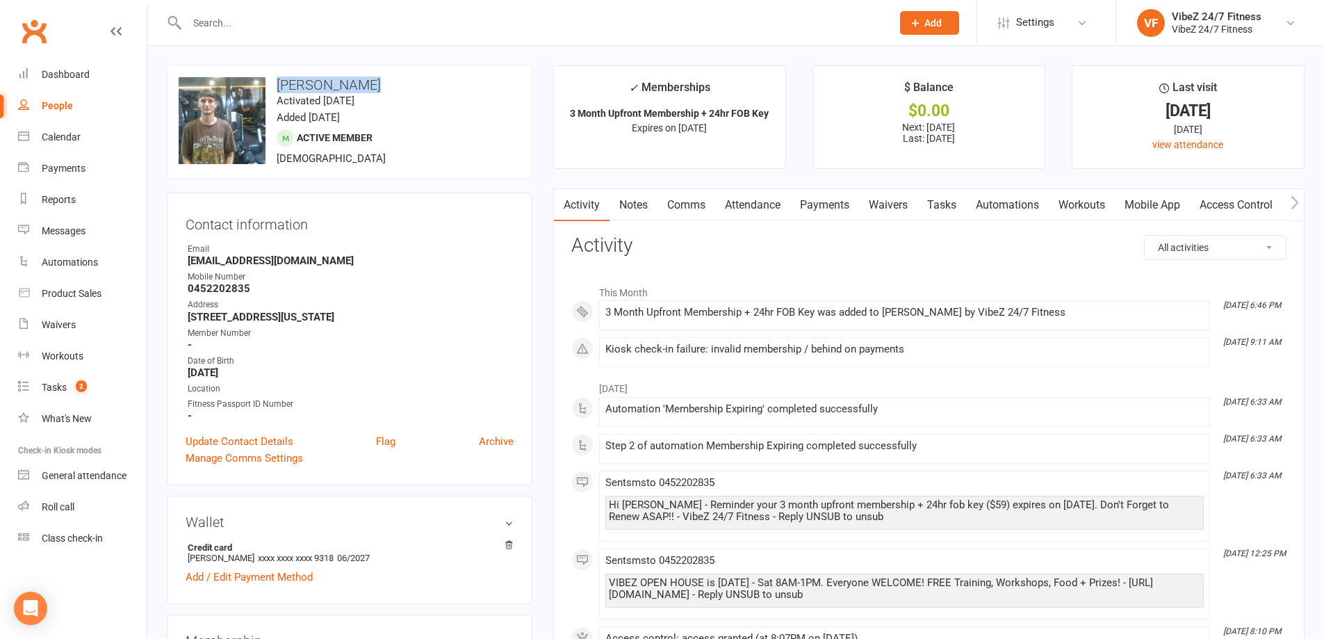
drag, startPoint x: 374, startPoint y: 83, endPoint x: 352, endPoint y: 79, distance: 22.5
click at [281, 83] on h3 "[PERSON_NAME]" at bounding box center [350, 84] width 342 height 15
click at [352, 79] on h3 "[PERSON_NAME]" at bounding box center [350, 84] width 342 height 15
drag, startPoint x: 382, startPoint y: 82, endPoint x: 279, endPoint y: 86, distance: 102.9
click at [279, 86] on h3 "[PERSON_NAME]" at bounding box center [350, 84] width 342 height 15
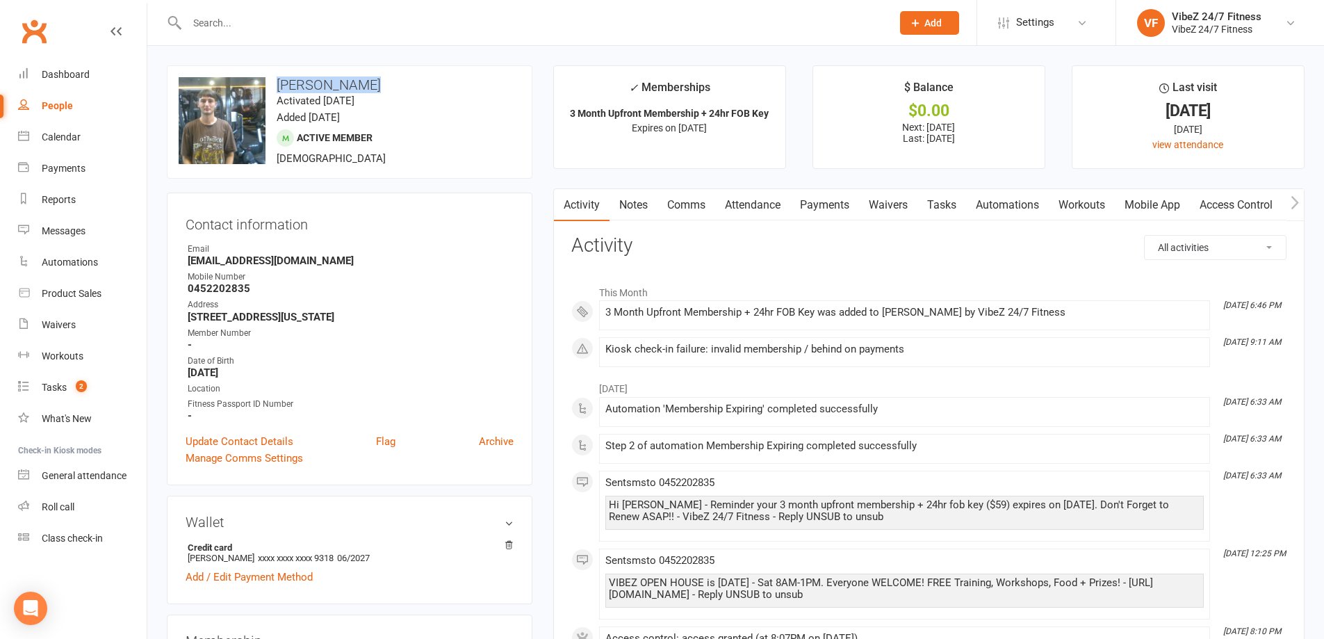
copy h3 "[PERSON_NAME]"
click at [81, 468] on link "General attendance" at bounding box center [82, 475] width 129 height 31
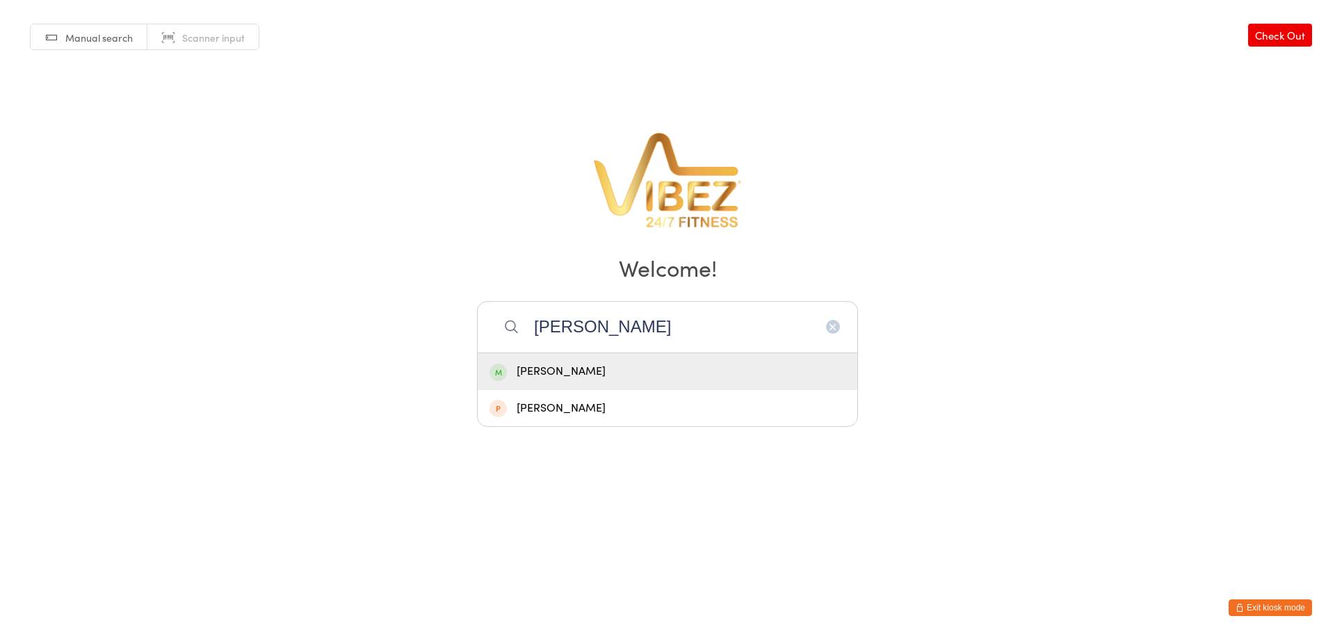
type input "[PERSON_NAME]"
click at [588, 366] on div "[PERSON_NAME]" at bounding box center [667, 371] width 356 height 19
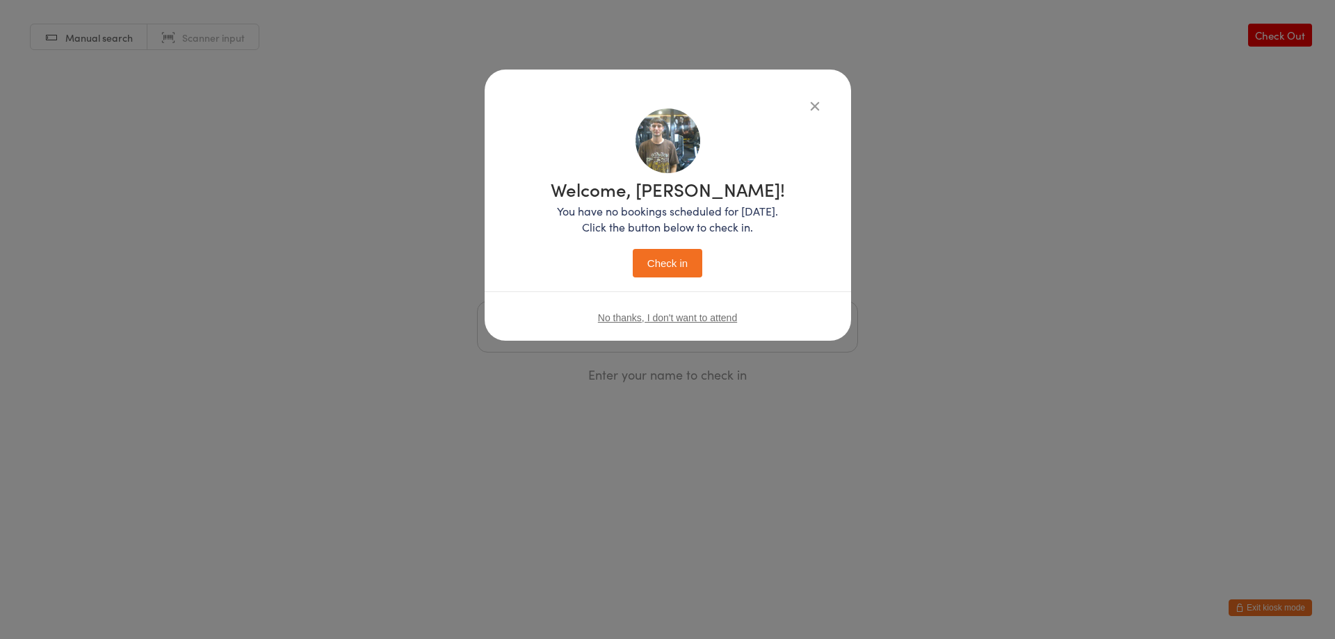
click at [660, 280] on div "Welcome, Vaughn! You have no bookings scheduled for today. Click the button bel…" at bounding box center [667, 225] width 311 height 235
click at [660, 277] on button "Check in" at bounding box center [668, 263] width 70 height 29
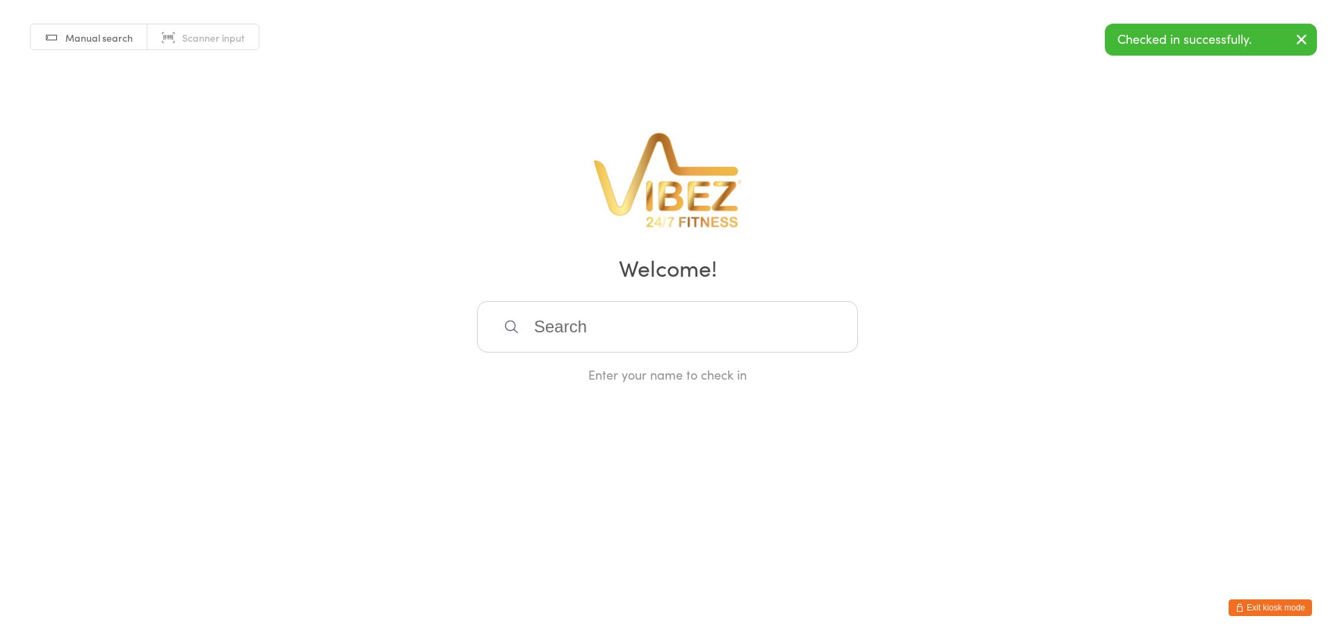
click at [1260, 607] on button "Exit kiosk mode" at bounding box center [1269, 607] width 83 height 17
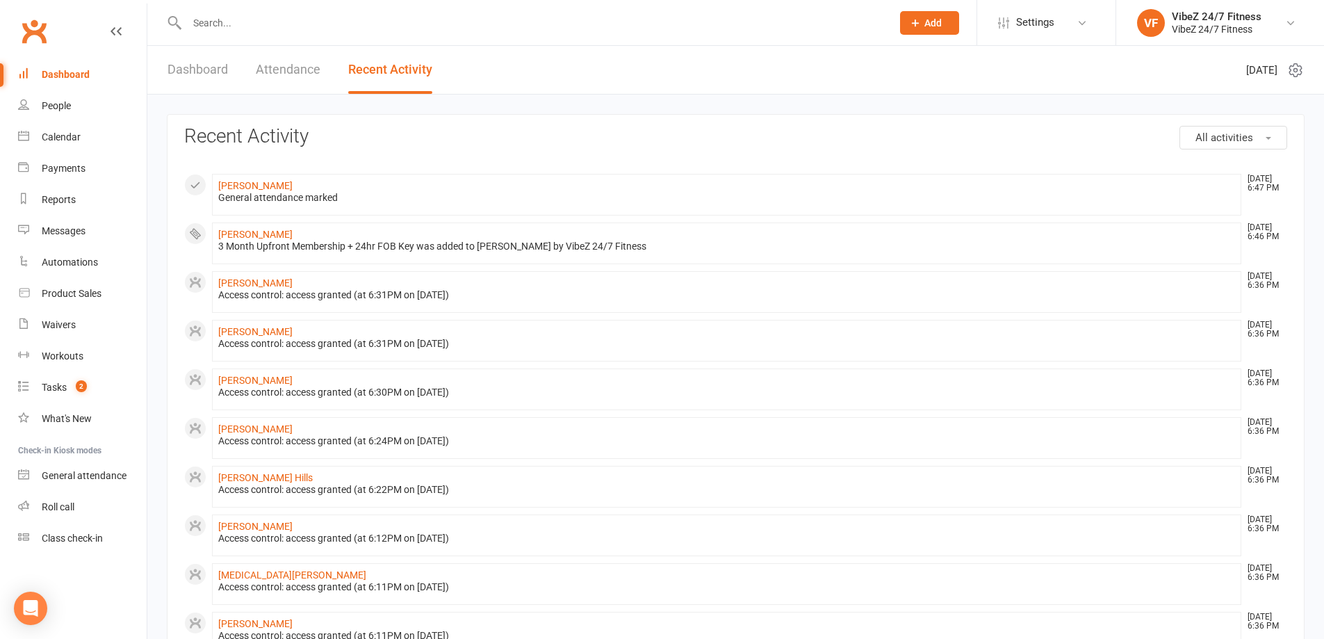
click at [191, 60] on link "Dashboard" at bounding box center [198, 70] width 60 height 48
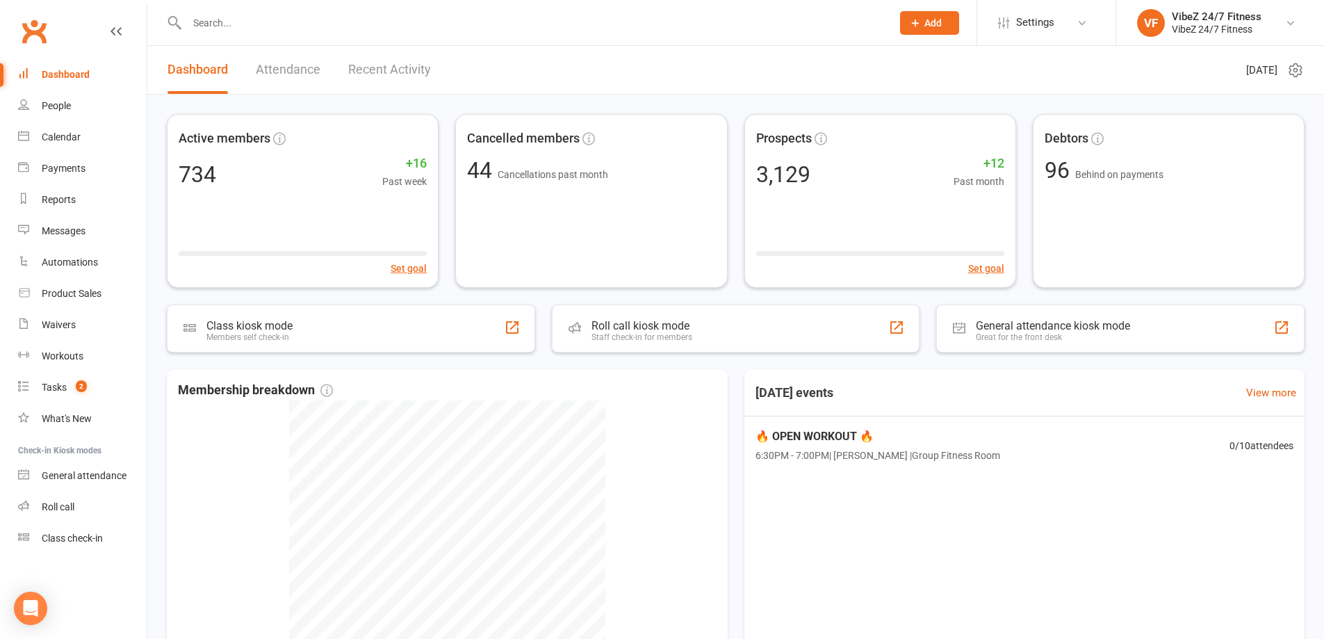
click at [379, 58] on link "Recent Activity" at bounding box center [389, 70] width 83 height 48
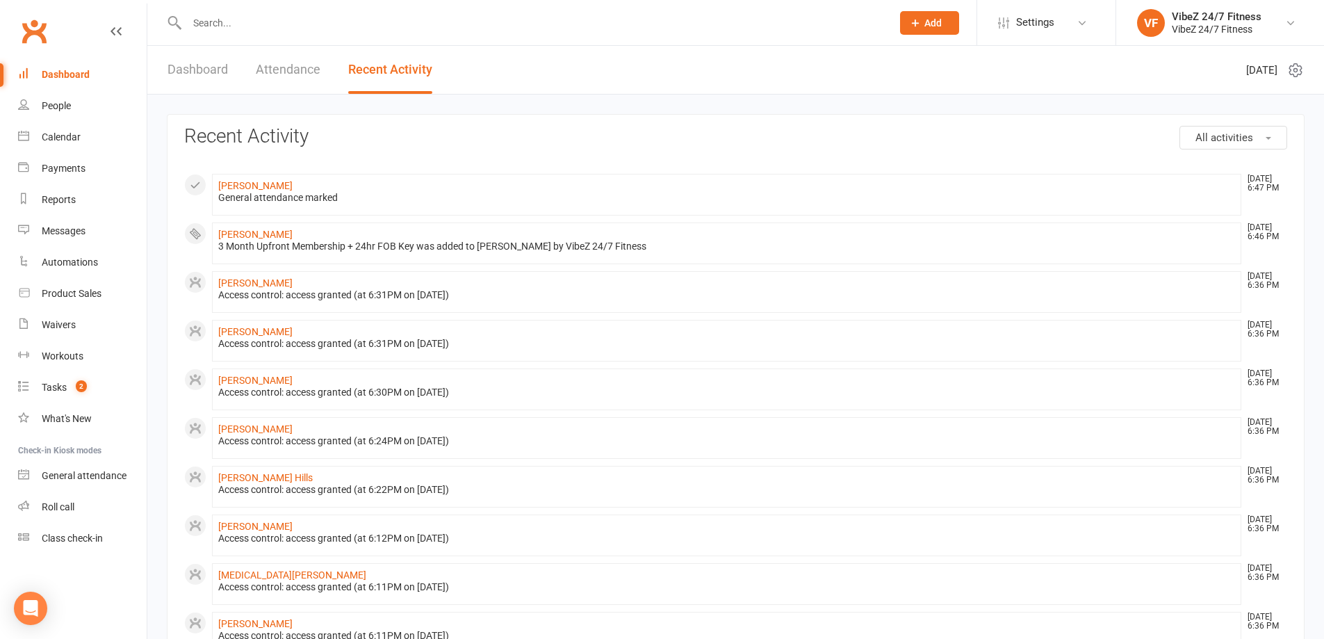
click at [275, 178] on li "Vaughn Peachey Sep 16, 6:47 PM General attendance marked" at bounding box center [727, 195] width 1030 height 42
click at [274, 184] on link "[PERSON_NAME]" at bounding box center [255, 185] width 74 height 11
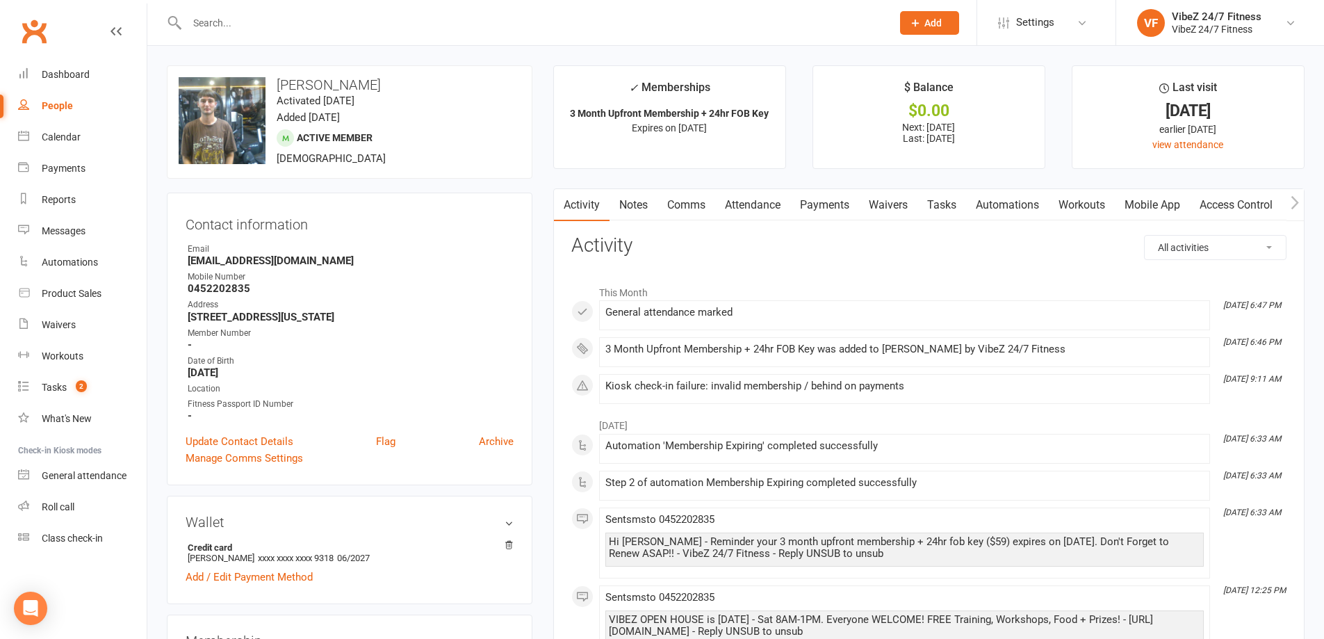
drag, startPoint x: 808, startPoint y: 208, endPoint x: 988, endPoint y: 279, distance: 193.5
click at [810, 208] on link "Payments" at bounding box center [824, 205] width 69 height 32
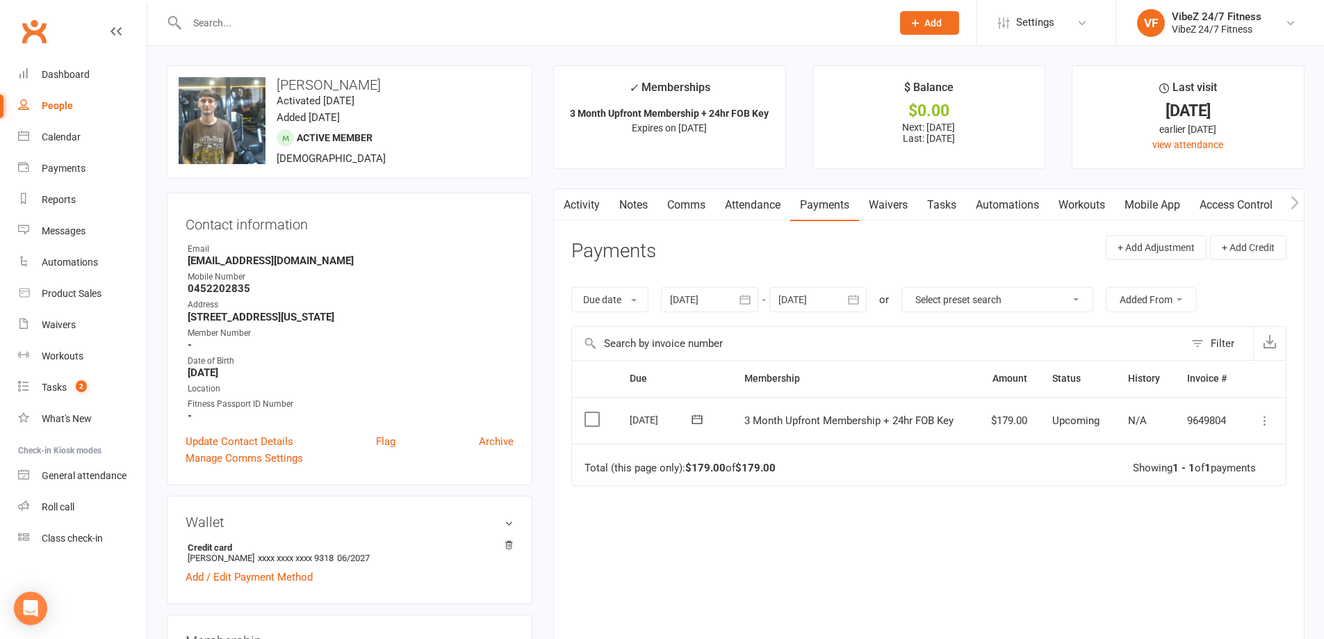
click at [1260, 428] on button at bounding box center [1265, 420] width 17 height 17
click at [1186, 473] on link "Mark as Paid (POS)" at bounding box center [1204, 476] width 138 height 28
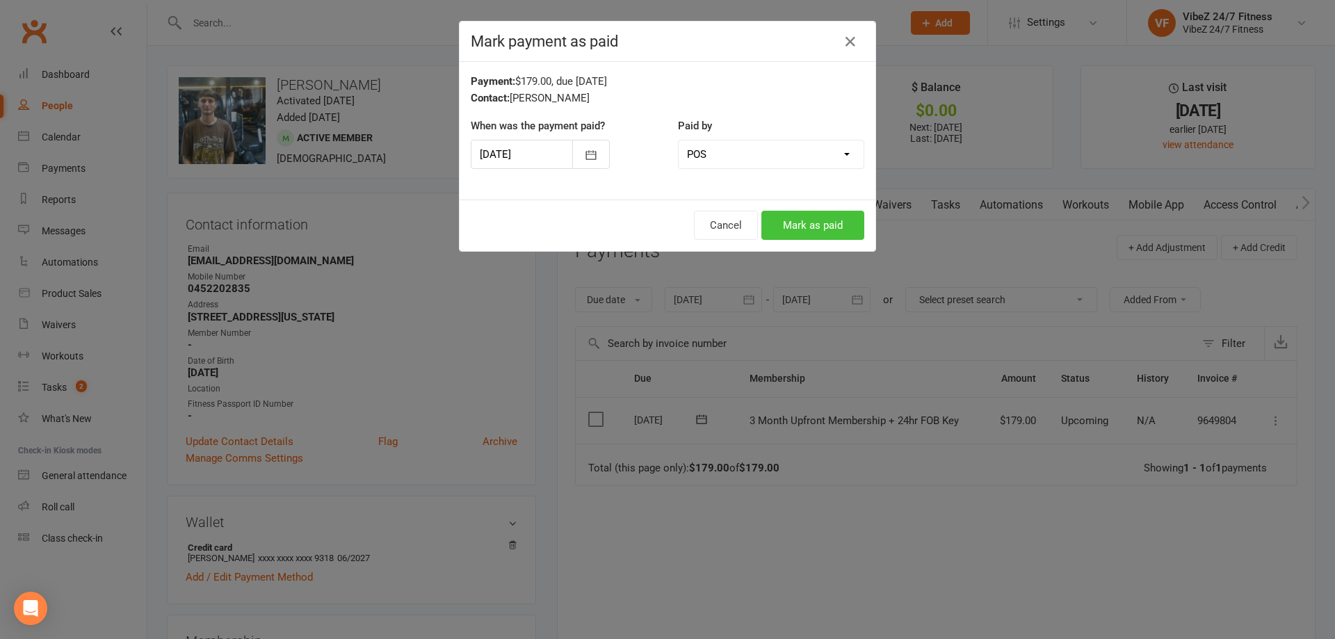
click at [812, 229] on button "Mark as paid" at bounding box center [812, 225] width 103 height 29
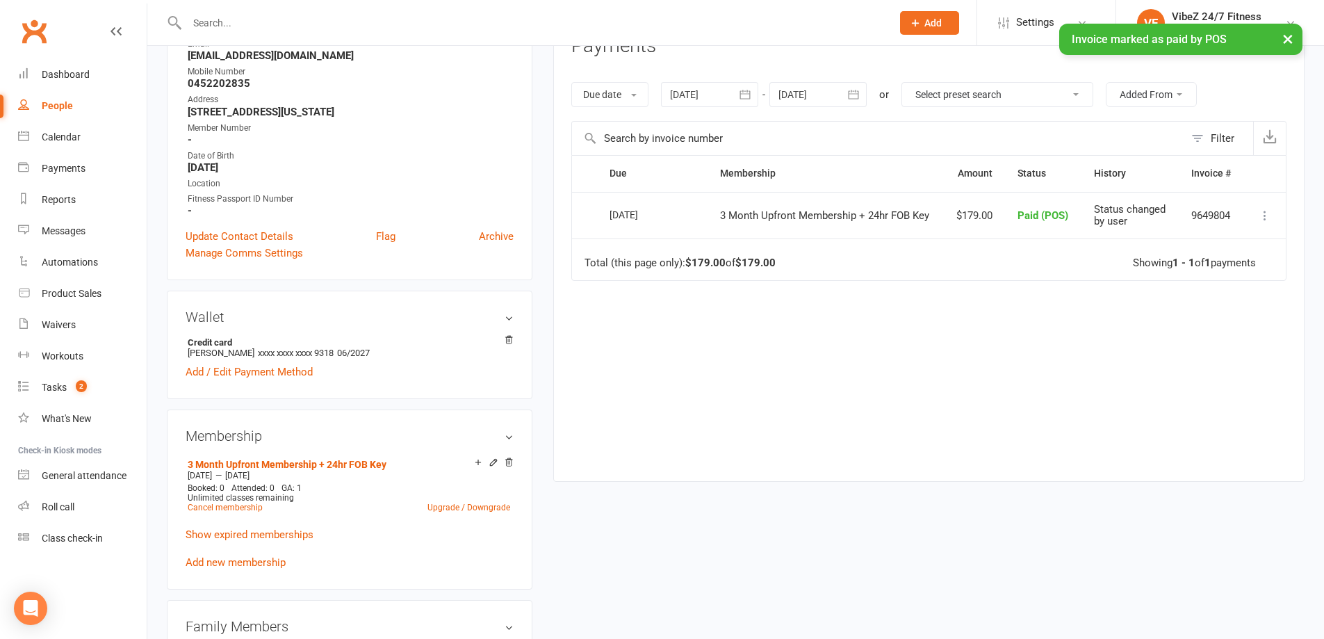
scroll to position [209, 0]
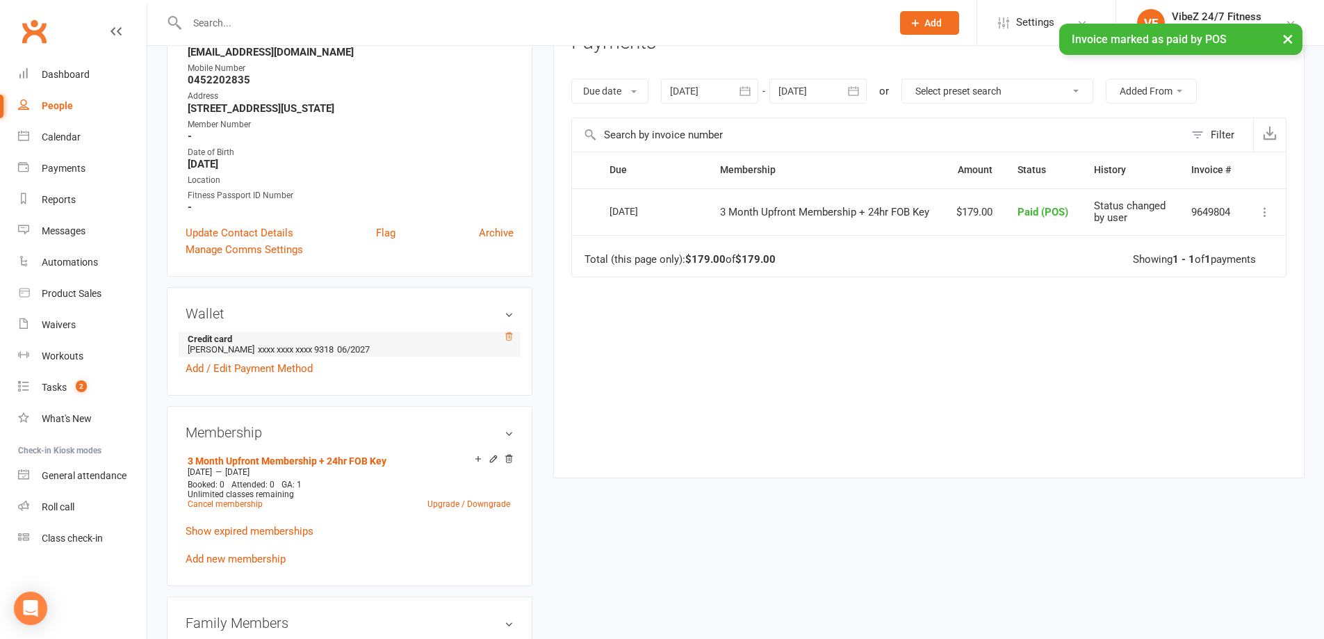
click at [510, 340] on icon at bounding box center [509, 337] width 10 height 10
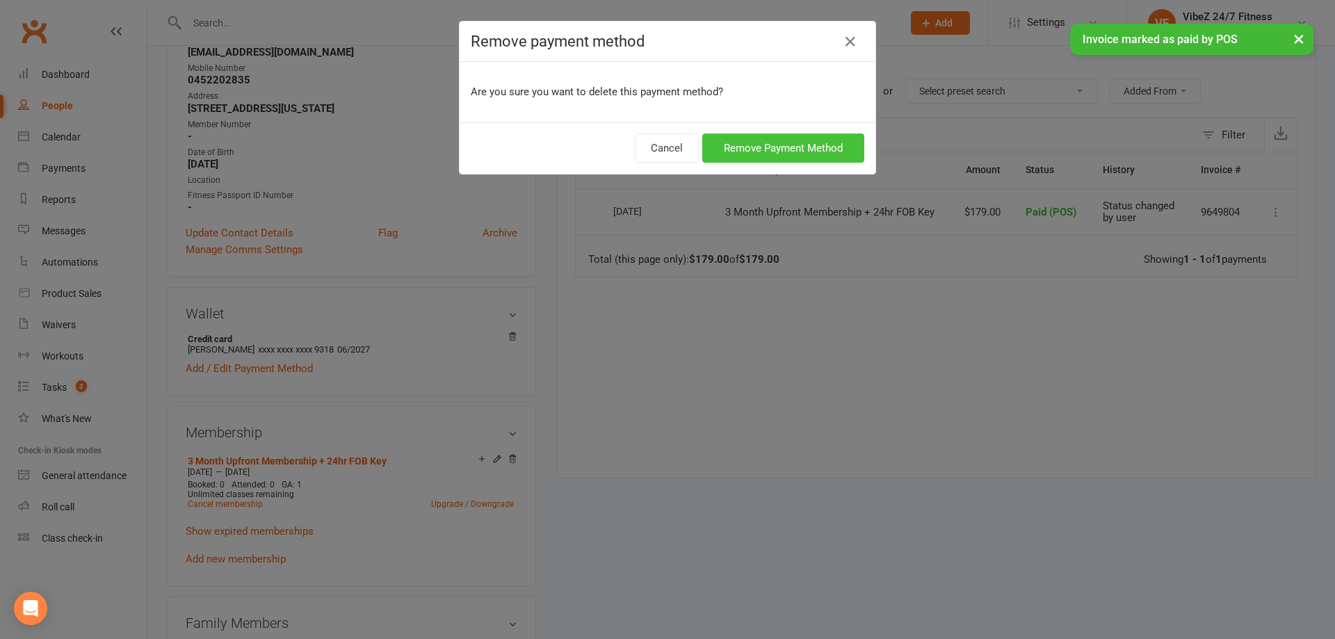
click at [733, 147] on button "Remove Payment Method" at bounding box center [783, 147] width 162 height 29
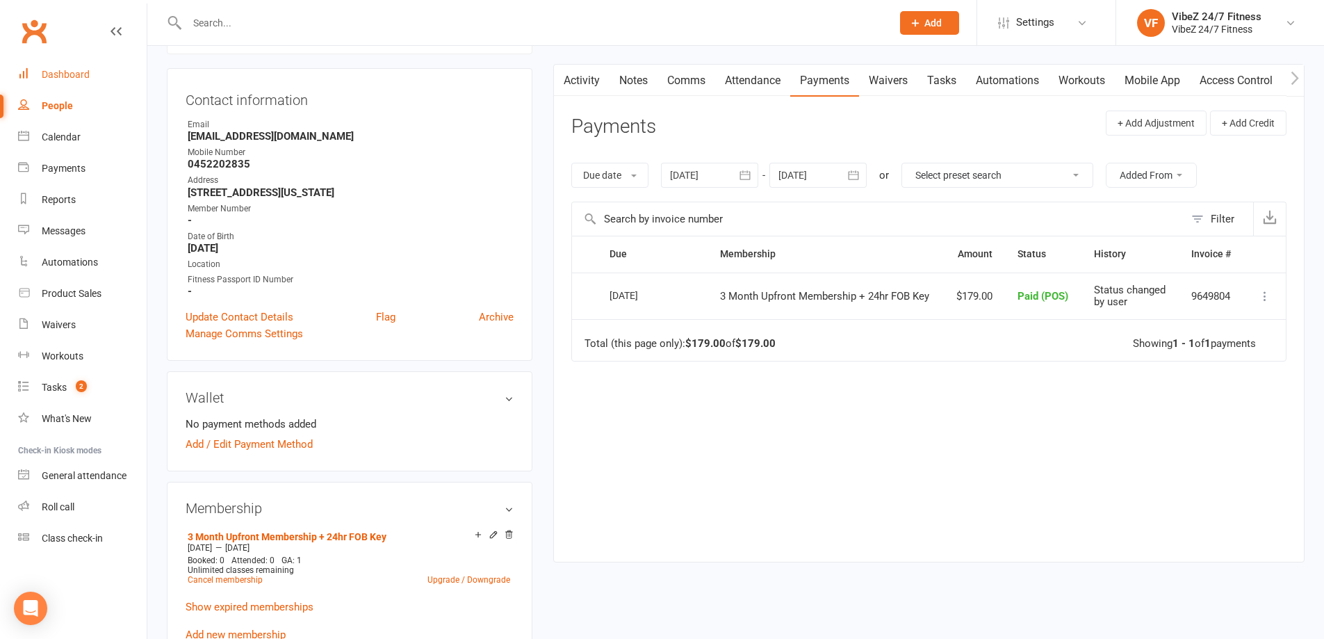
scroll to position [0, 0]
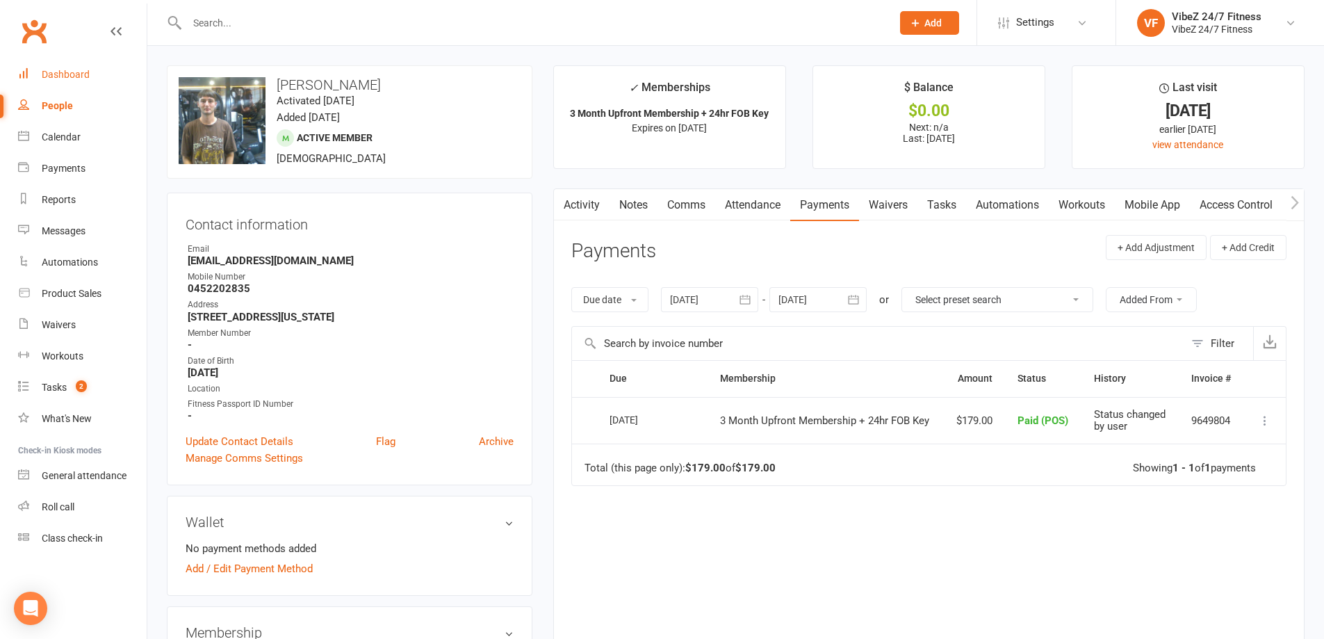
click at [72, 67] on link "Dashboard" at bounding box center [82, 74] width 129 height 31
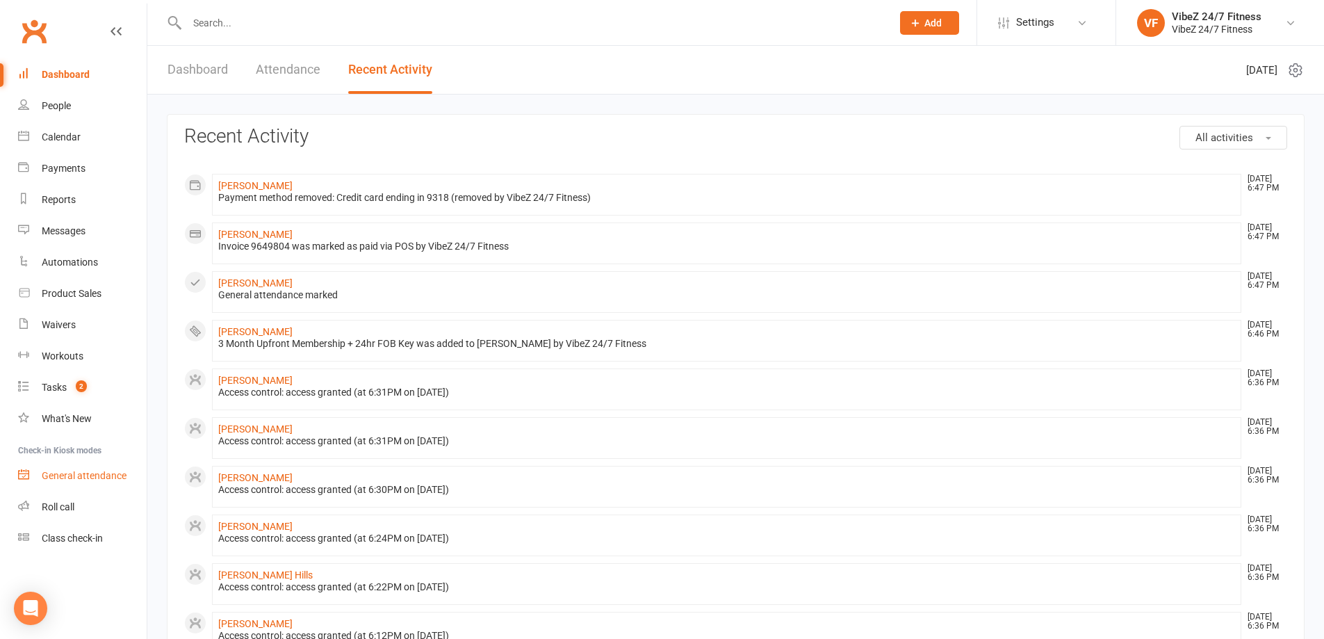
click at [62, 468] on link "General attendance" at bounding box center [82, 475] width 129 height 31
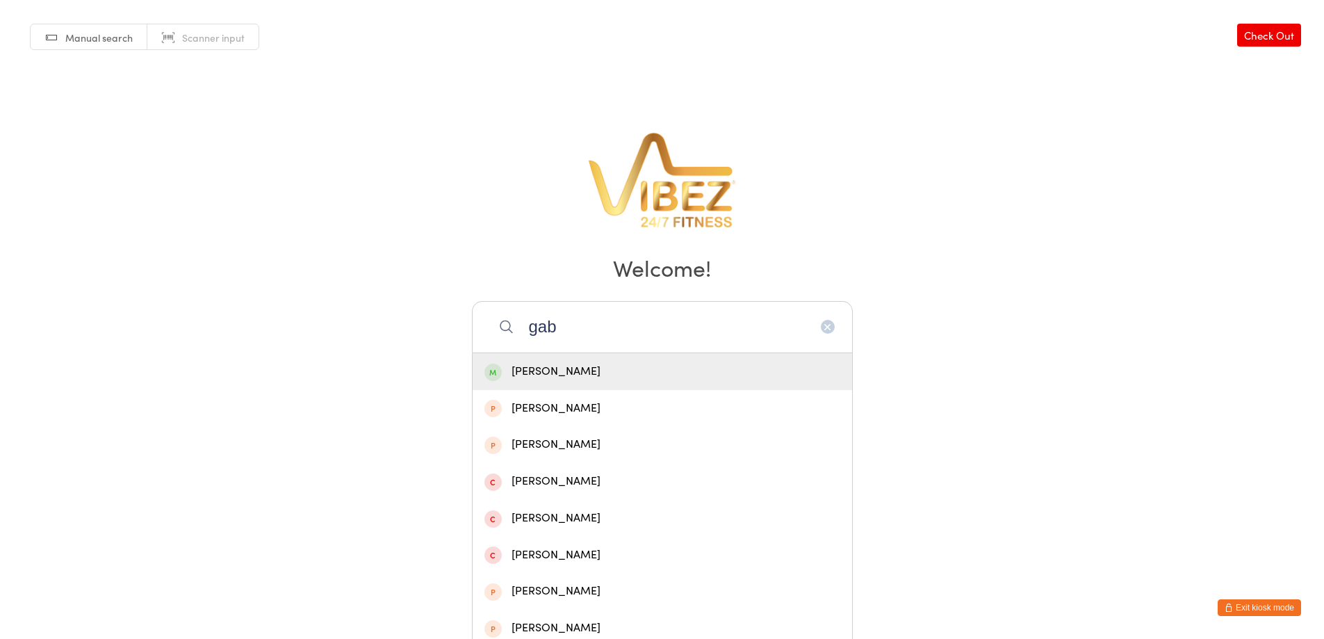
type input "gab"
click at [571, 373] on div "Gabriel Dunn" at bounding box center [663, 371] width 356 height 19
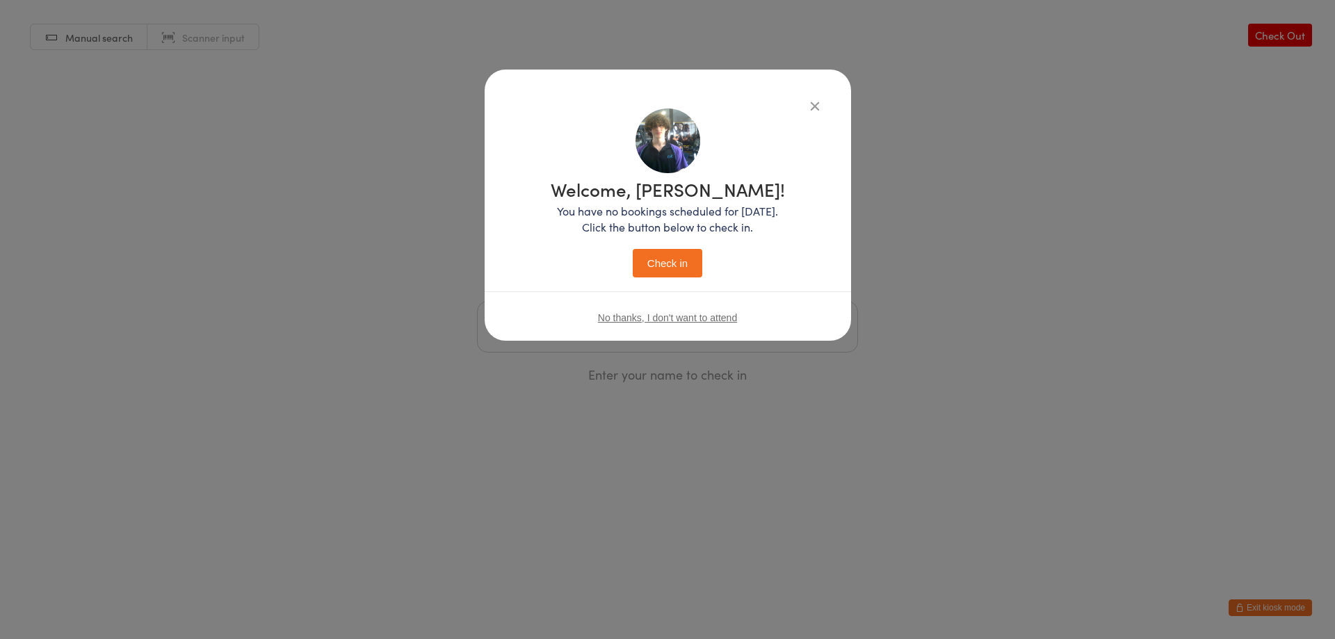
click at [677, 213] on p "You have no bookings scheduled for today. Click the button below to check in." at bounding box center [668, 219] width 234 height 32
click at [664, 265] on button "Check in" at bounding box center [668, 263] width 70 height 29
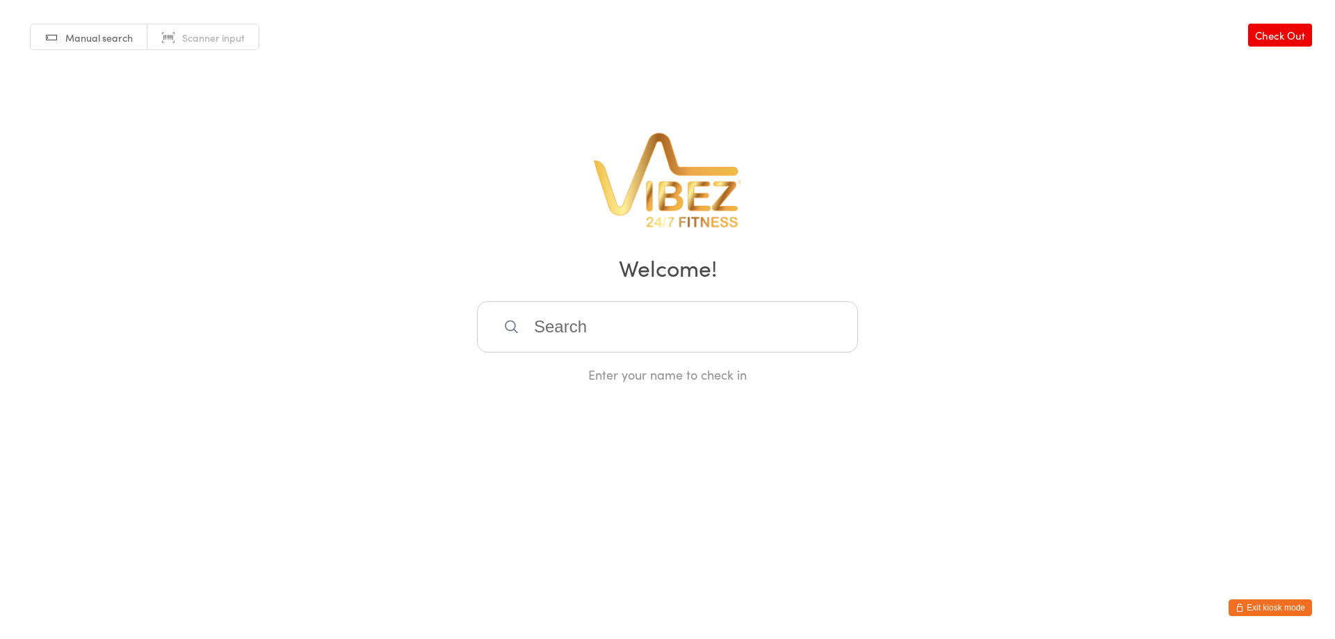
click at [1270, 608] on button "Exit kiosk mode" at bounding box center [1269, 607] width 83 height 17
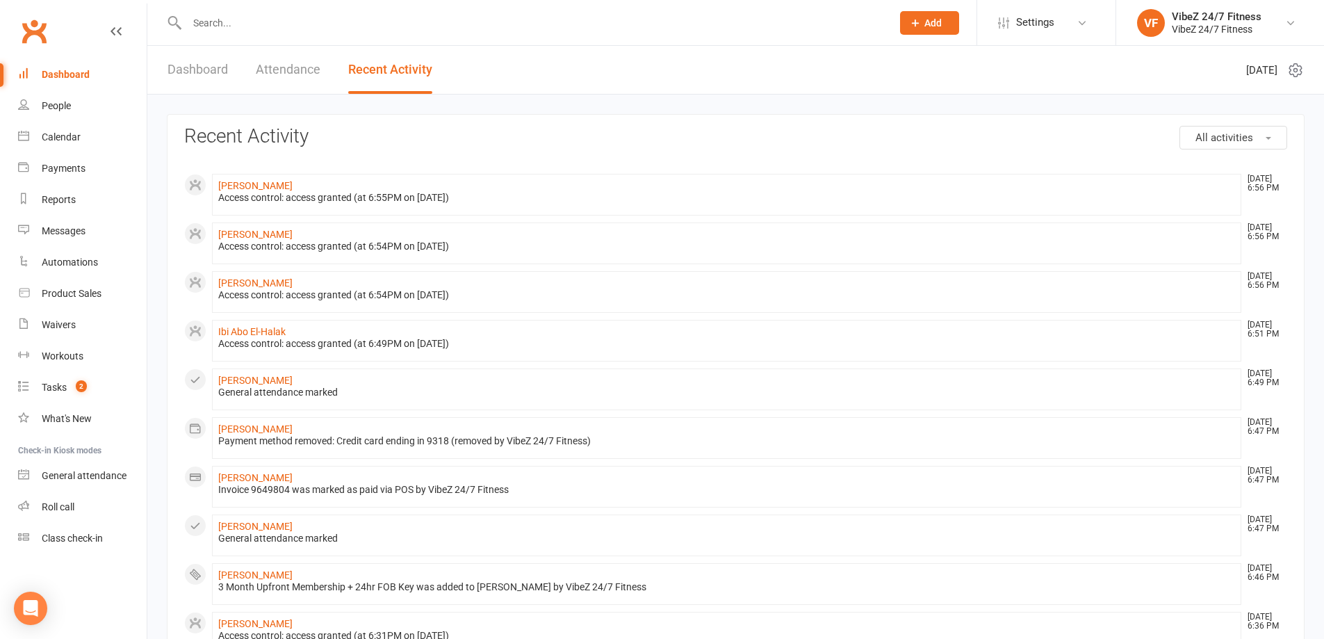
click at [204, 66] on link "Dashboard" at bounding box center [198, 70] width 60 height 48
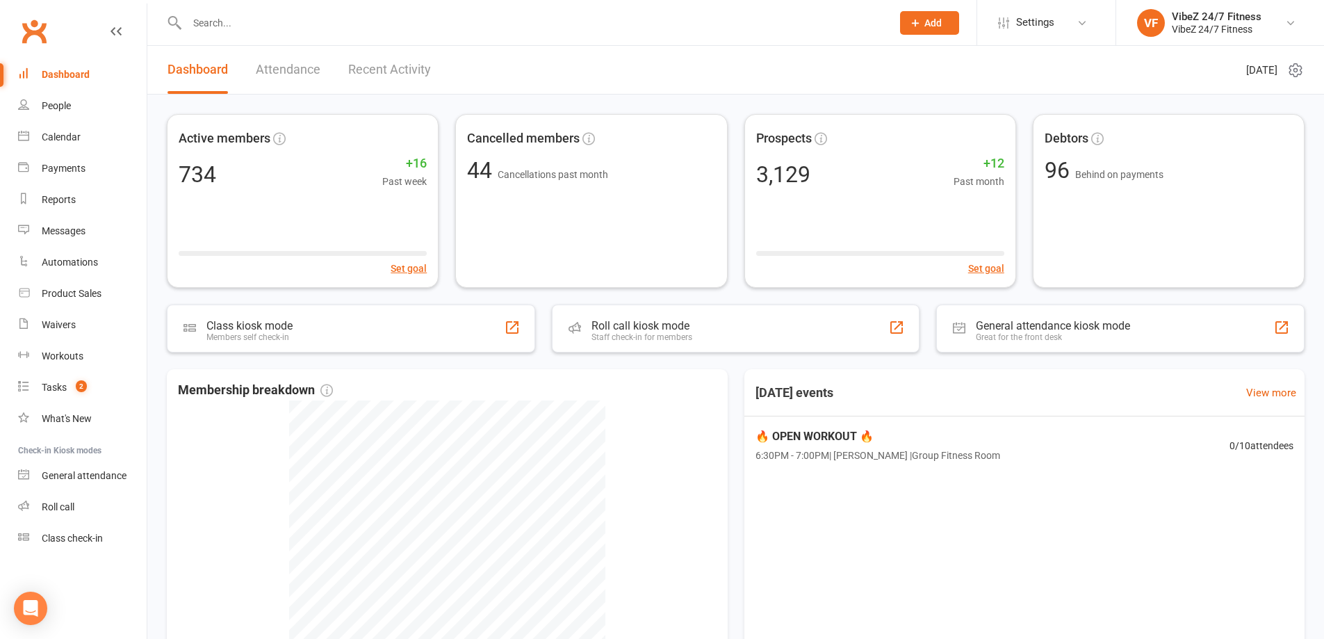
click at [377, 65] on link "Recent Activity" at bounding box center [389, 70] width 83 height 48
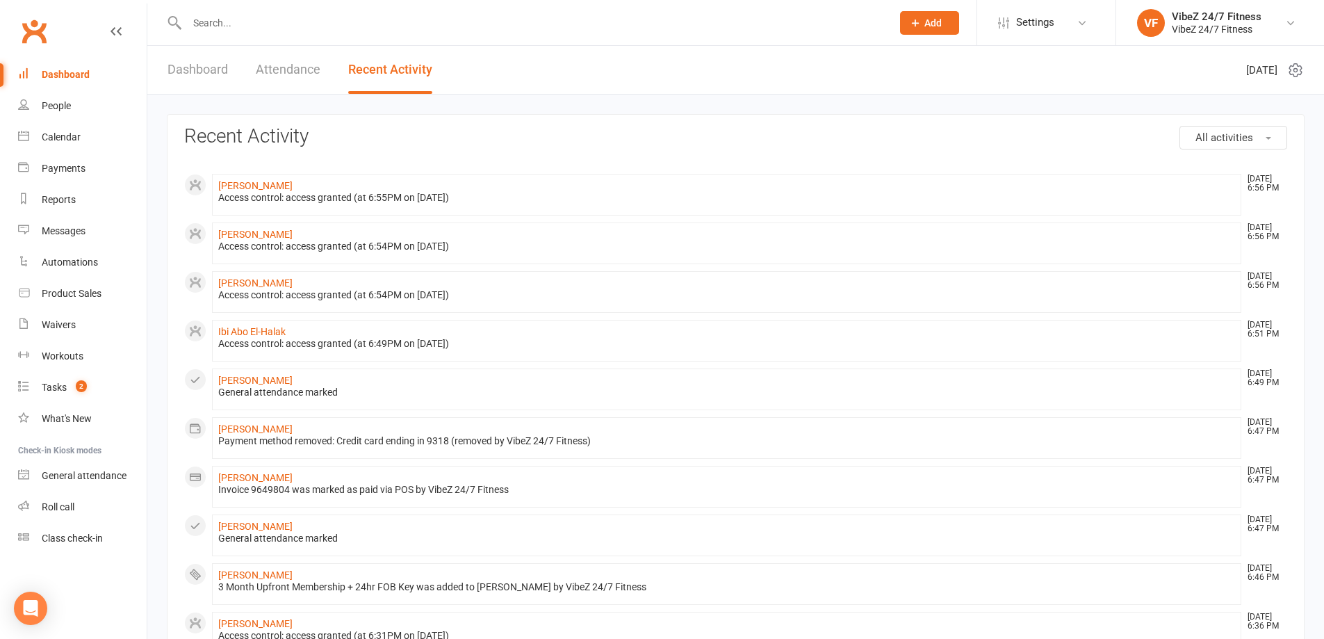
click at [202, 21] on input "text" at bounding box center [532, 22] width 699 height 19
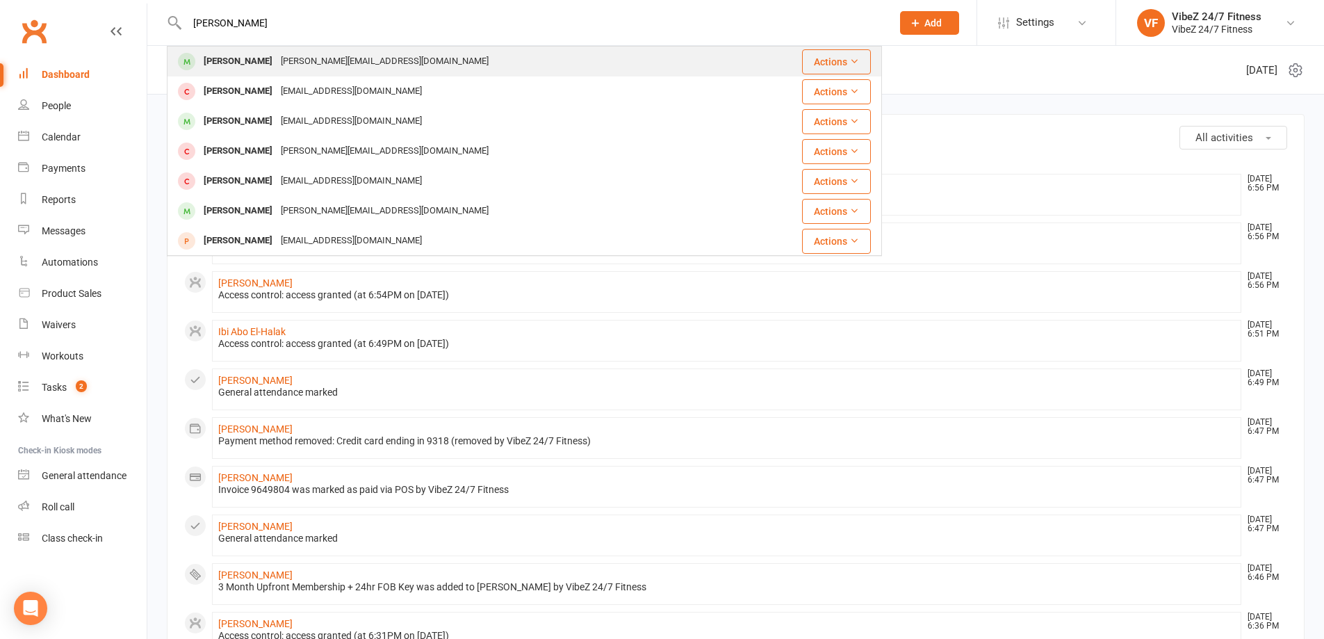
type input "[PERSON_NAME]"
click at [336, 56] on div "[PERSON_NAME][EMAIL_ADDRESS][DOMAIN_NAME]" at bounding box center [385, 61] width 216 height 20
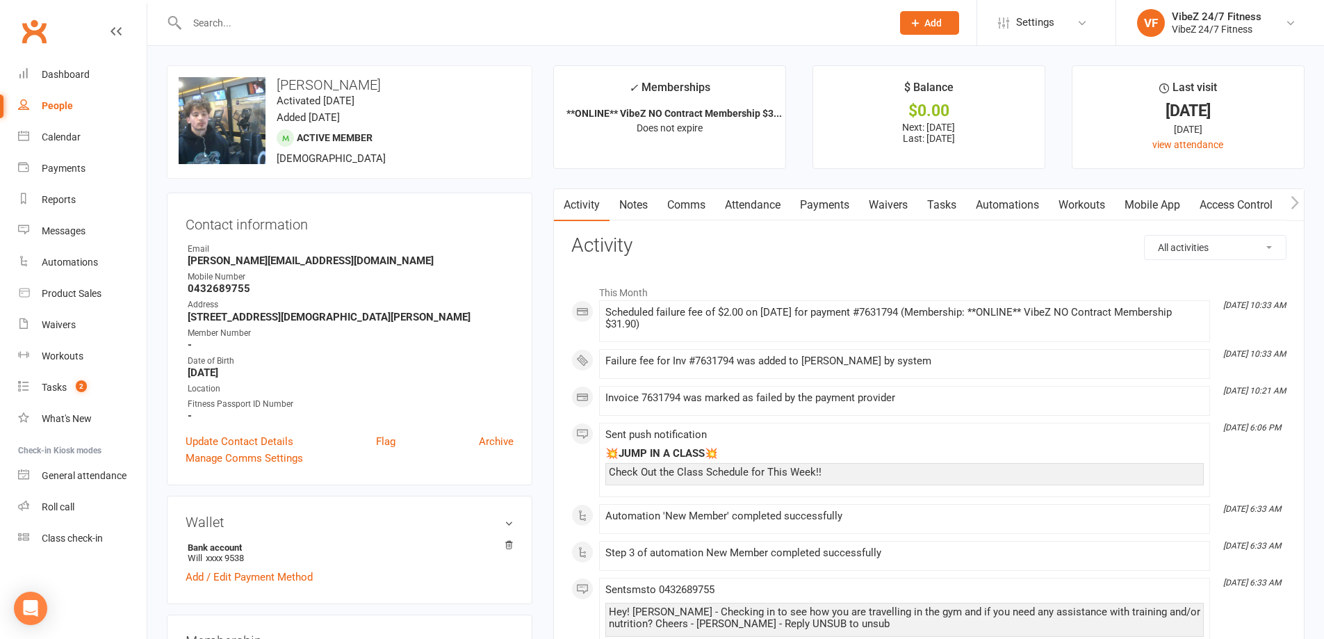
click at [819, 202] on link "Payments" at bounding box center [824, 205] width 69 height 32
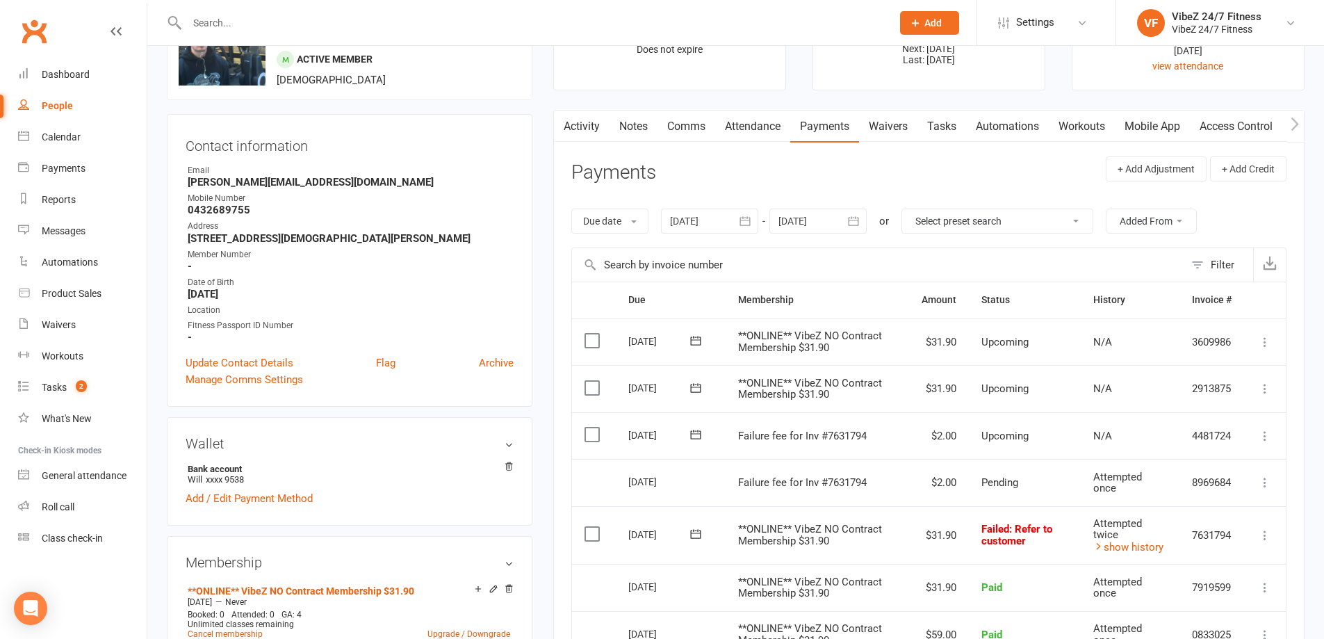
scroll to position [278, 0]
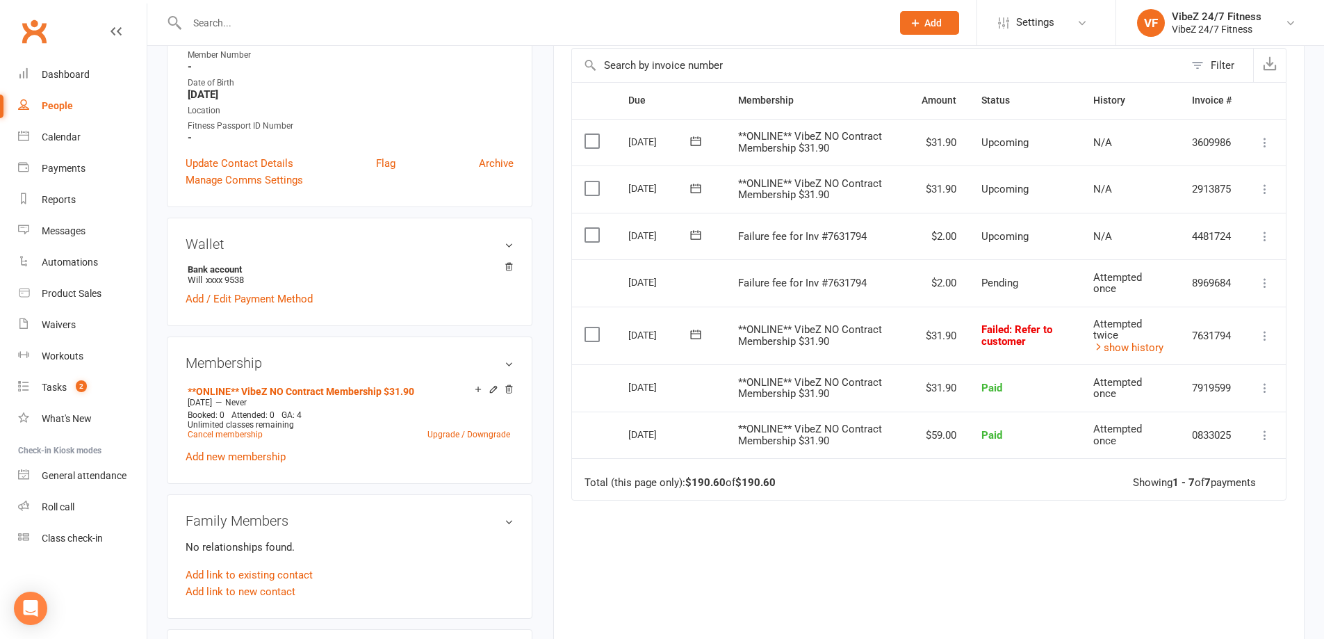
click at [684, 340] on button at bounding box center [696, 334] width 28 height 15
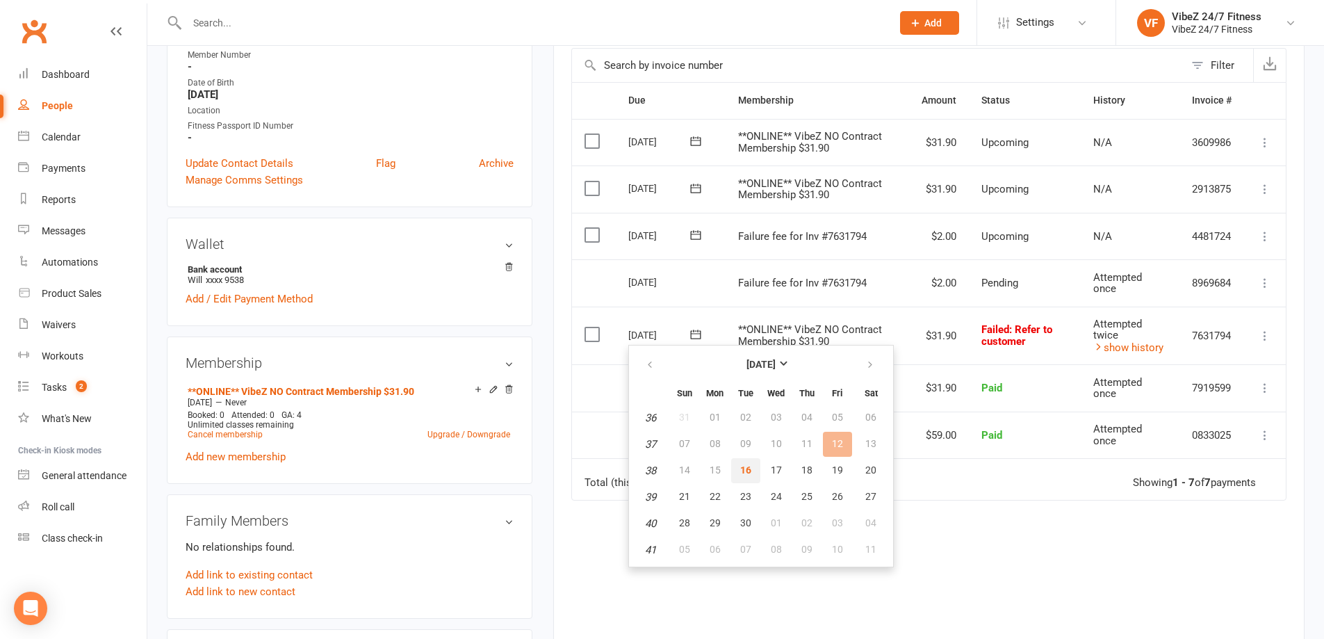
click at [747, 468] on span "16" at bounding box center [745, 469] width 11 height 11
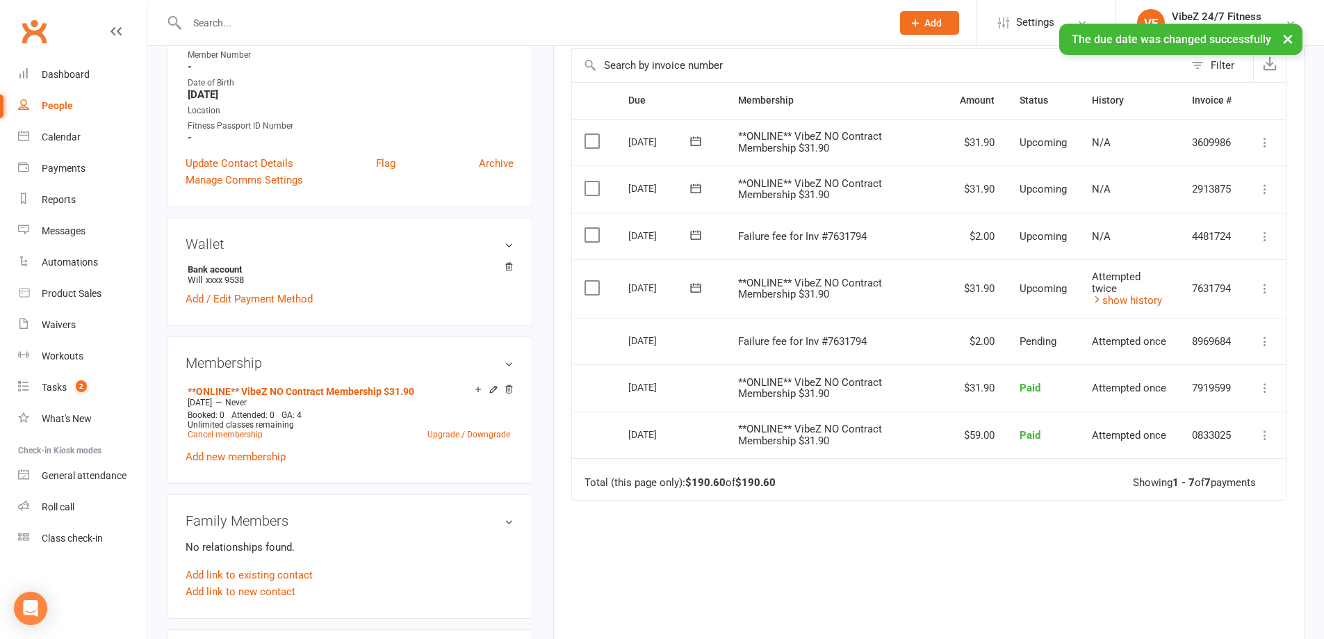
scroll to position [0, 0]
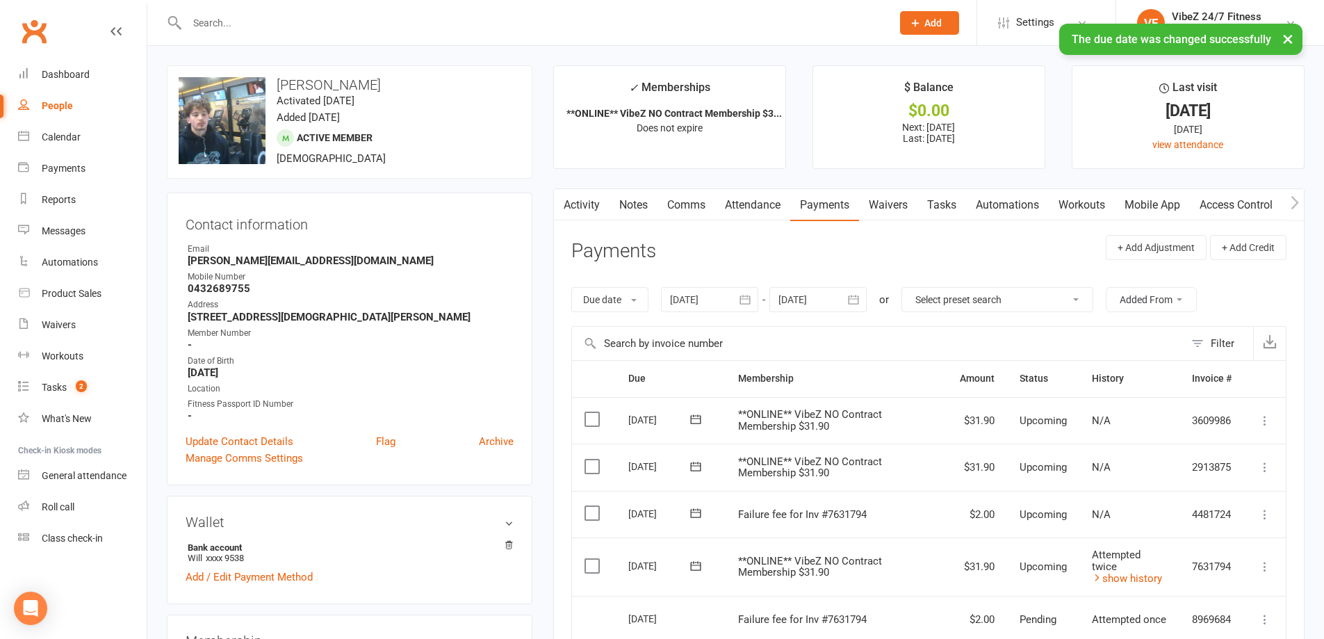
click at [692, 204] on link "Comms" at bounding box center [687, 205] width 58 height 32
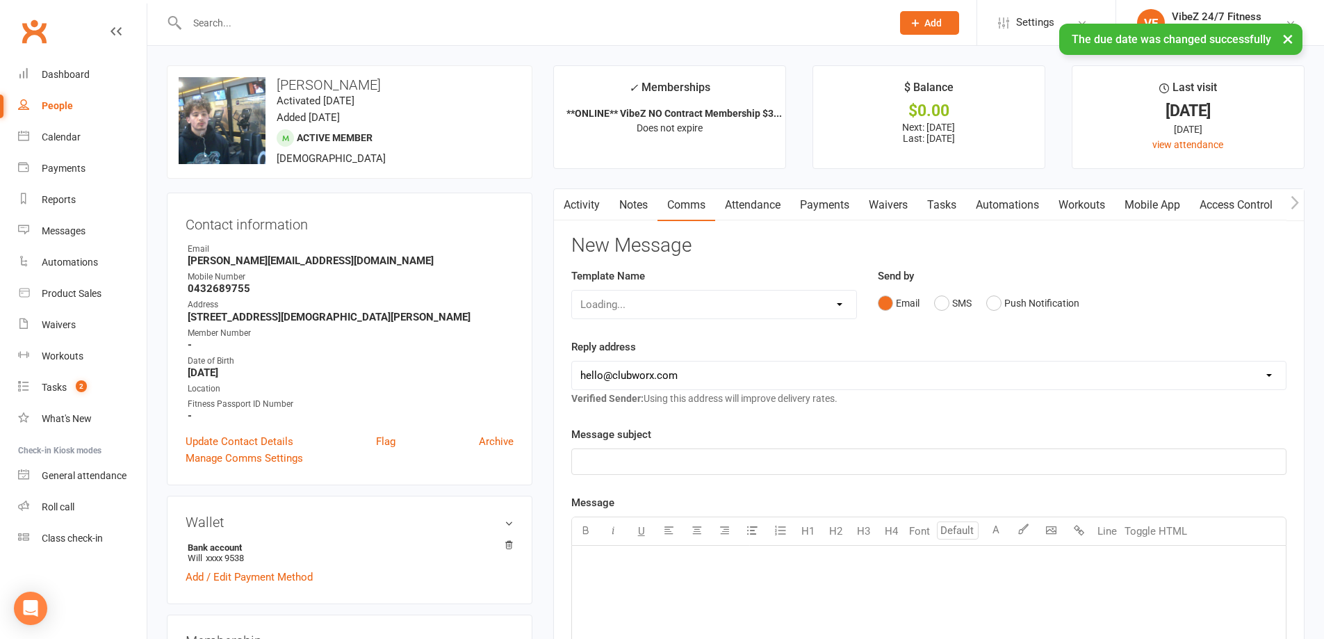
click at [592, 202] on link "Activity" at bounding box center [582, 205] width 56 height 32
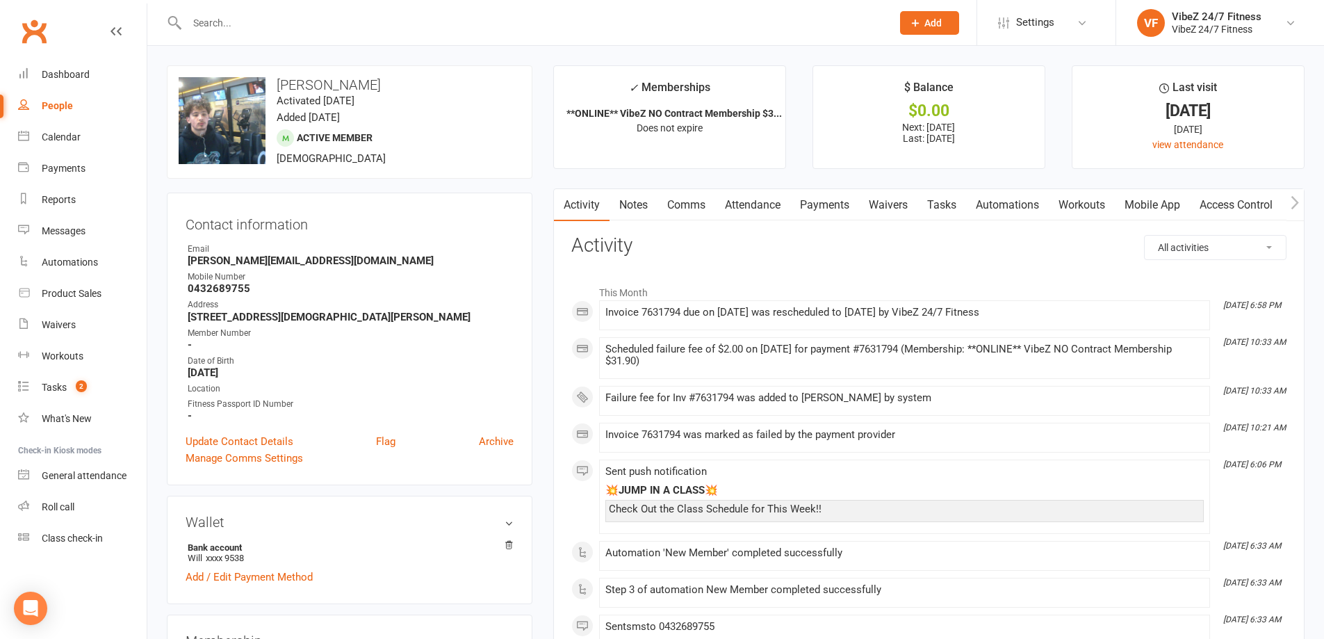
click at [245, 21] on input "text" at bounding box center [532, 22] width 699 height 19
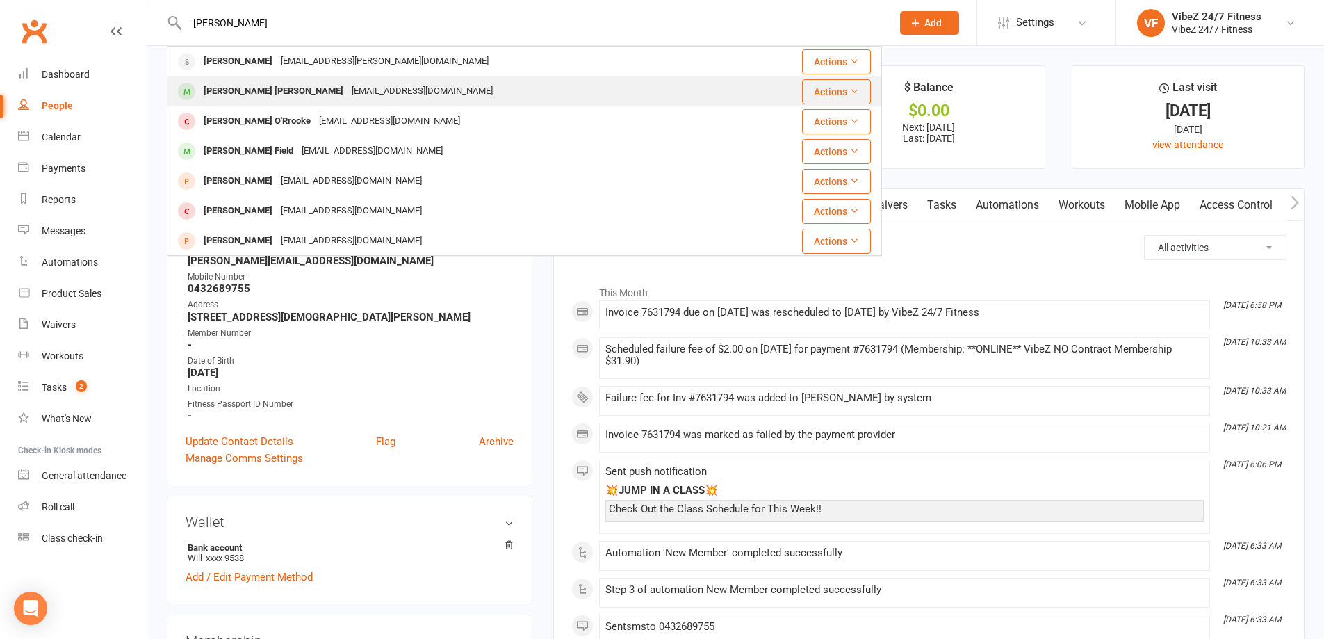
type input "[PERSON_NAME]"
click at [225, 92] on div "[PERSON_NAME] [PERSON_NAME]" at bounding box center [274, 91] width 148 height 20
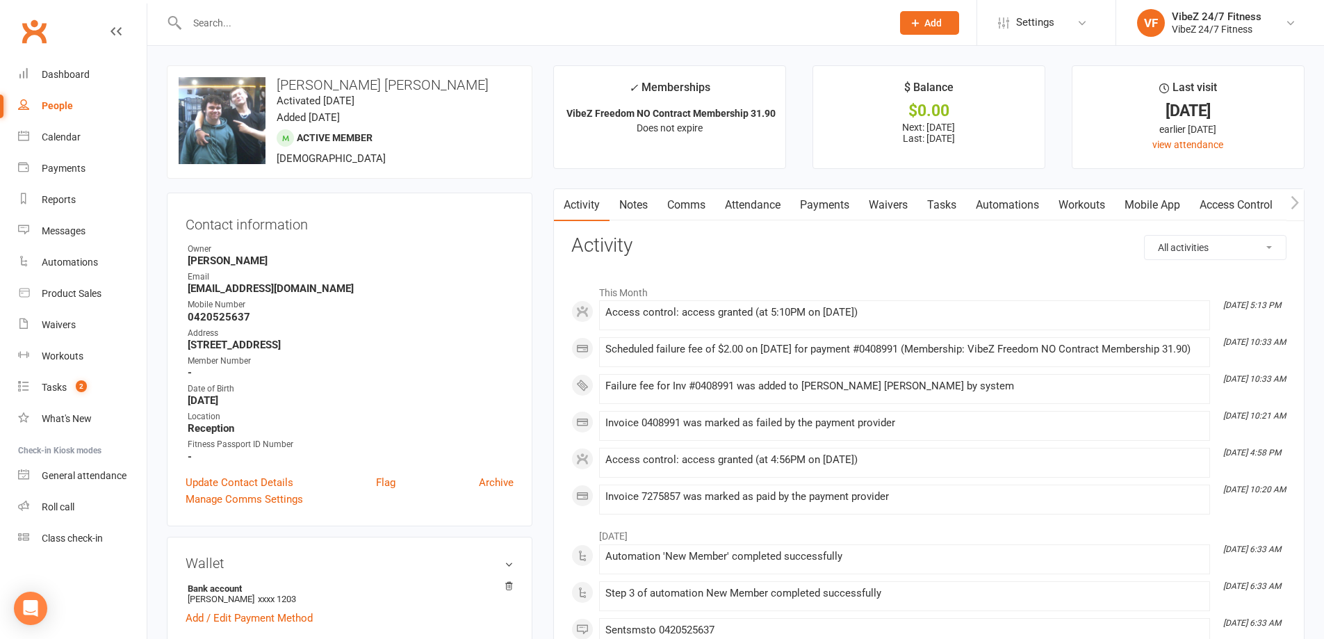
click at [225, 314] on strong "0420525637" at bounding box center [351, 317] width 326 height 13
copy strong "0420525637"
click at [831, 197] on link "Payments" at bounding box center [824, 205] width 69 height 32
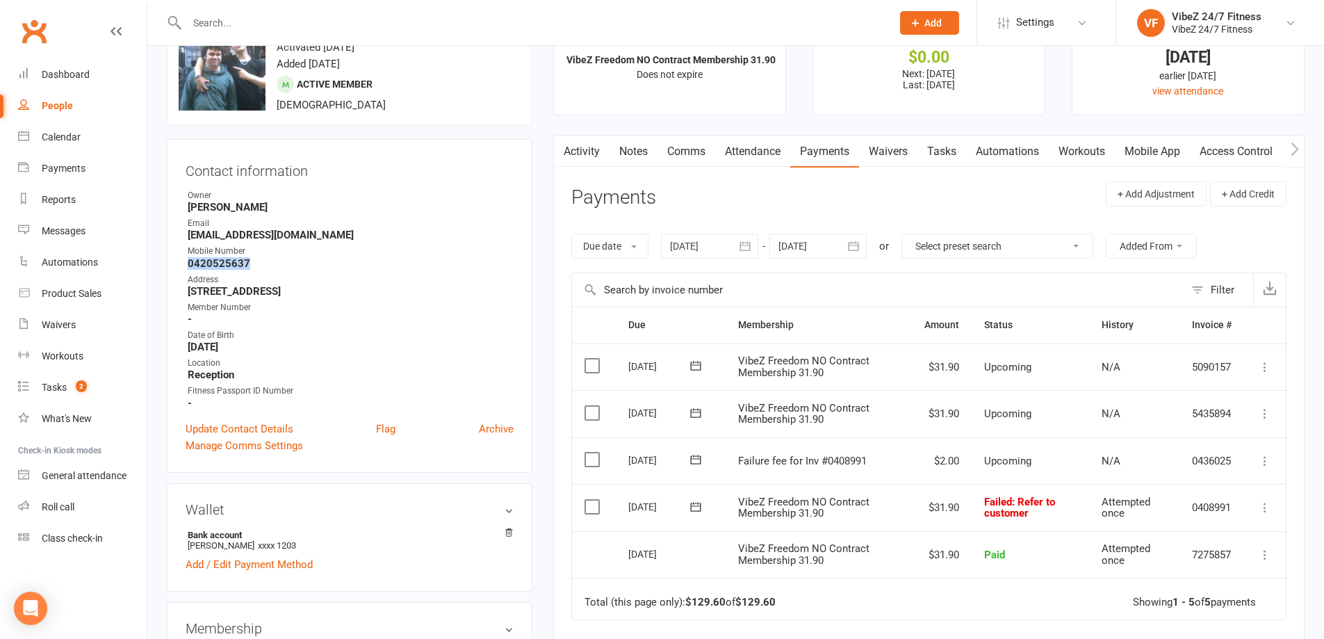
scroll to position [139, 0]
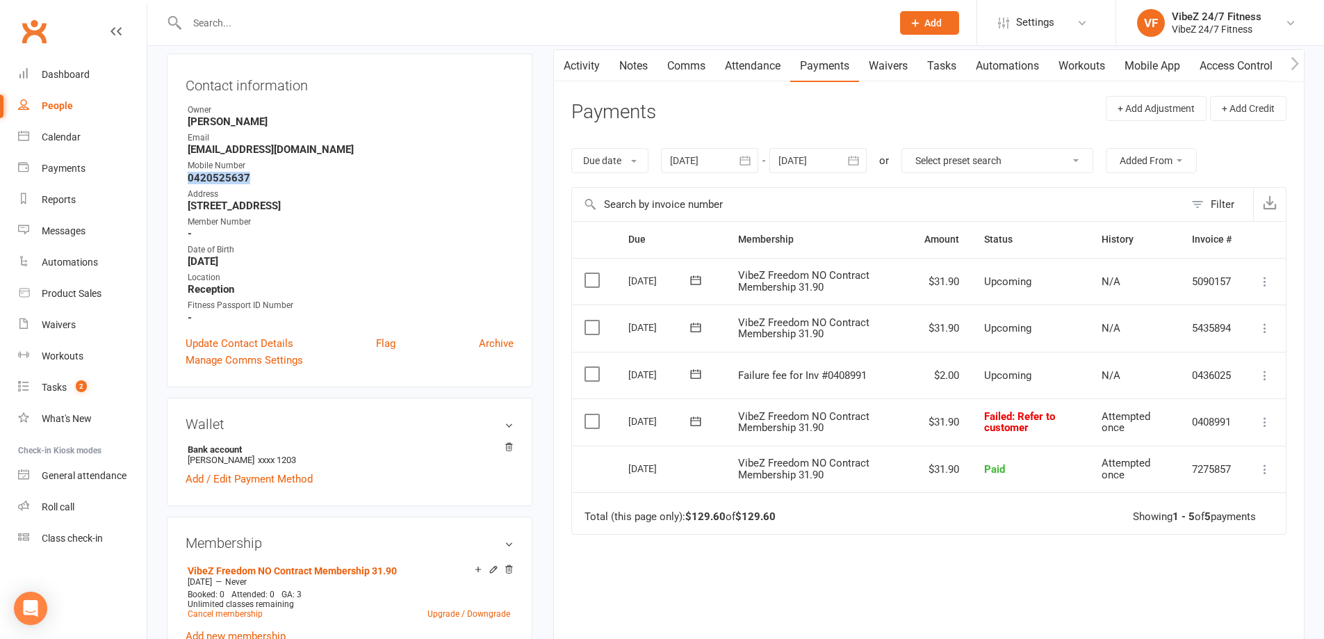
click at [690, 419] on icon at bounding box center [696, 421] width 14 height 14
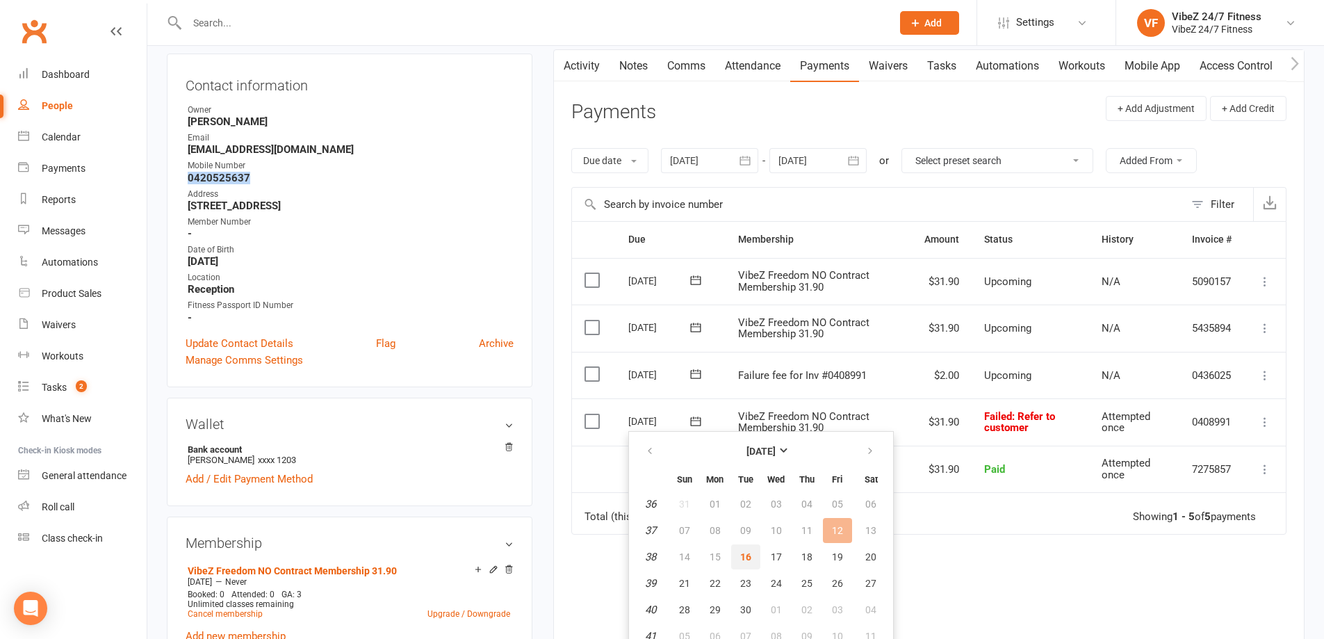
click at [752, 554] on button "16" at bounding box center [745, 556] width 29 height 25
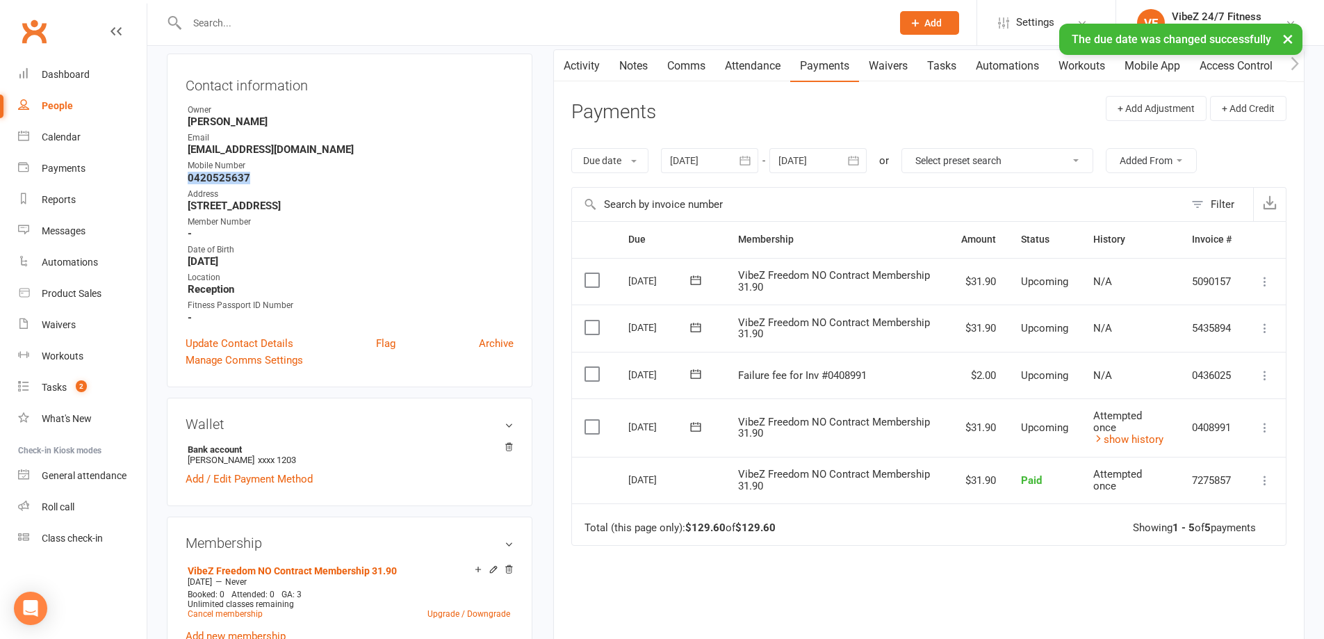
click at [695, 71] on link "Comms" at bounding box center [687, 66] width 58 height 32
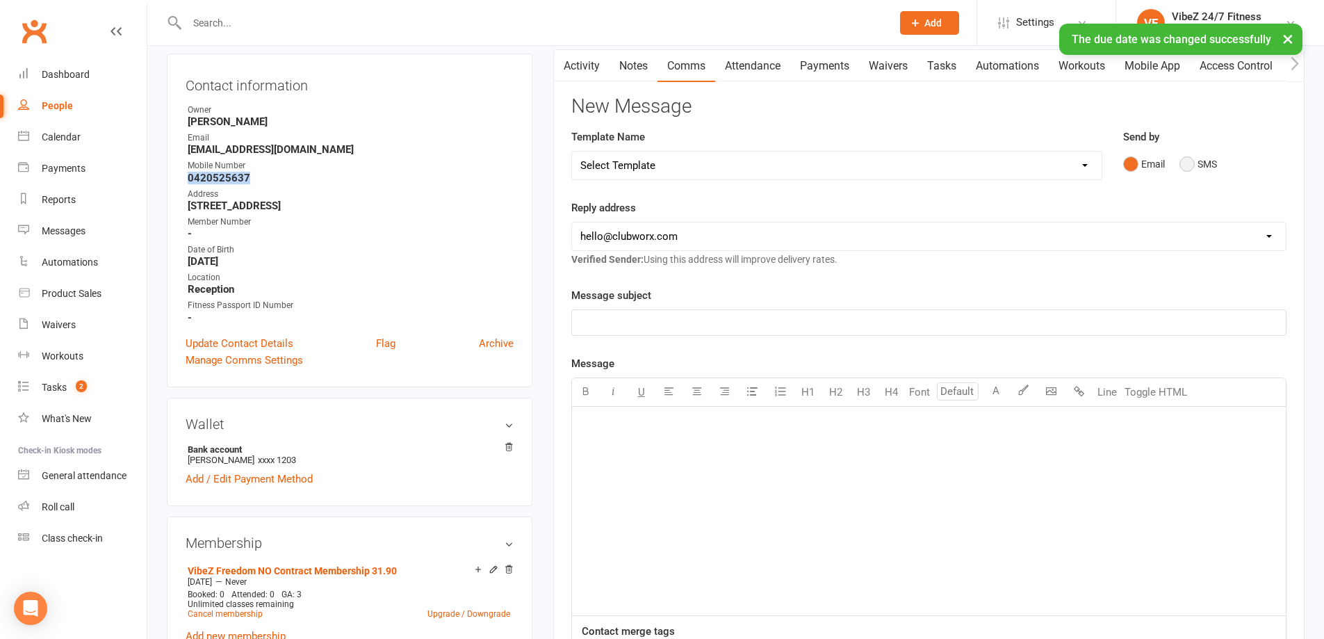
drag, startPoint x: 1193, startPoint y: 163, endPoint x: 1167, endPoint y: 159, distance: 26.2
click at [1194, 163] on button "SMS" at bounding box center [1199, 164] width 38 height 26
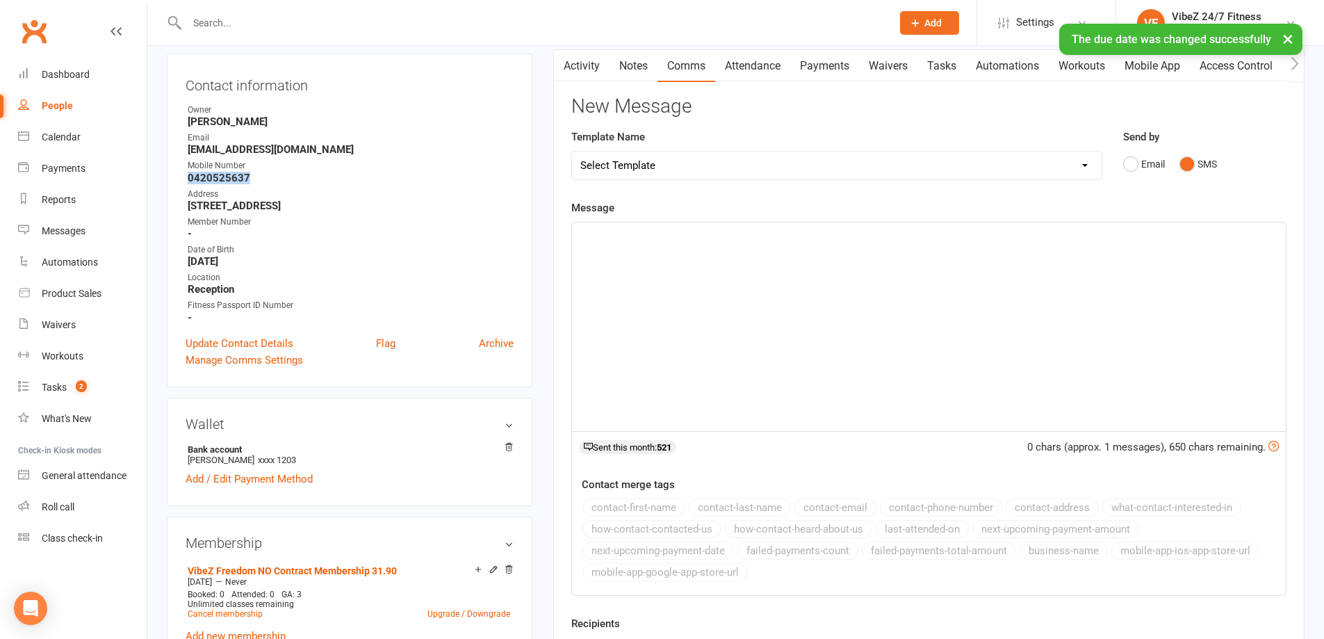
click at [814, 164] on select "Select Template [Email] 1ST WARNING OUTSTANDING ACCOUNT [Email] OUTSTANDING ACC…" at bounding box center [837, 166] width 530 height 28
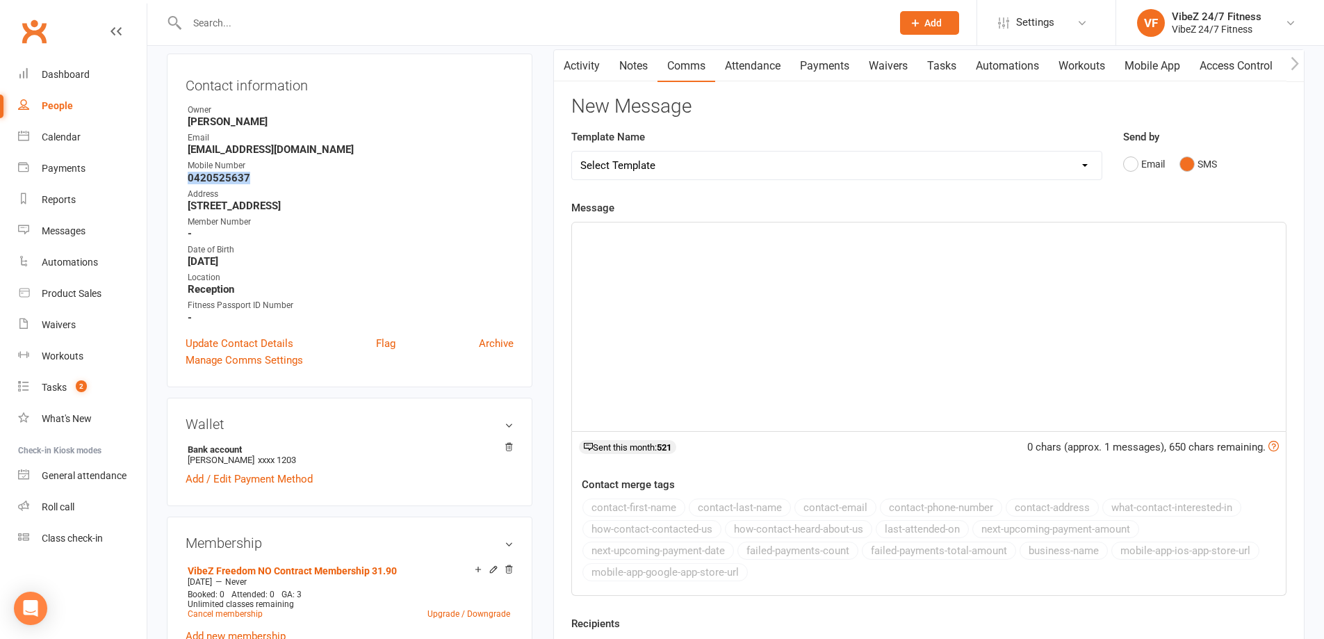
select select "18"
click at [572, 152] on select "Select Template [Email] 1ST WARNING OUTSTANDING ACCOUNT [Email] OUTSTANDING ACC…" at bounding box center [837, 166] width 530 height 28
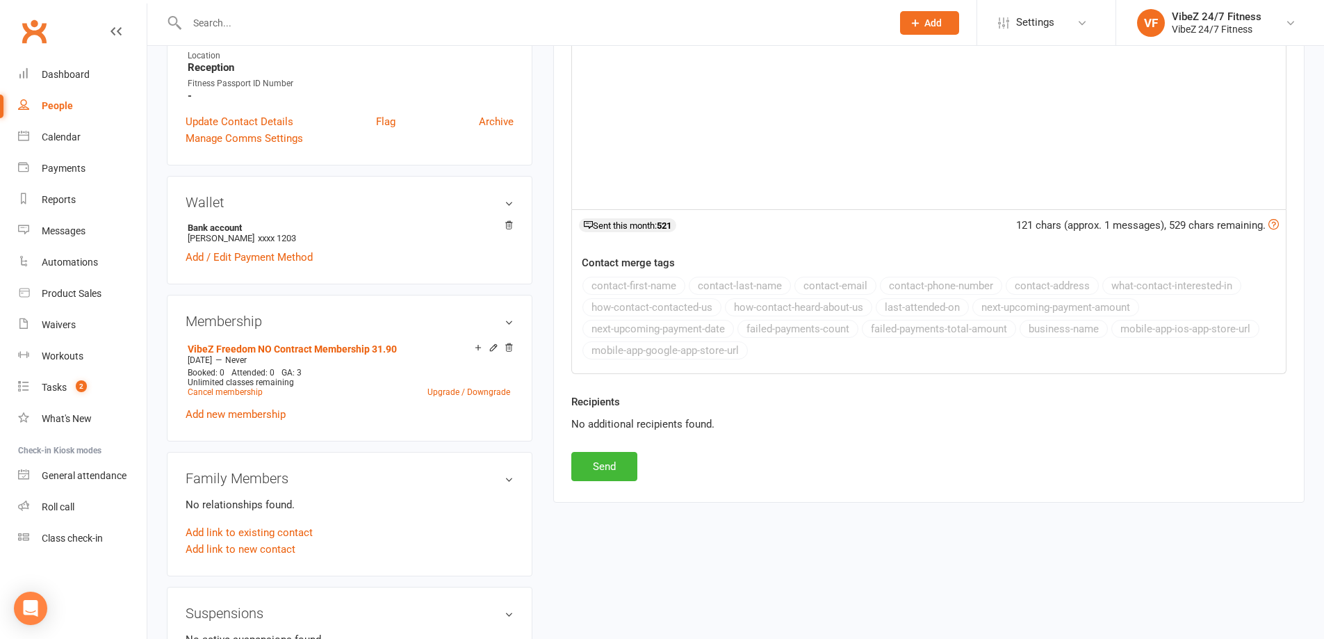
scroll to position [556, 0]
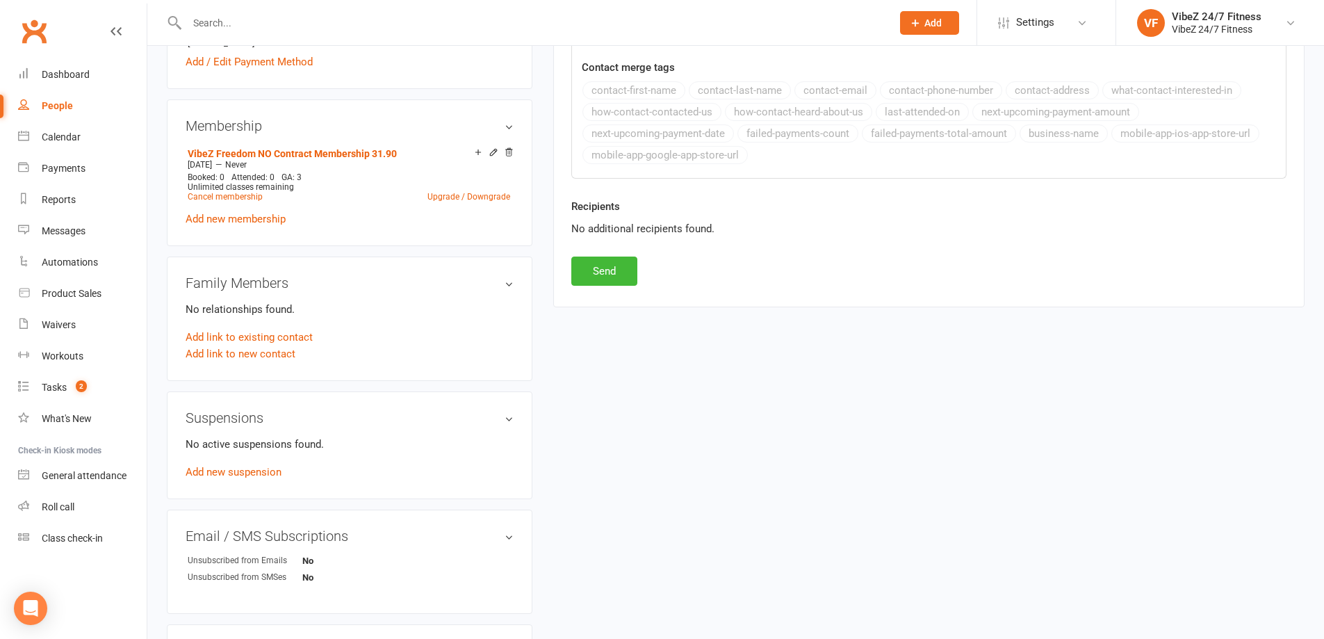
click at [600, 256] on div "Recipients No additional recipients found." at bounding box center [929, 227] width 736 height 58
click at [605, 270] on button "Send" at bounding box center [604, 271] width 66 height 29
select select
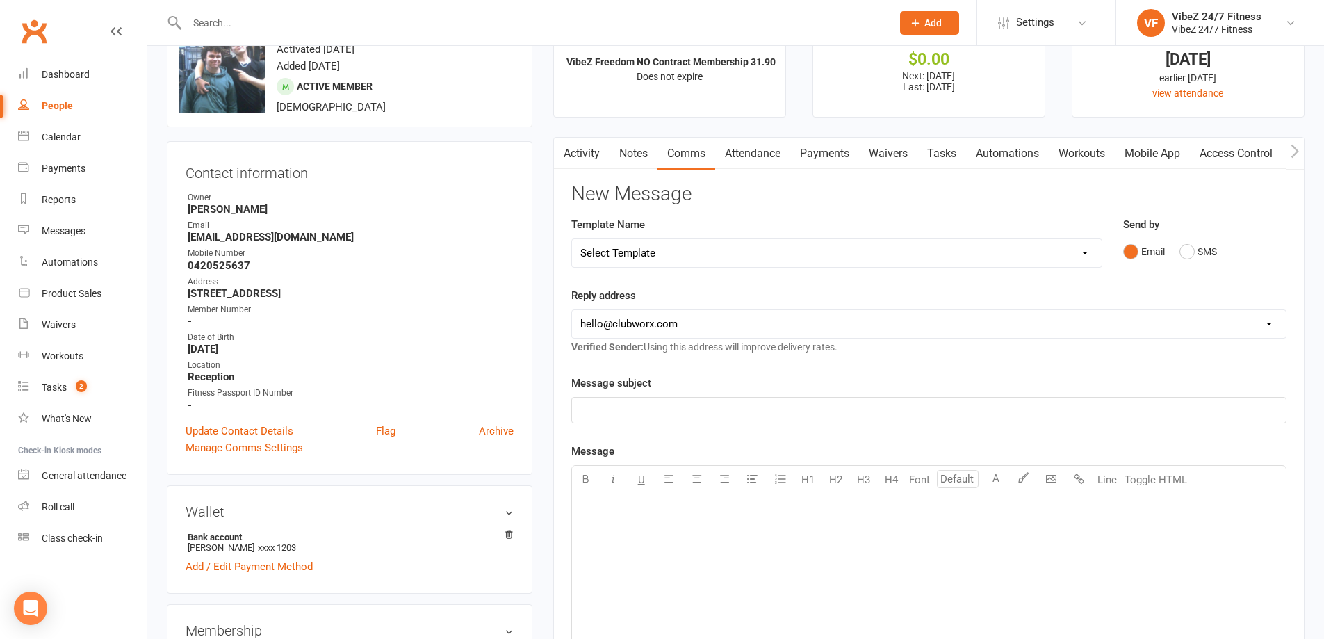
scroll to position [0, 0]
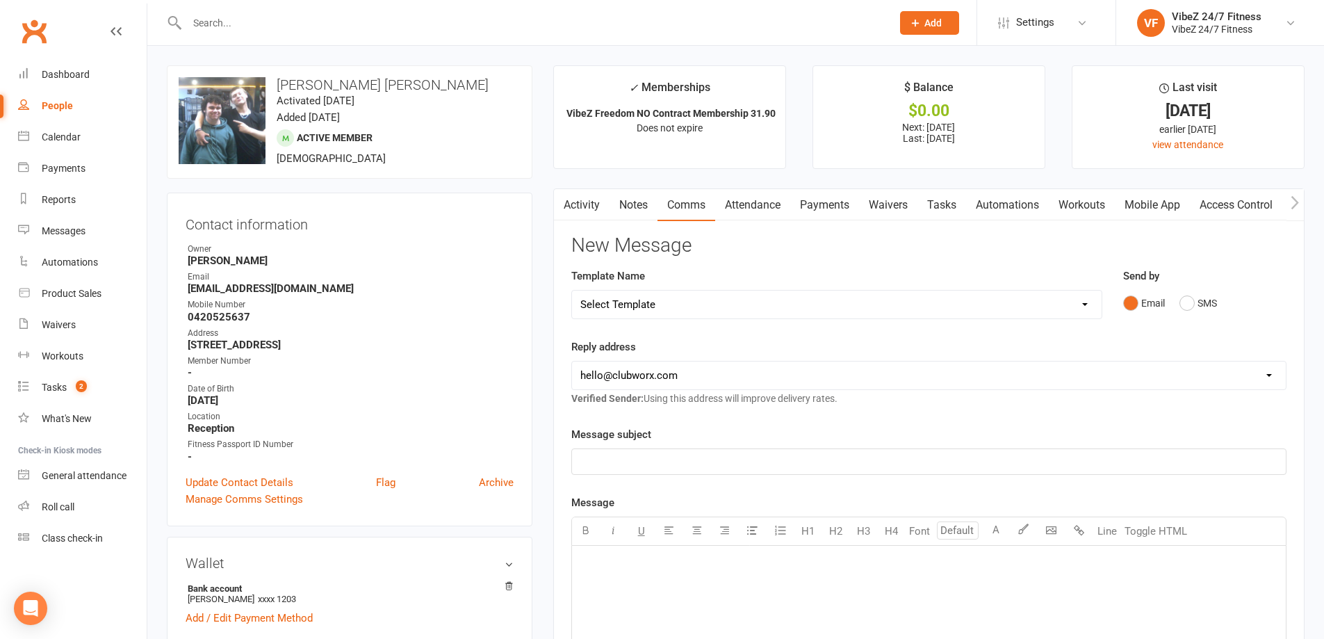
click at [334, 21] on input "text" at bounding box center [532, 22] width 699 height 19
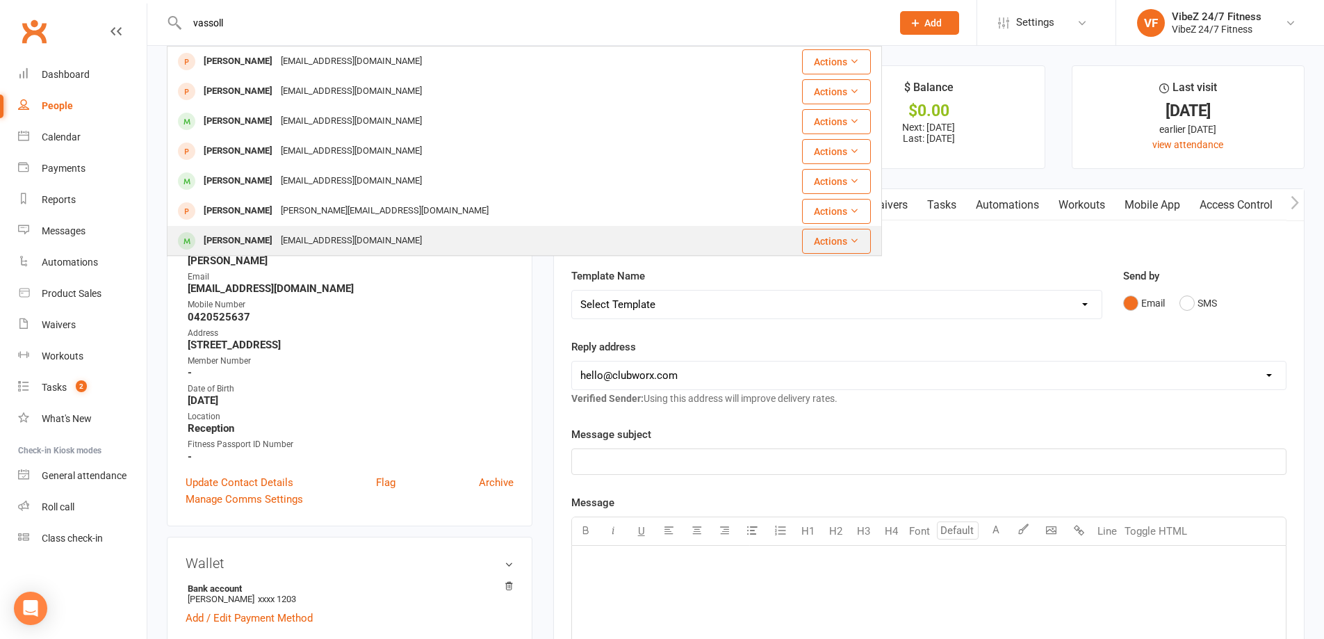
type input "vassoll"
click at [343, 233] on div "[EMAIL_ADDRESS][DOMAIN_NAME]" at bounding box center [351, 241] width 149 height 20
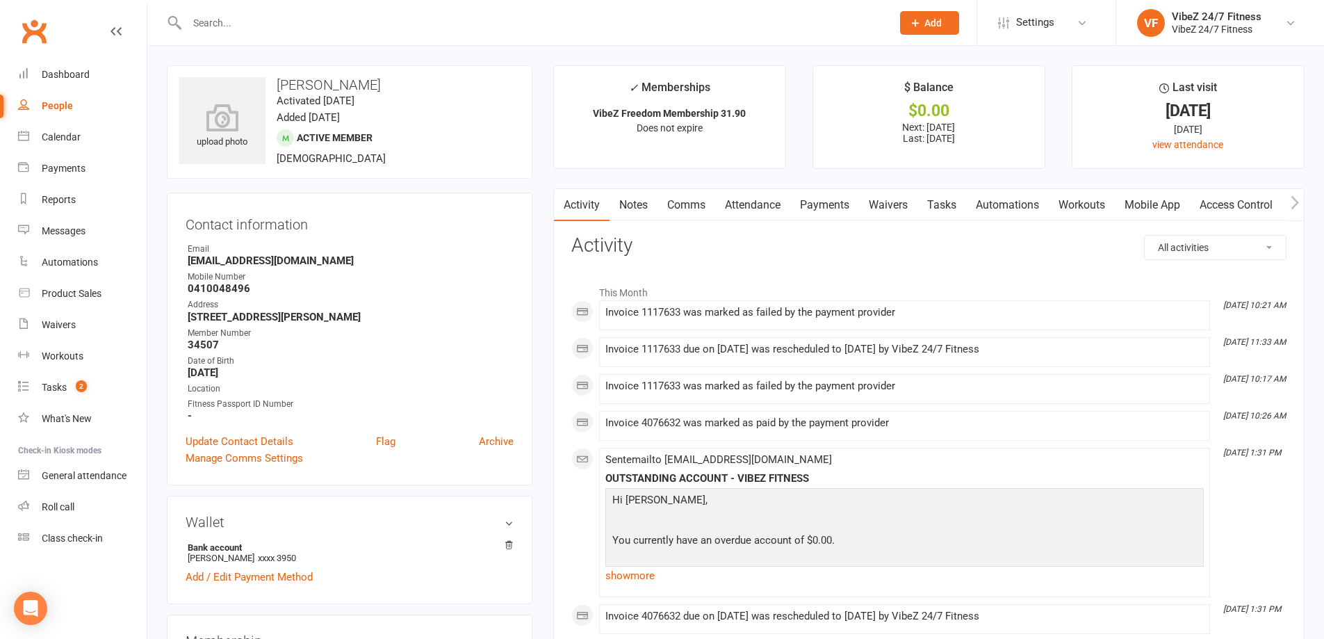
click at [840, 207] on link "Payments" at bounding box center [824, 205] width 69 height 32
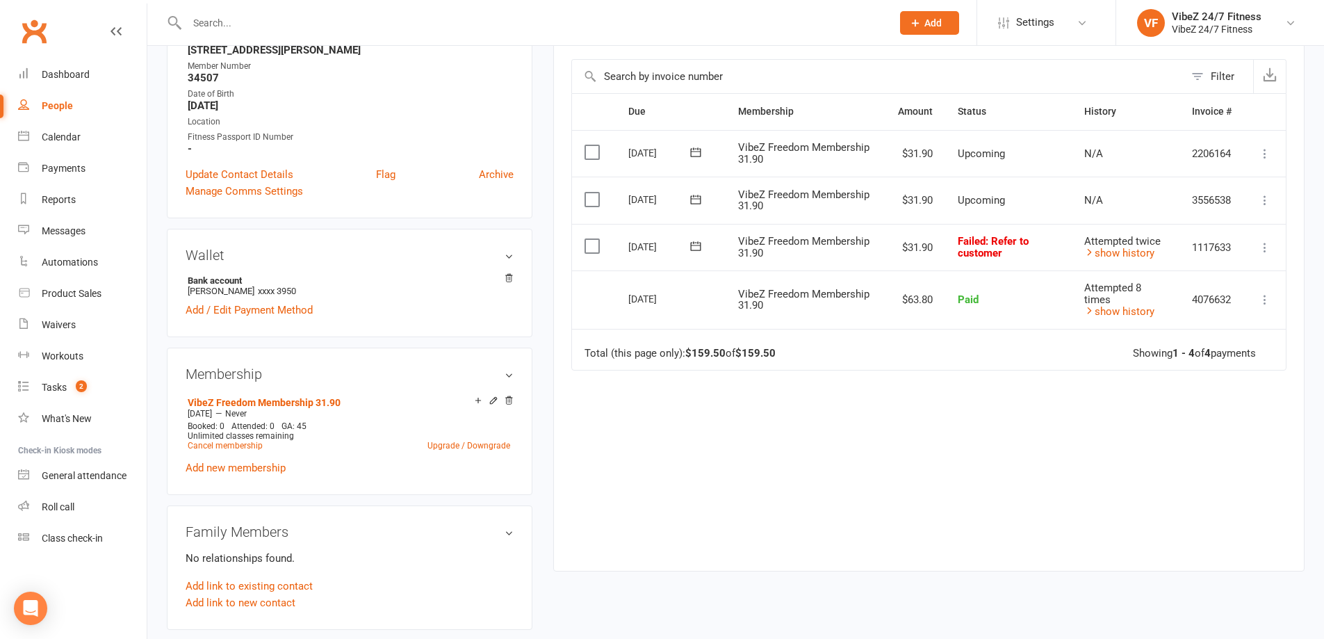
scroll to position [278, 0]
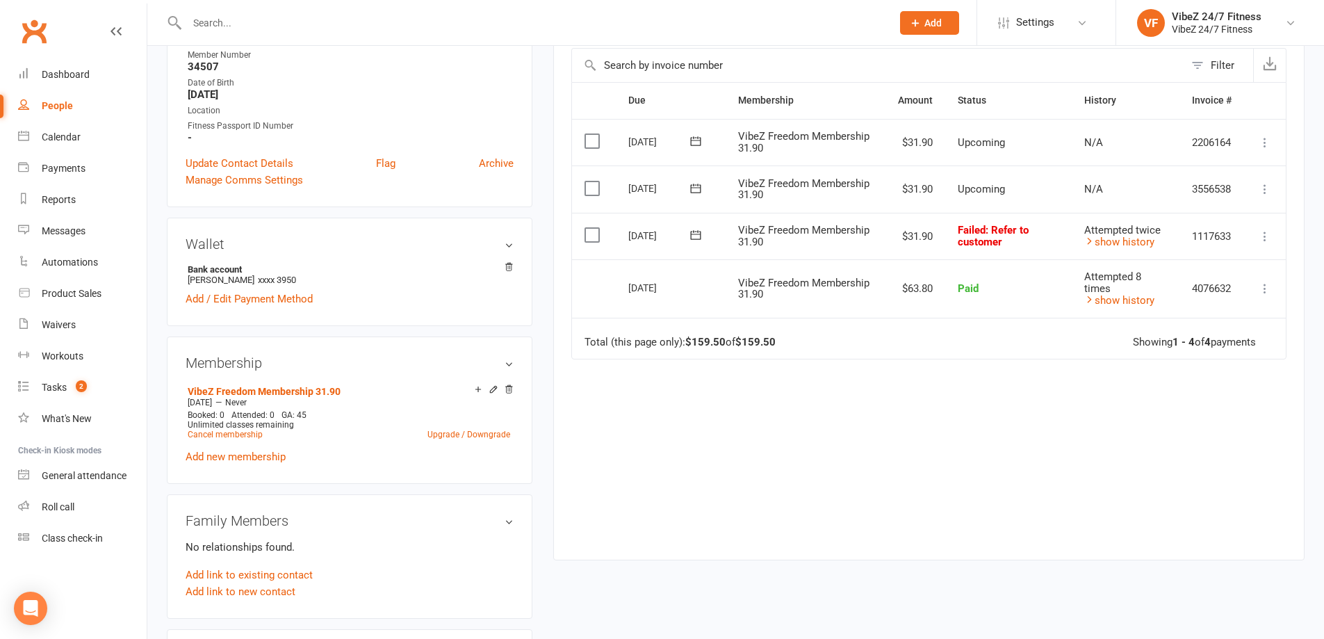
click at [695, 238] on icon at bounding box center [696, 235] width 14 height 14
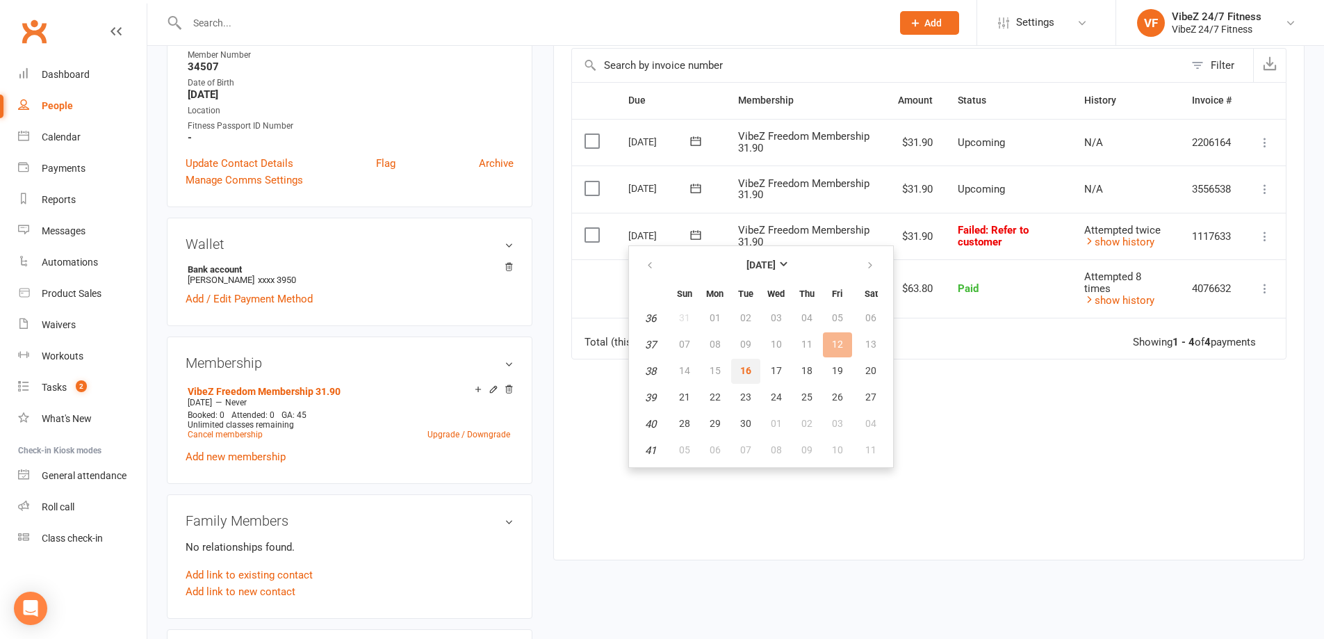
click at [748, 366] on span "16" at bounding box center [745, 370] width 11 height 11
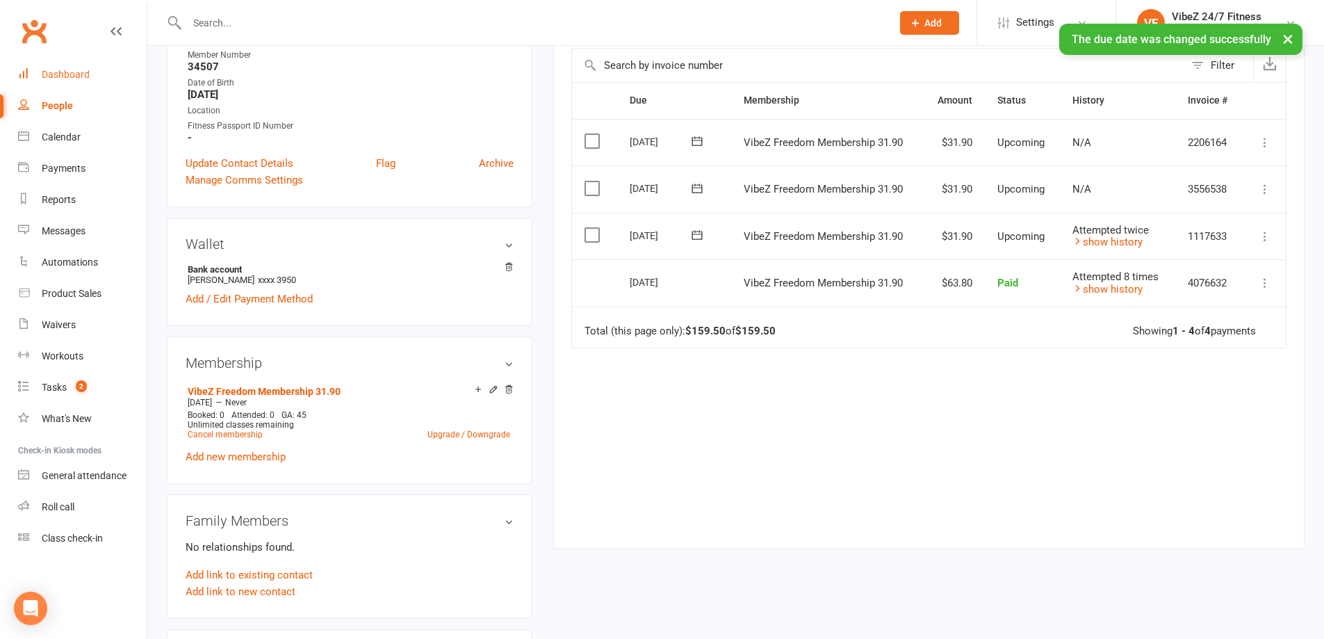
click at [47, 77] on div "Dashboard" at bounding box center [66, 74] width 48 height 11
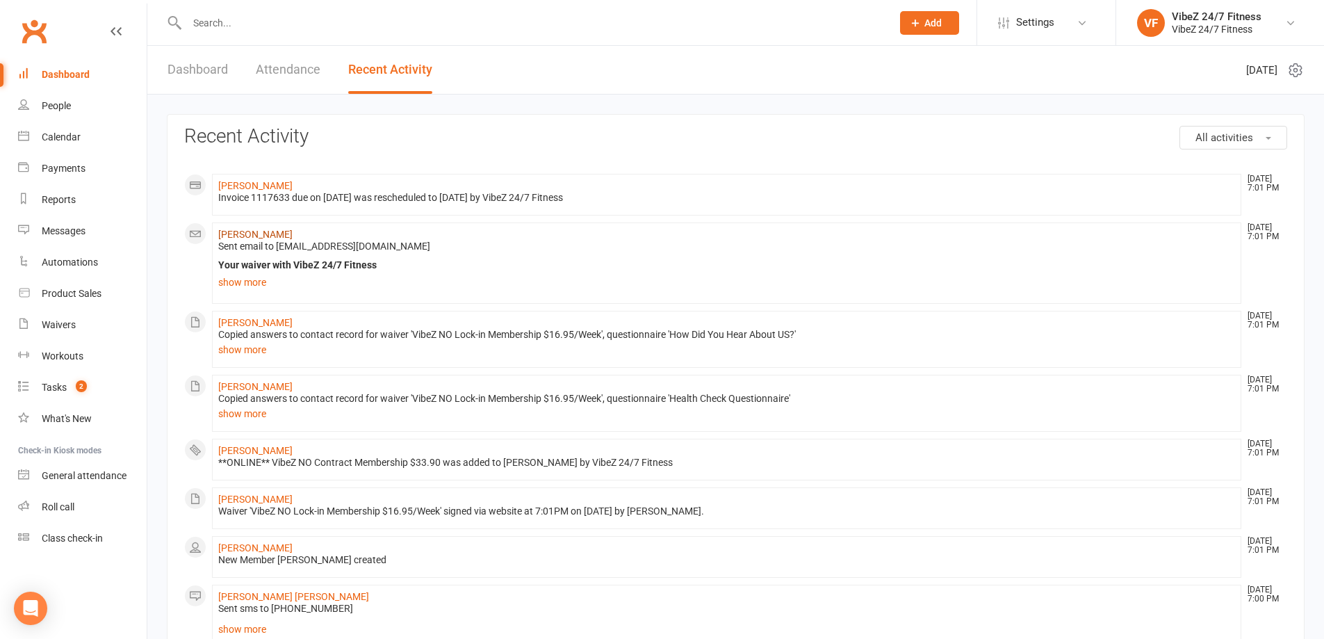
click at [238, 229] on link "[PERSON_NAME]" at bounding box center [255, 234] width 74 height 11
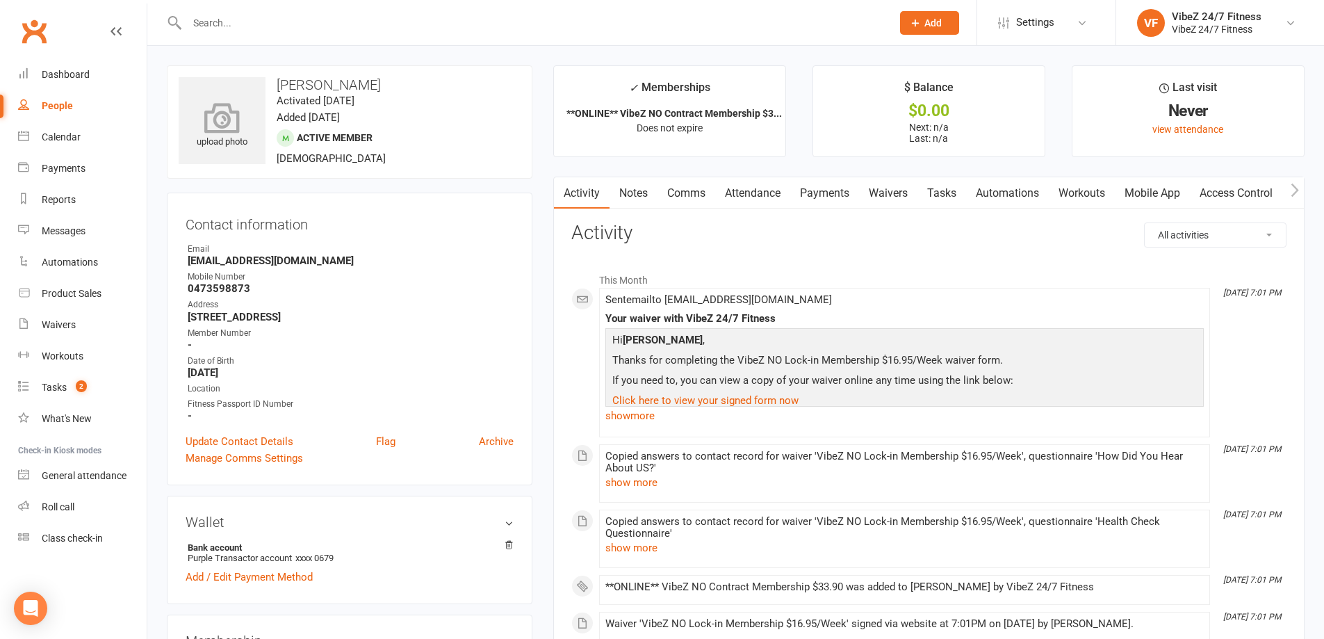
click at [180, 103] on icon at bounding box center [222, 117] width 96 height 31
click at [820, 188] on link "Payments" at bounding box center [824, 193] width 69 height 32
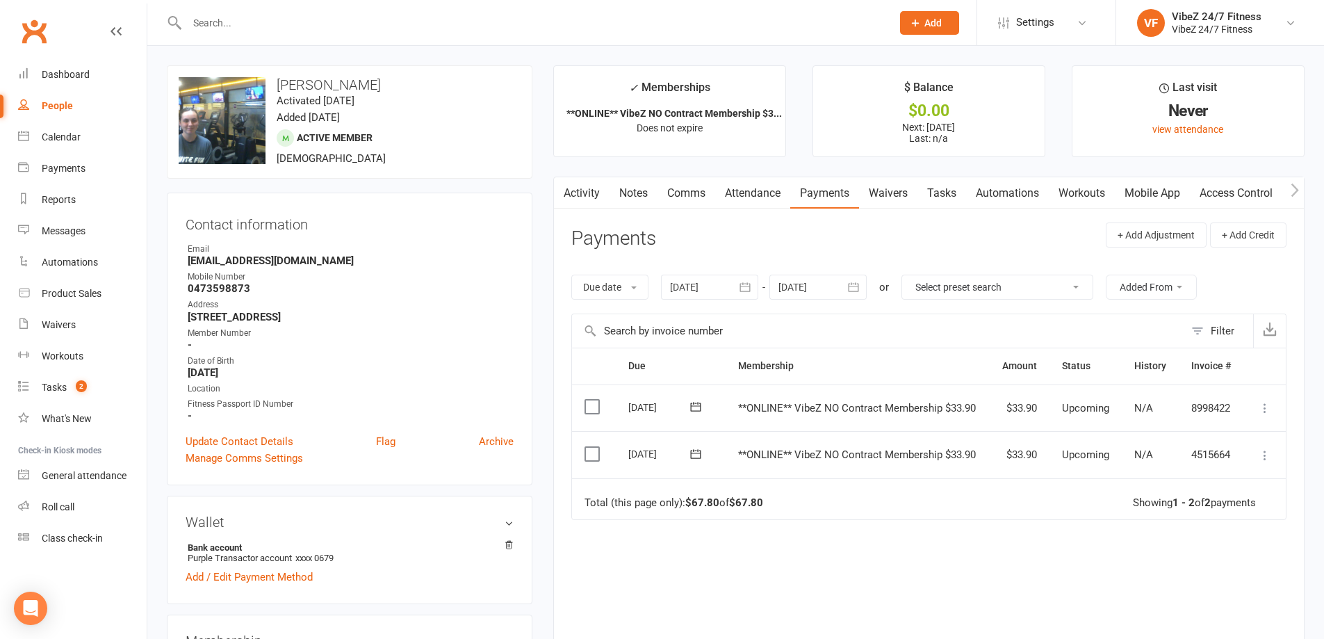
click at [1166, 189] on link "Mobile App" at bounding box center [1152, 193] width 75 height 32
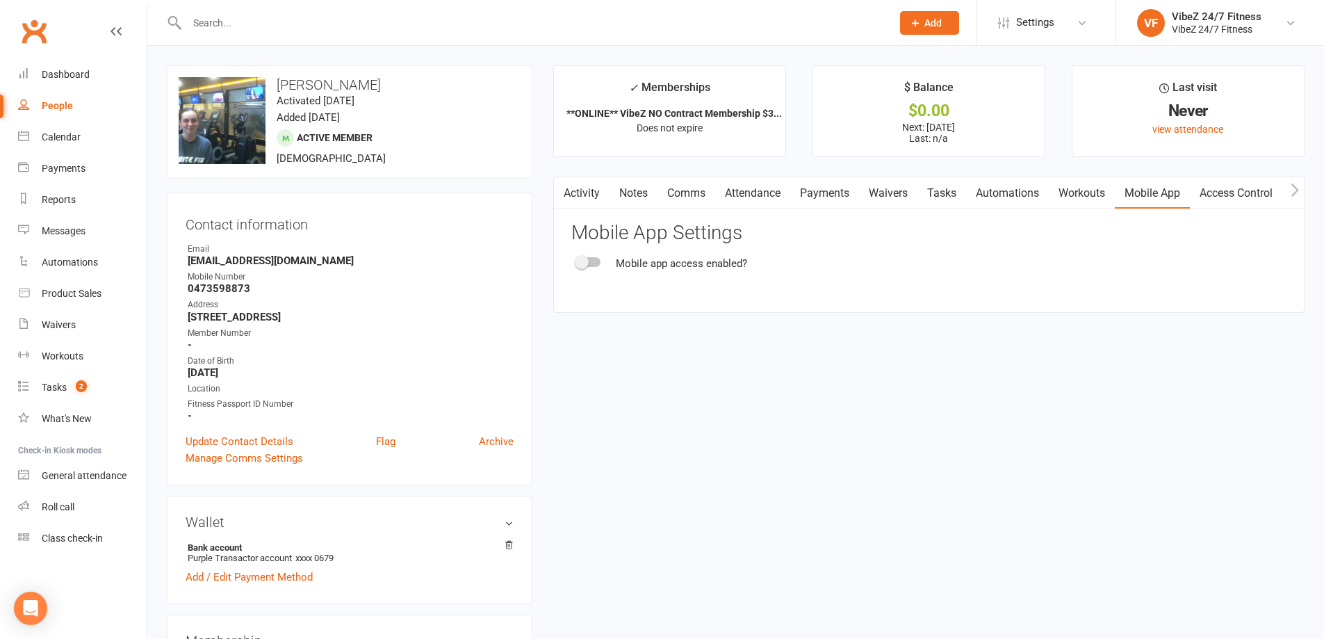
click at [1078, 196] on link "Workouts" at bounding box center [1082, 193] width 66 height 32
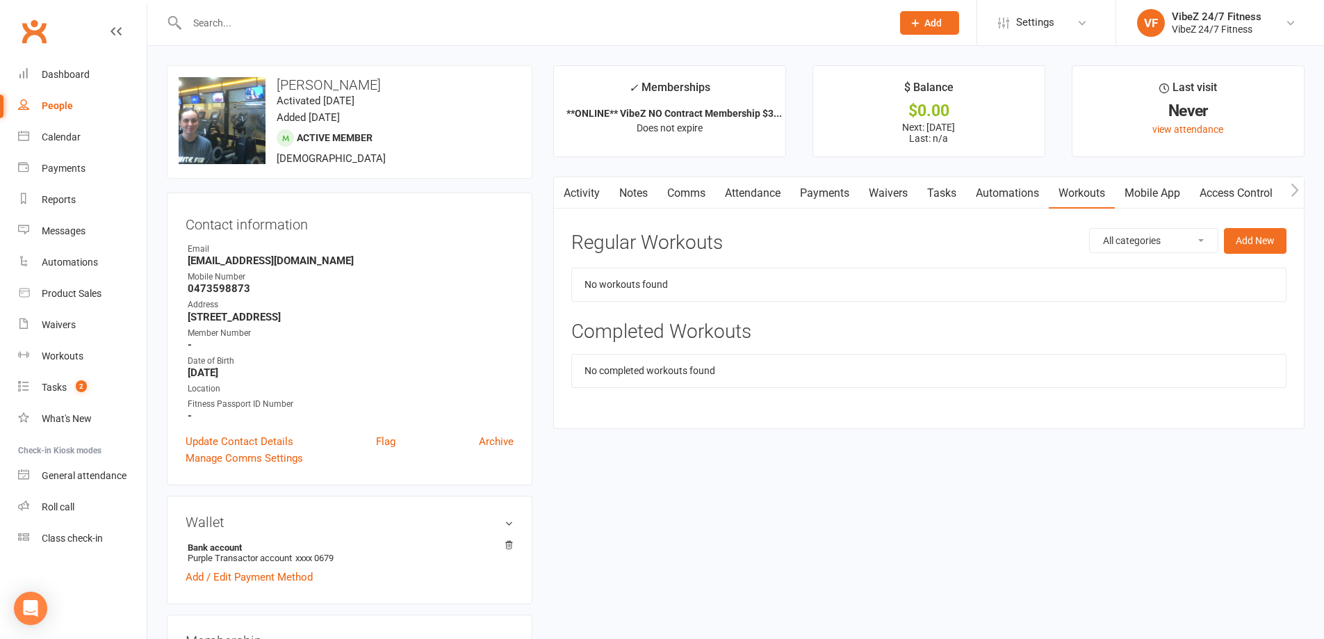
click at [1226, 192] on link "Access Control" at bounding box center [1236, 193] width 92 height 32
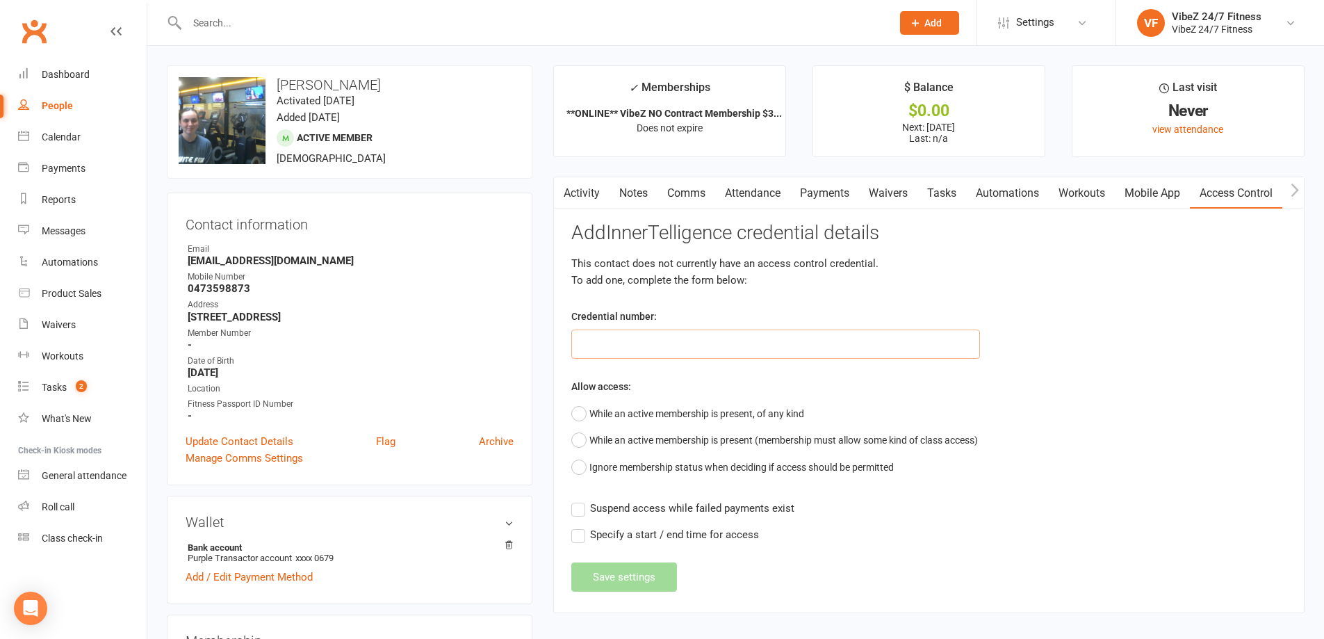
click at [685, 346] on input "text" at bounding box center [775, 344] width 409 height 29
type input "5"
type input "40184"
click at [651, 416] on button "While an active membership is present, of any kind" at bounding box center [687, 413] width 233 height 26
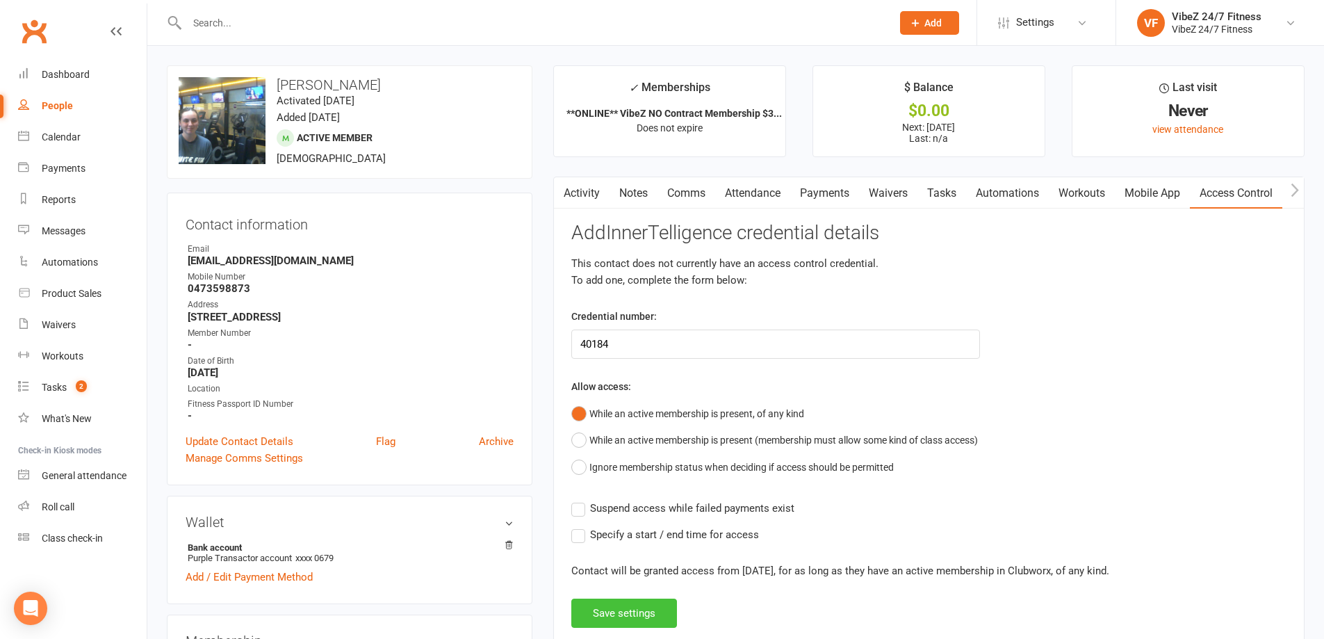
click at [608, 623] on button "Save settings" at bounding box center [624, 613] width 106 height 29
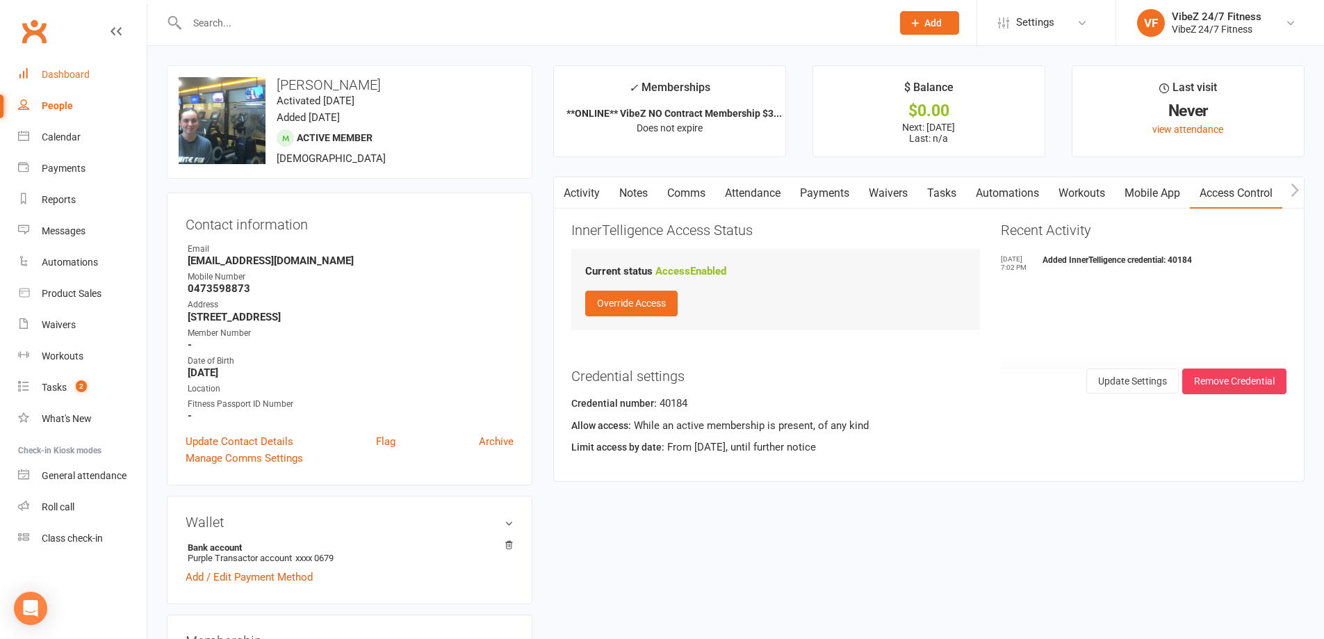
click at [61, 69] on link "Dashboard" at bounding box center [82, 74] width 129 height 31
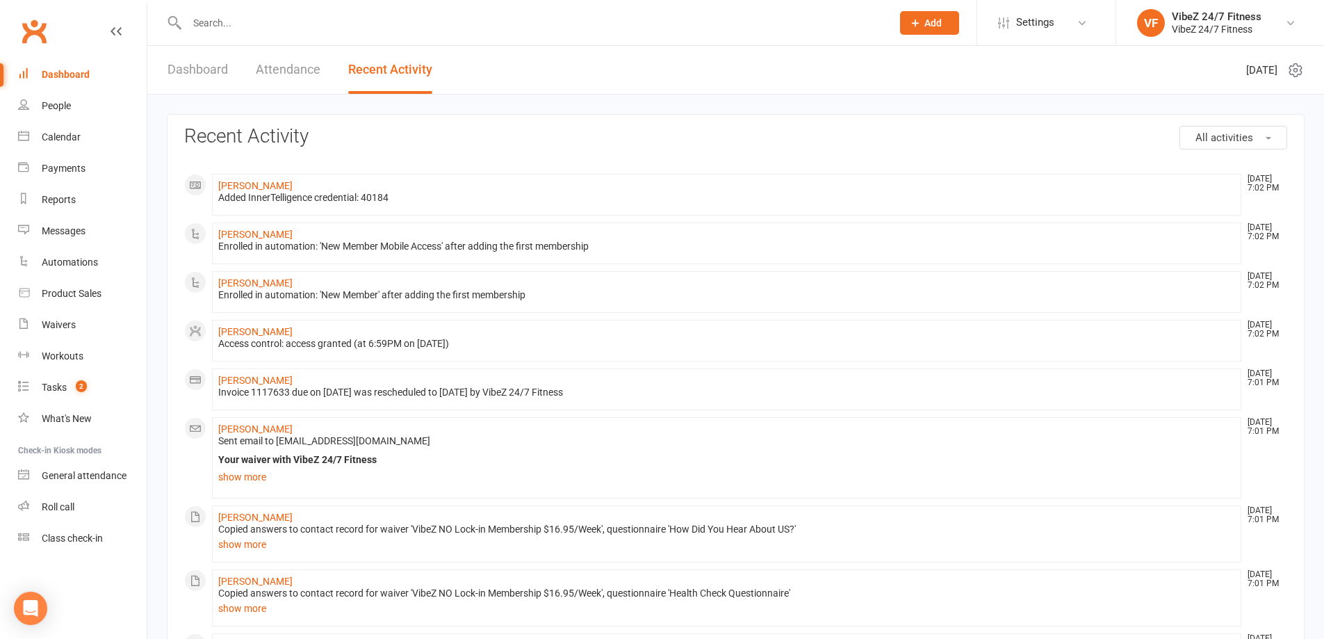
click at [306, 20] on input "text" at bounding box center [532, 22] width 699 height 19
click at [376, 26] on input "text" at bounding box center [532, 22] width 699 height 19
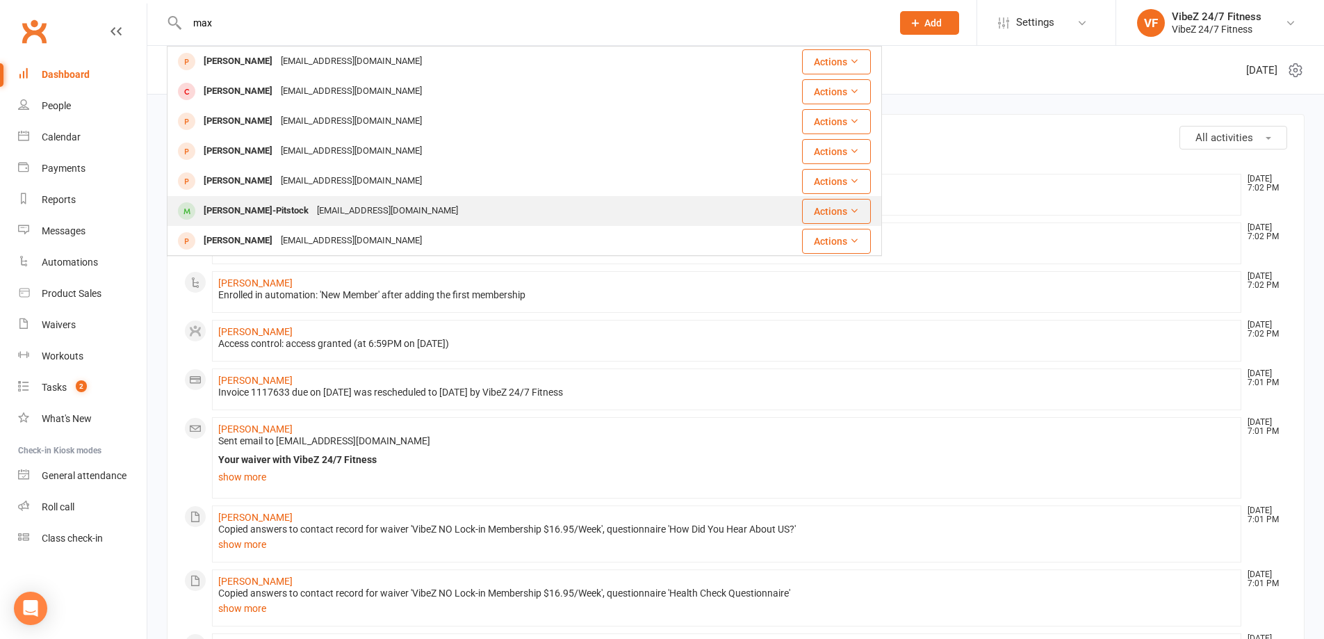
type input "max"
click at [273, 198] on div "[PERSON_NAME]-Pitstock [EMAIL_ADDRESS][DOMAIN_NAME]" at bounding box center [458, 211] width 580 height 29
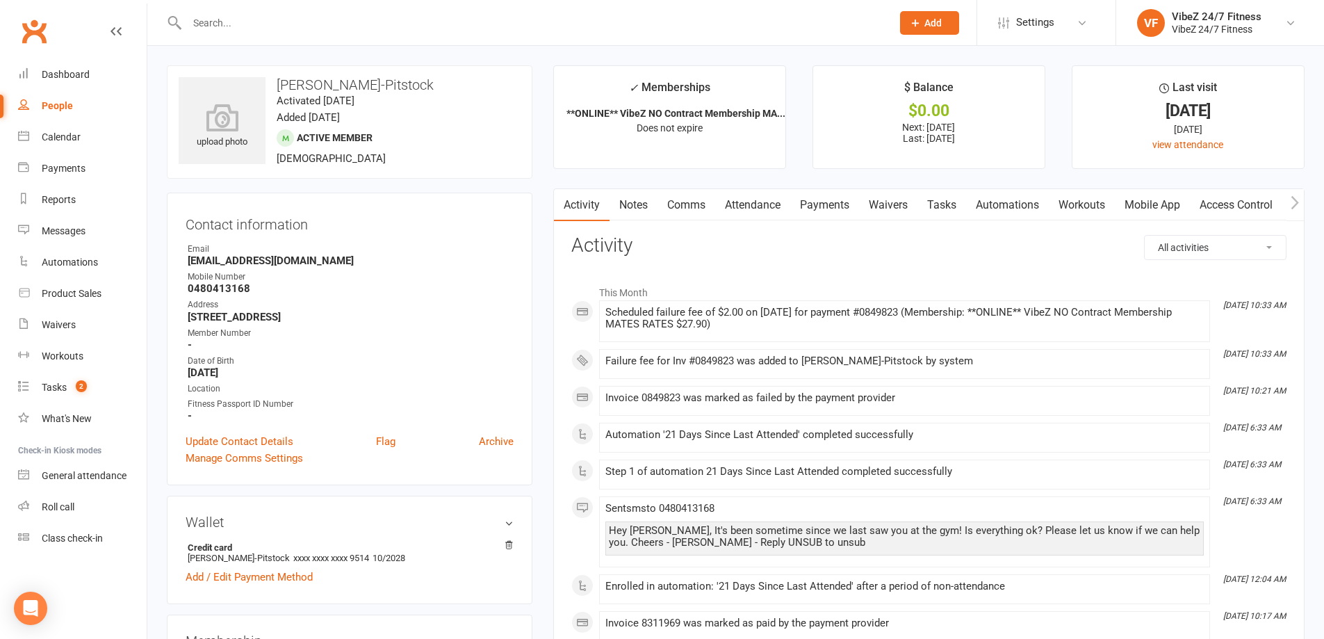
click at [229, 286] on strong "0480413168" at bounding box center [351, 288] width 326 height 13
copy strong "0480413168"
click at [296, 25] on input "text" at bounding box center [532, 22] width 699 height 19
click at [847, 205] on link "Payments" at bounding box center [824, 205] width 69 height 32
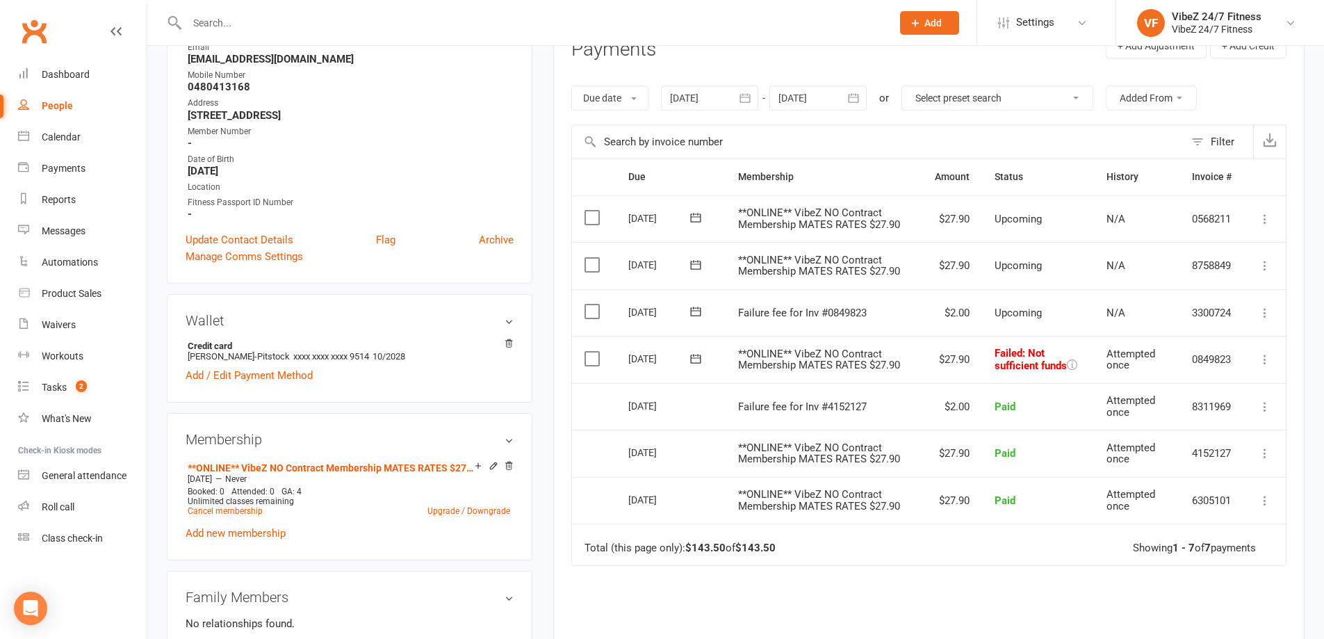
scroll to position [209, 0]
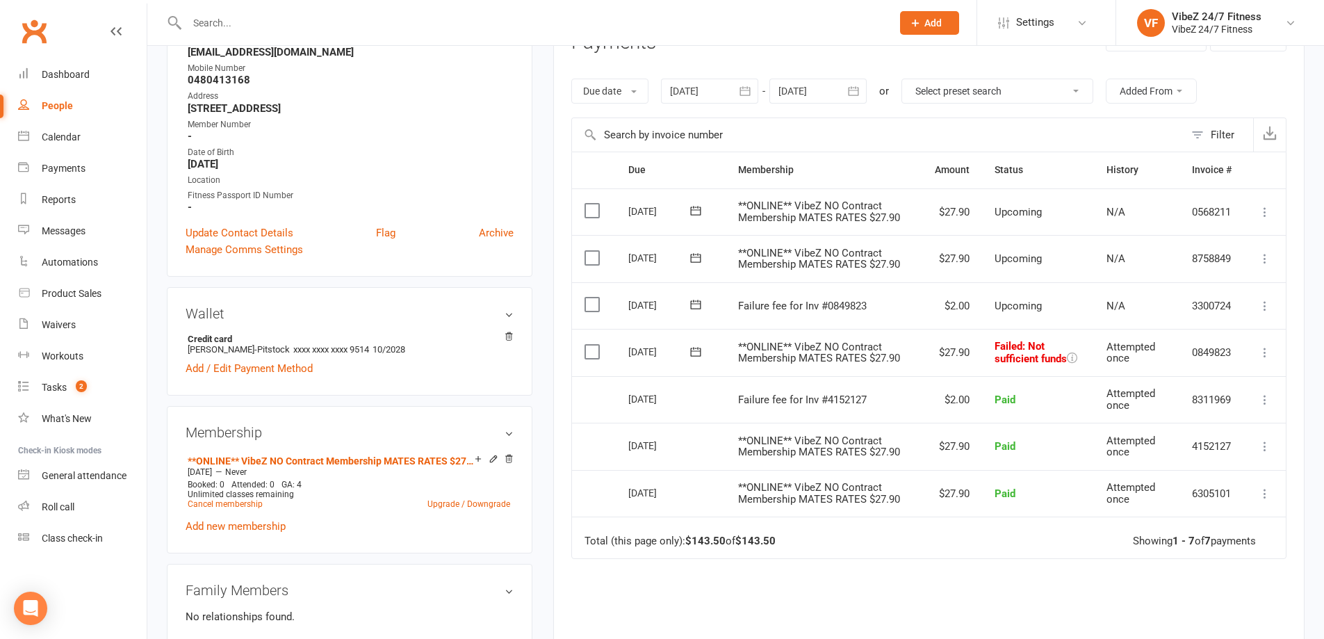
click at [1261, 357] on icon at bounding box center [1265, 353] width 14 height 14
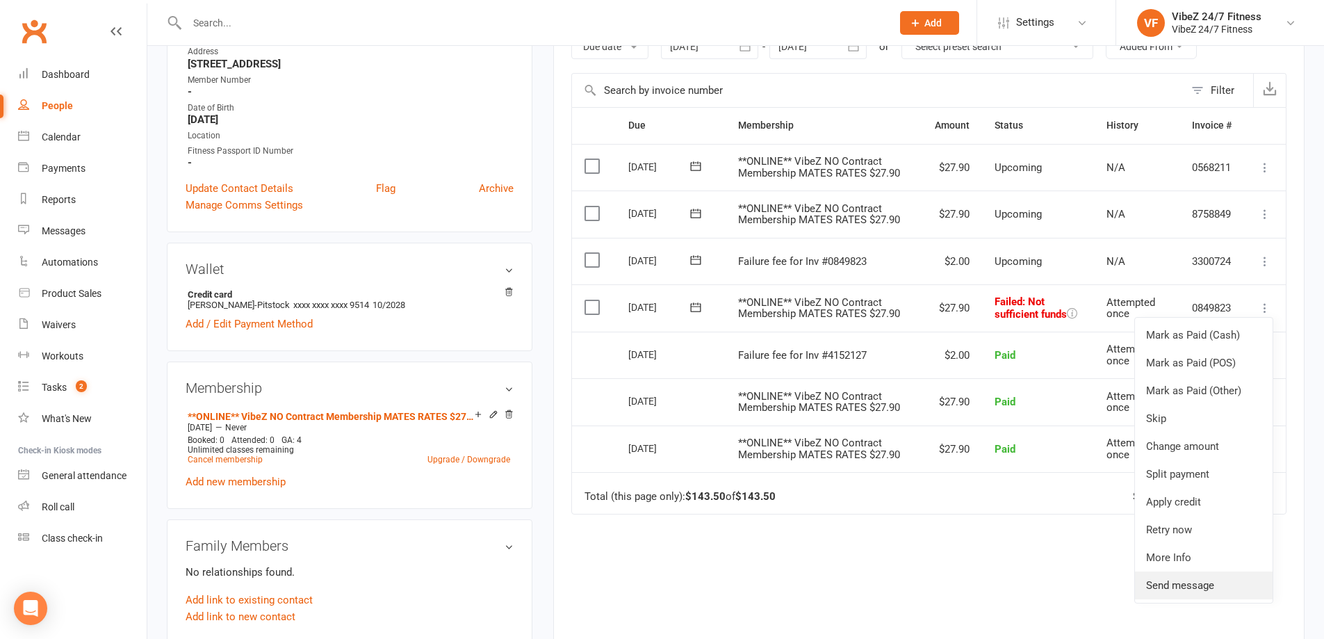
scroll to position [278, 0]
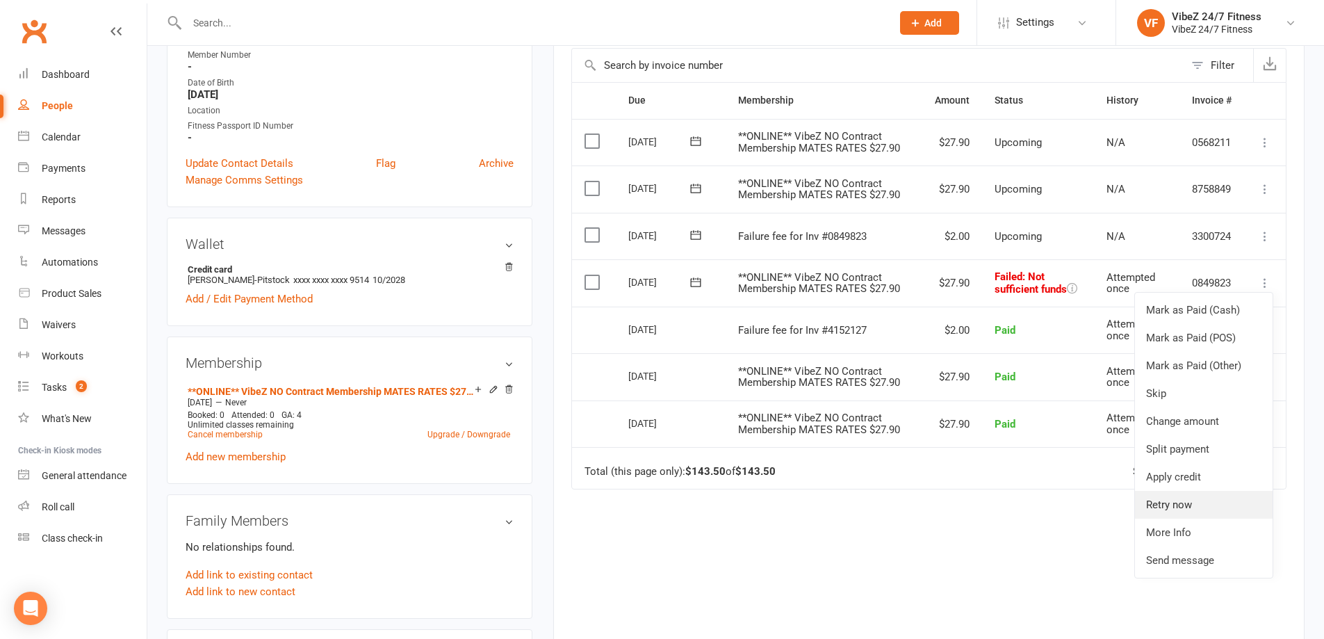
click at [1161, 513] on link "Retry now" at bounding box center [1204, 505] width 138 height 28
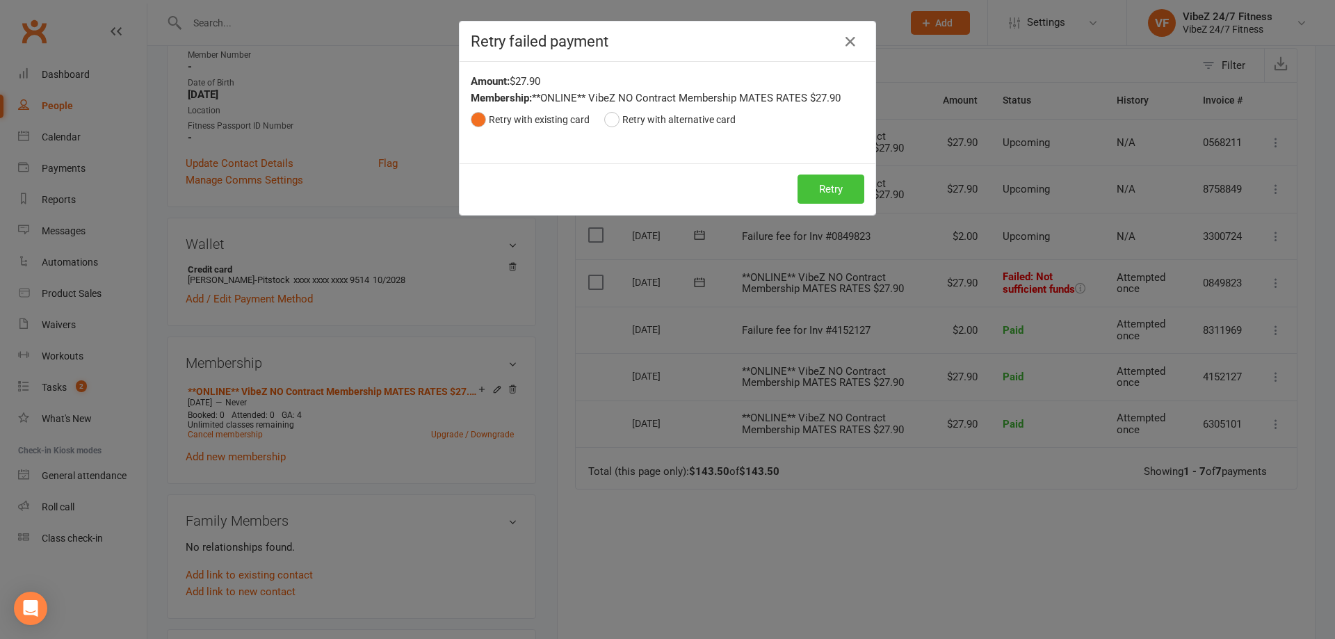
click at [831, 200] on button "Retry" at bounding box center [830, 188] width 67 height 29
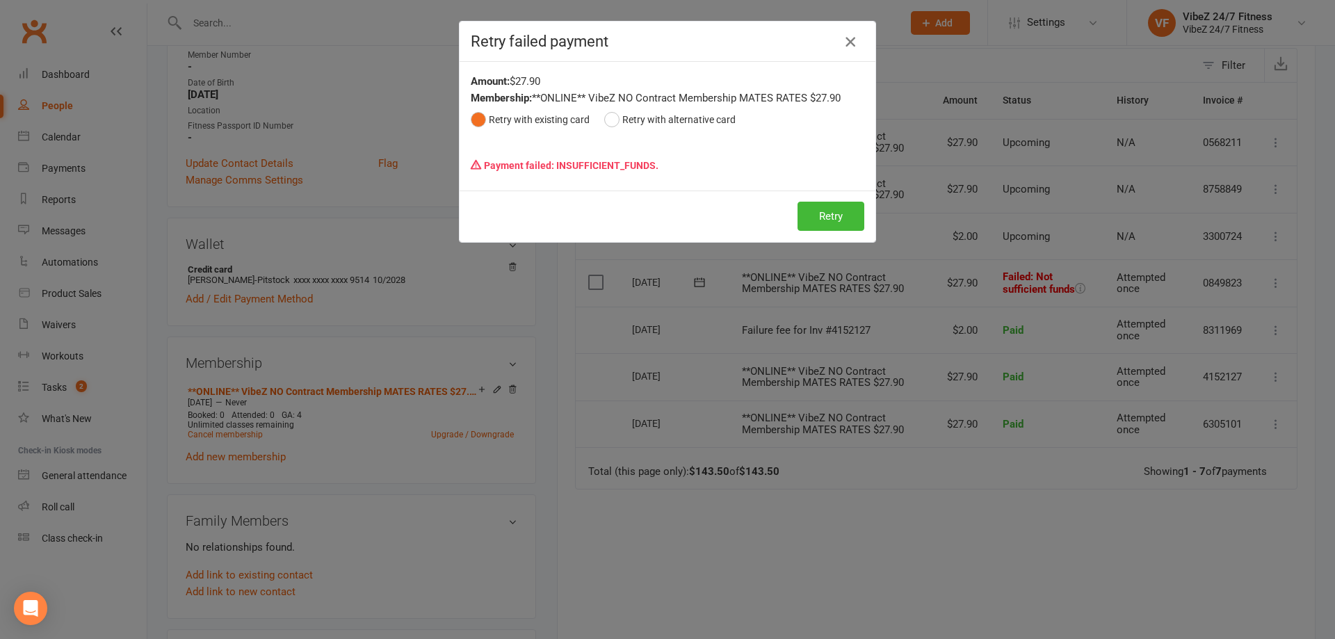
click at [842, 46] on icon "button" at bounding box center [850, 41] width 17 height 17
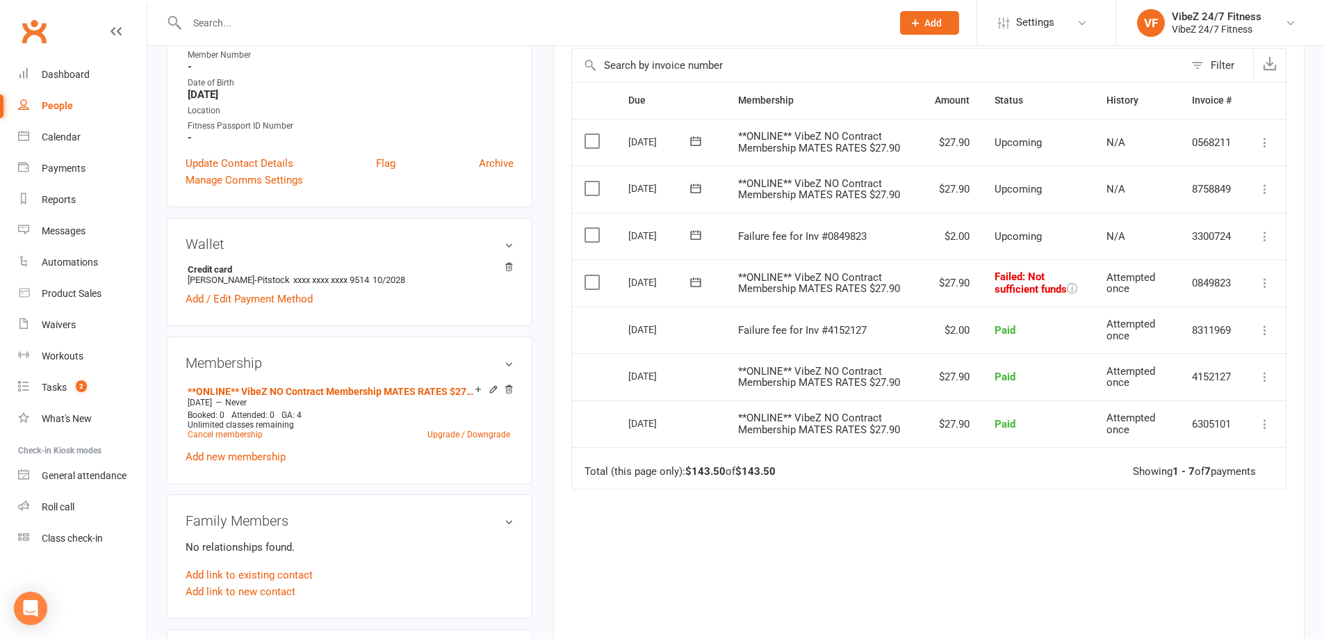
click at [221, 22] on input "text" at bounding box center [532, 22] width 699 height 19
click at [70, 76] on div "Dashboard" at bounding box center [66, 74] width 48 height 11
